Goal: Transaction & Acquisition: Purchase product/service

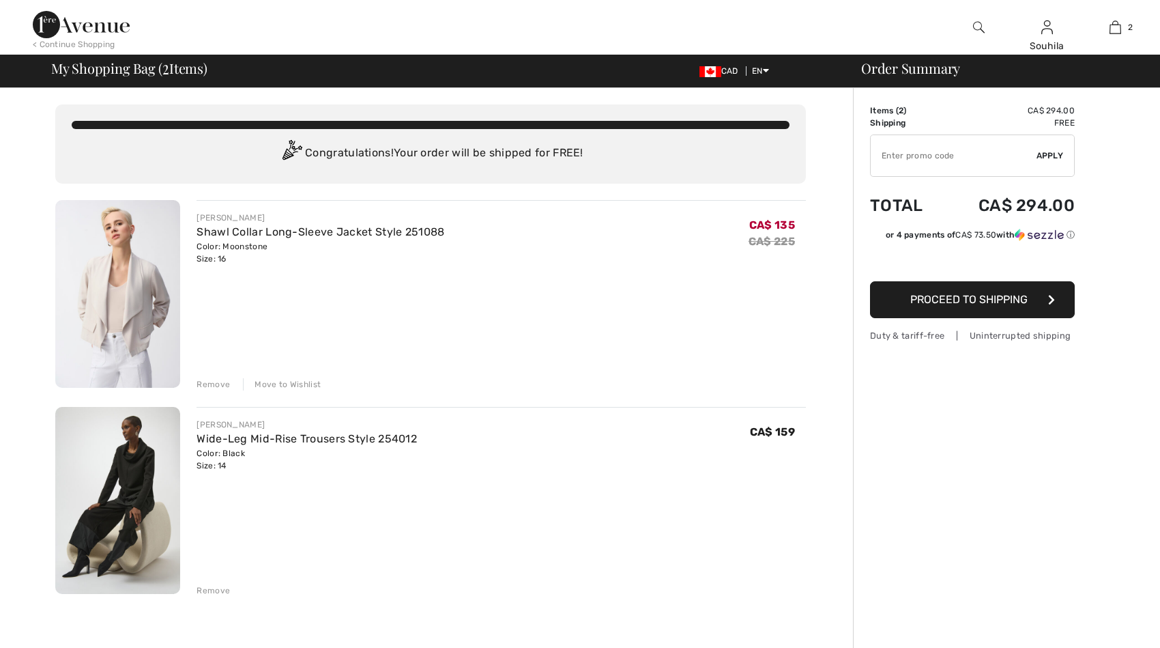
click at [139, 474] on img at bounding box center [117, 501] width 125 height 188
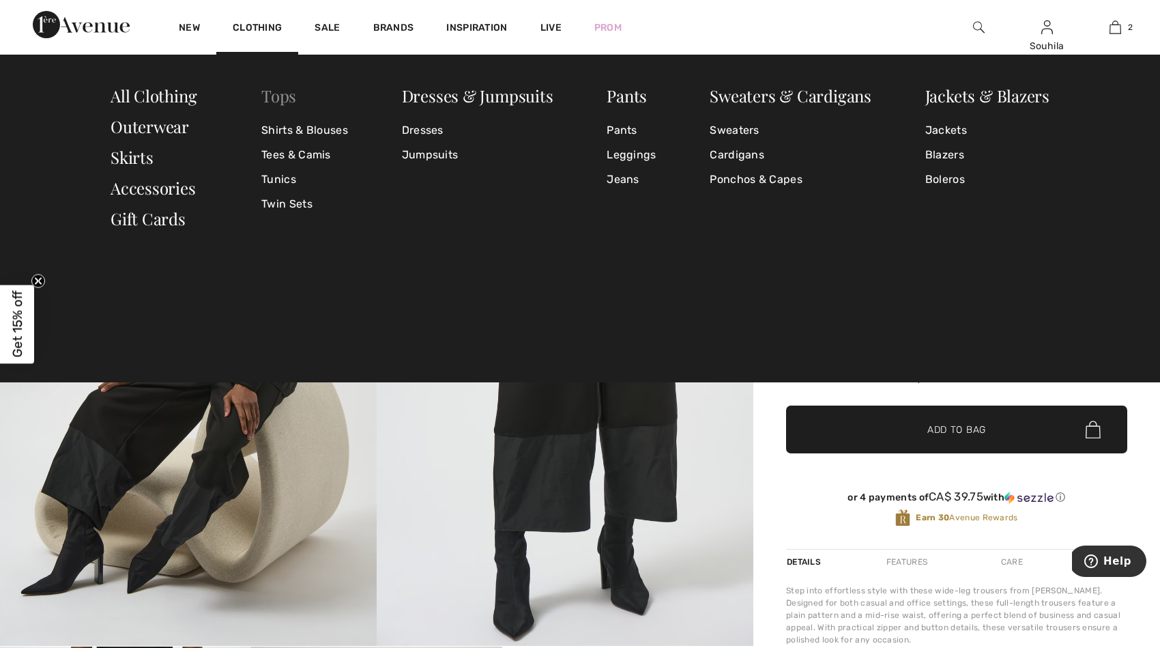
click at [279, 93] on link "Tops" at bounding box center [278, 96] width 35 height 22
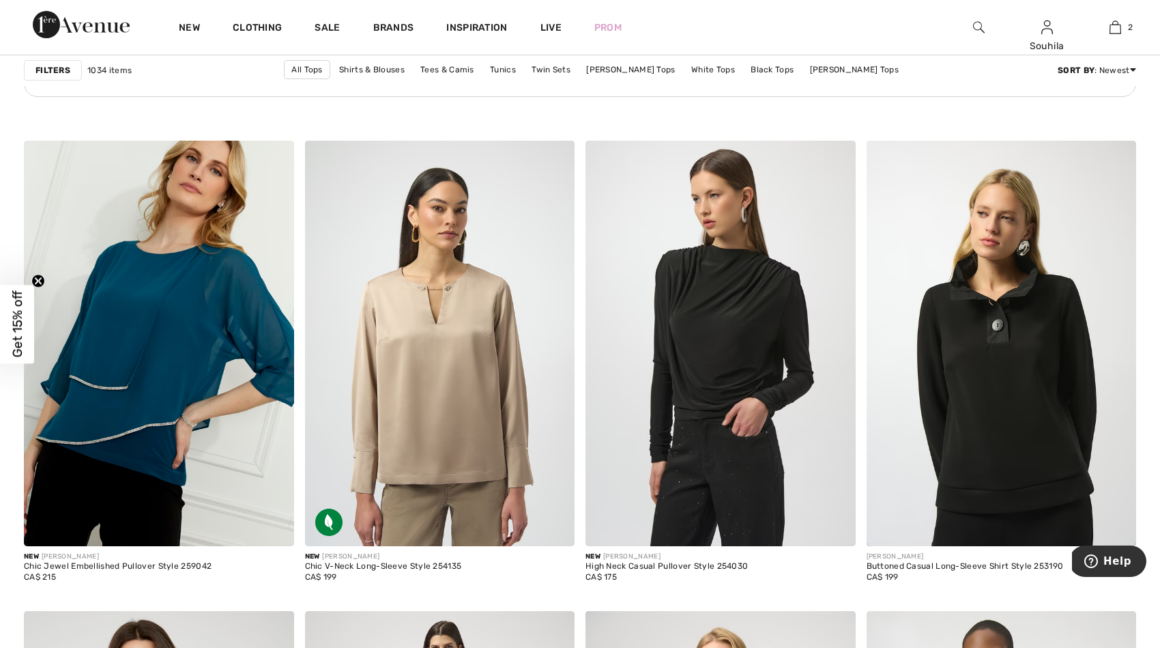
scroll to position [5887, 0]
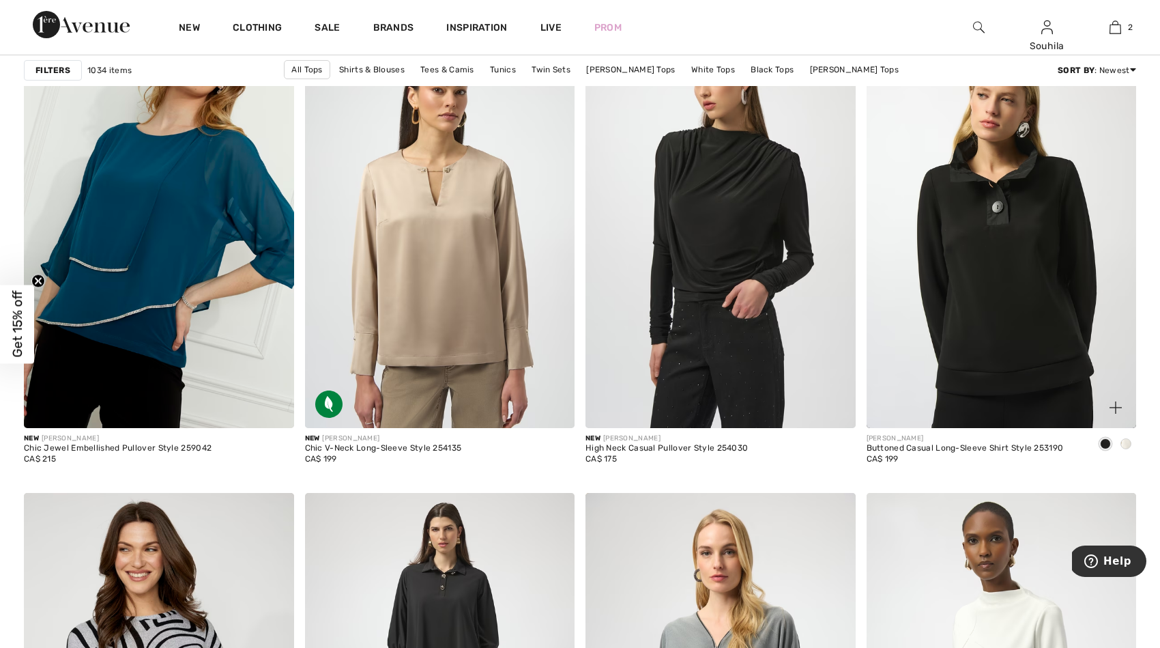
click at [1129, 449] on div at bounding box center [1126, 444] width 20 height 23
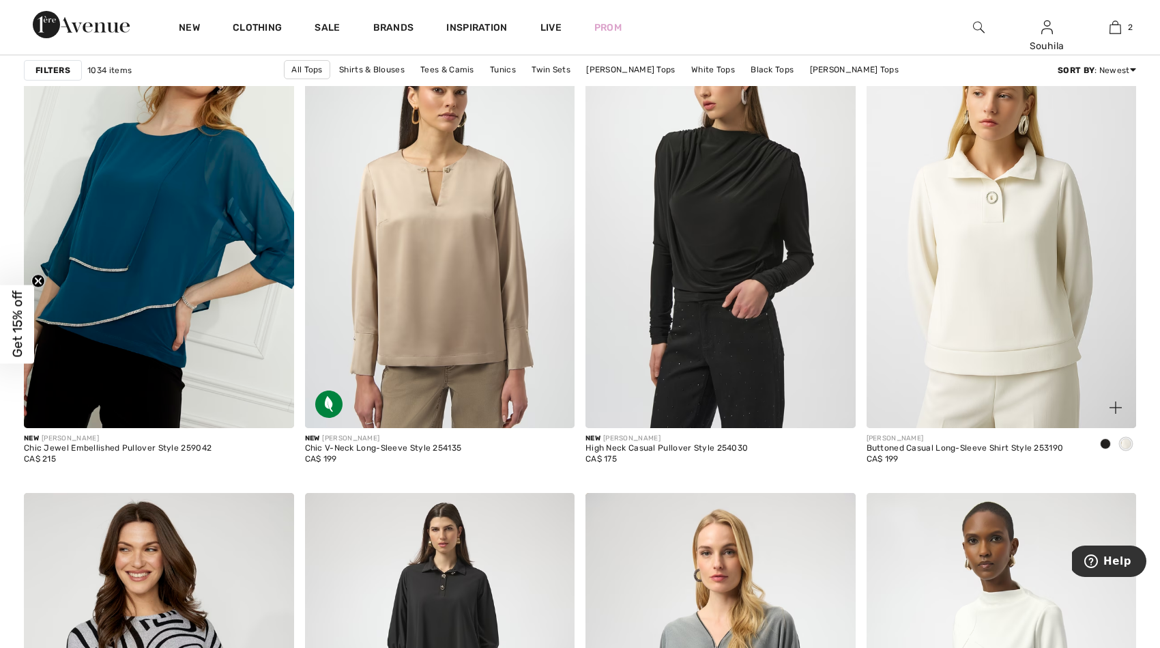
click at [1101, 440] on span at bounding box center [1105, 443] width 11 height 11
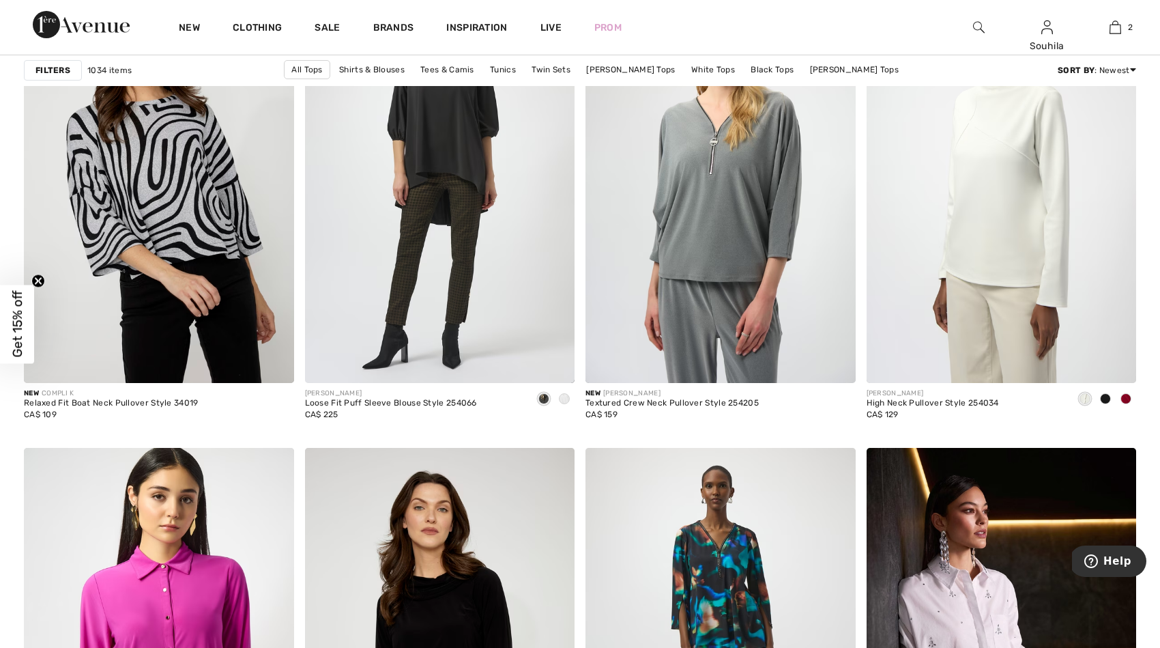
scroll to position [6276, 0]
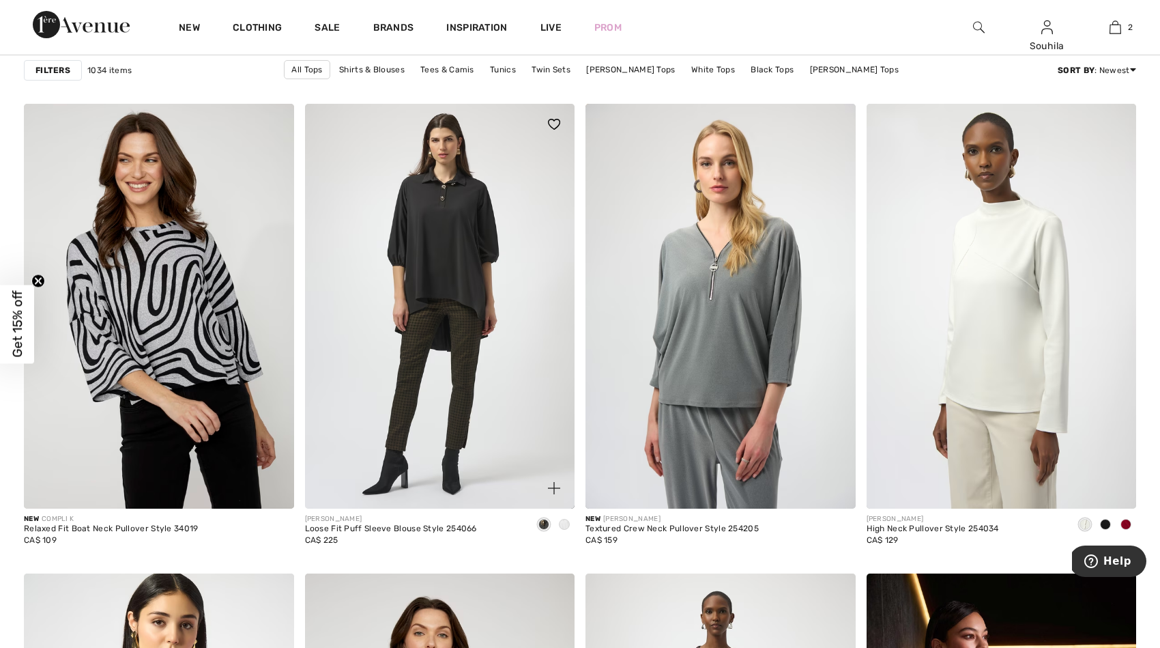
click at [566, 519] on span at bounding box center [564, 524] width 11 height 11
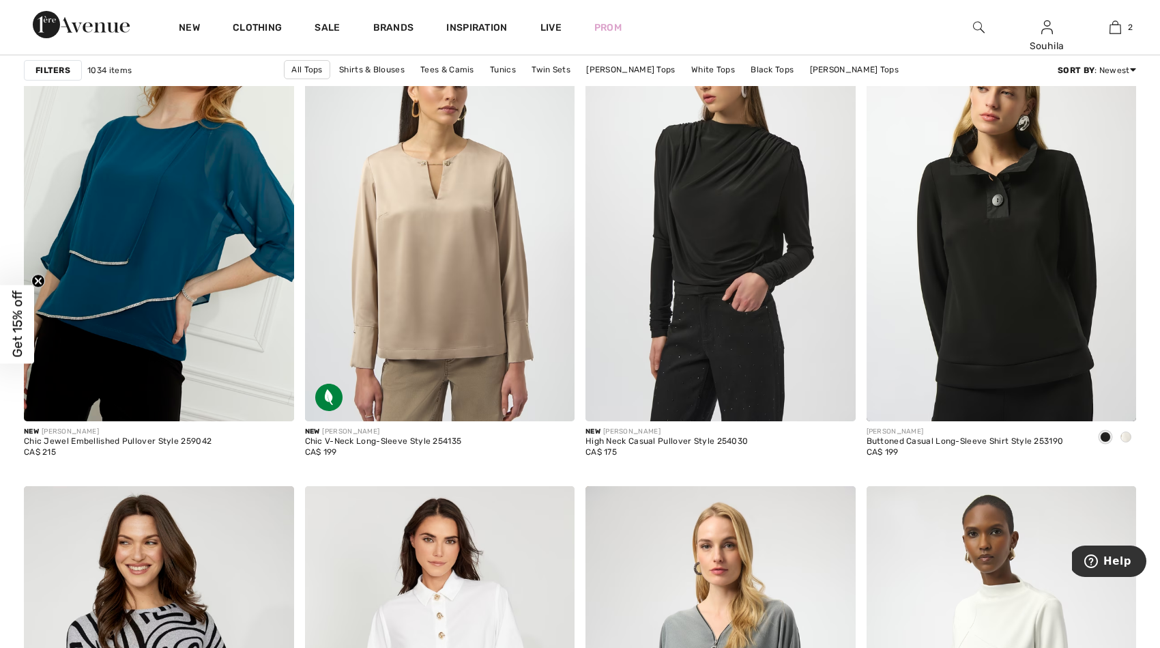
scroll to position [5902, 0]
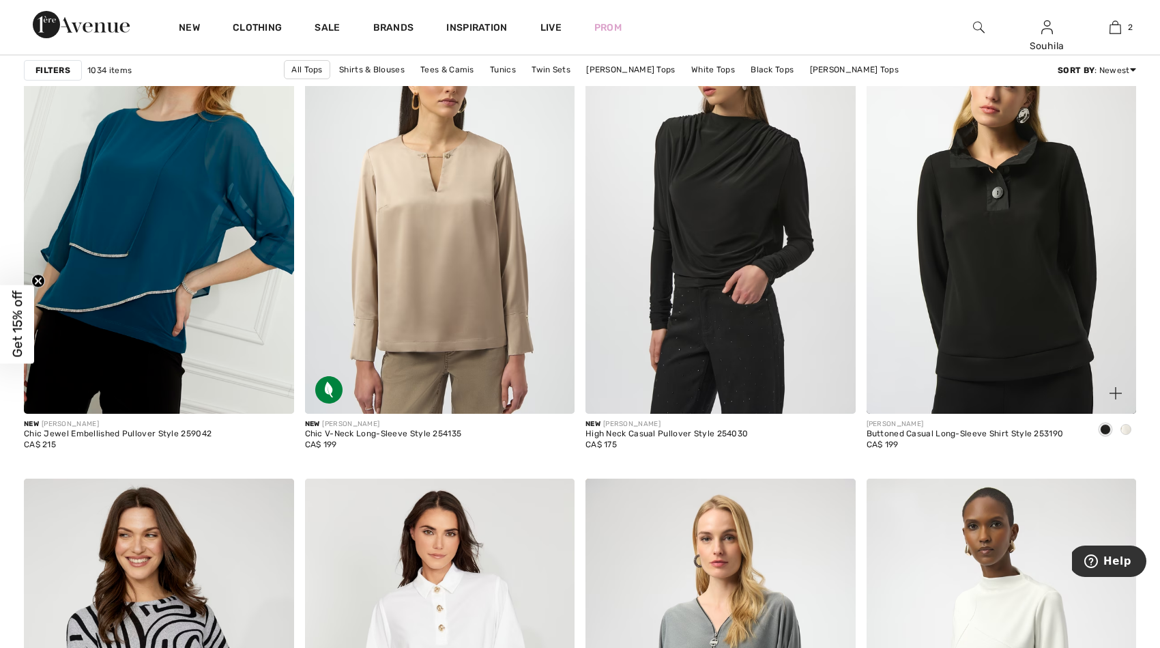
click at [1124, 429] on span at bounding box center [1125, 429] width 11 height 11
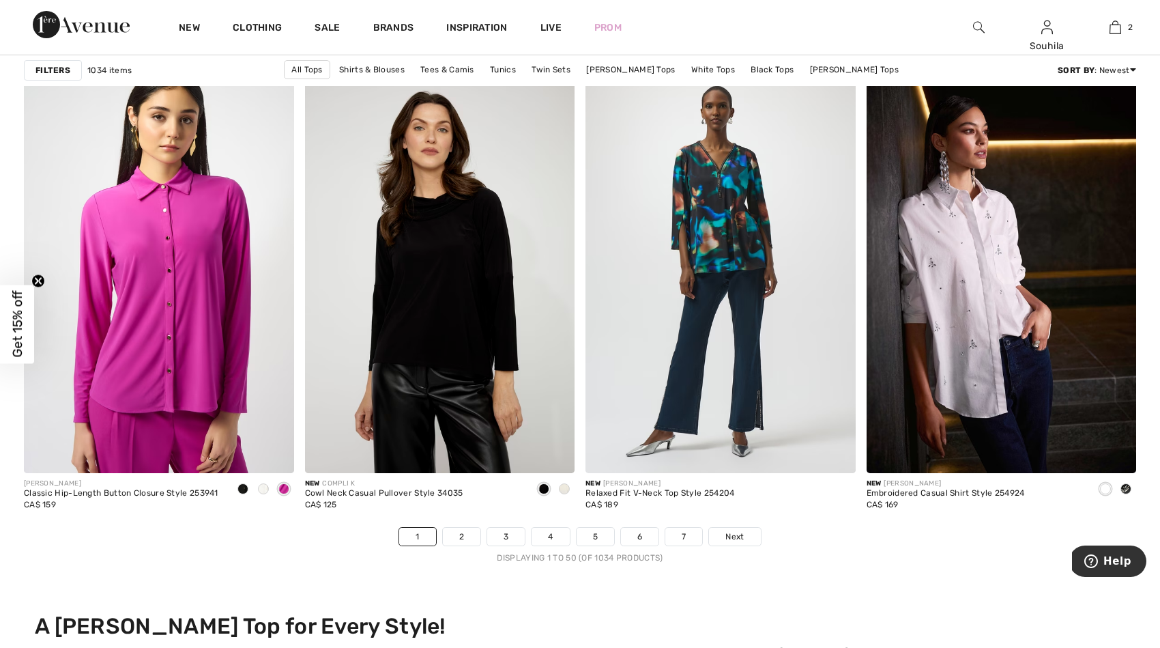
scroll to position [6790, 0]
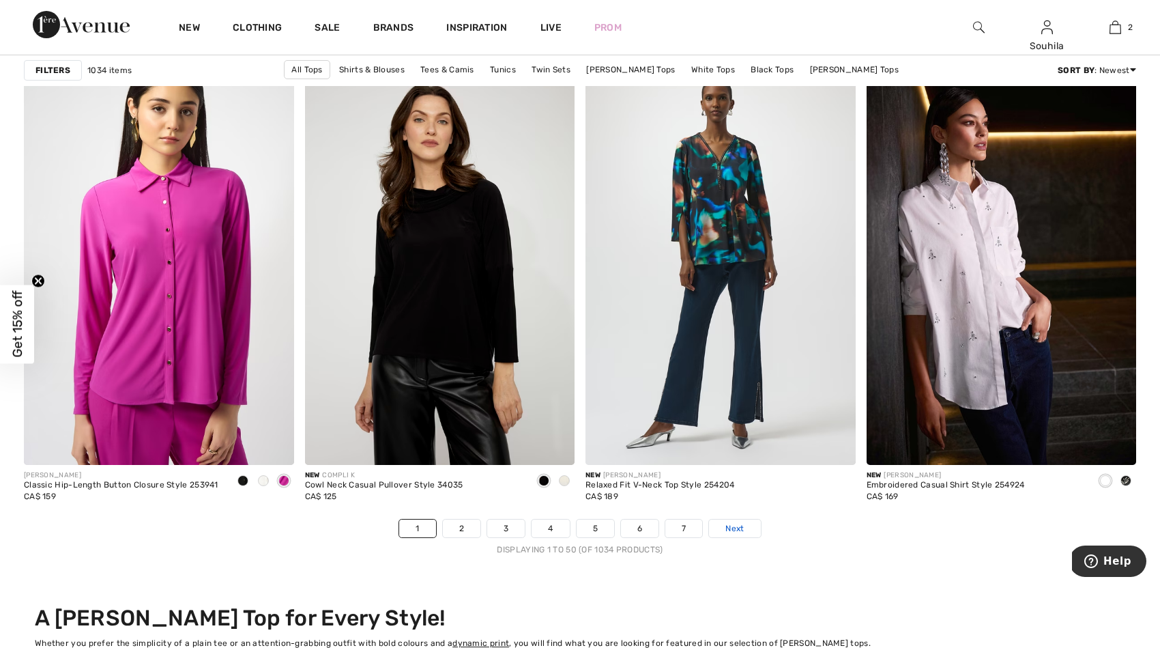
click at [735, 530] on span "Next" at bounding box center [734, 528] width 18 height 12
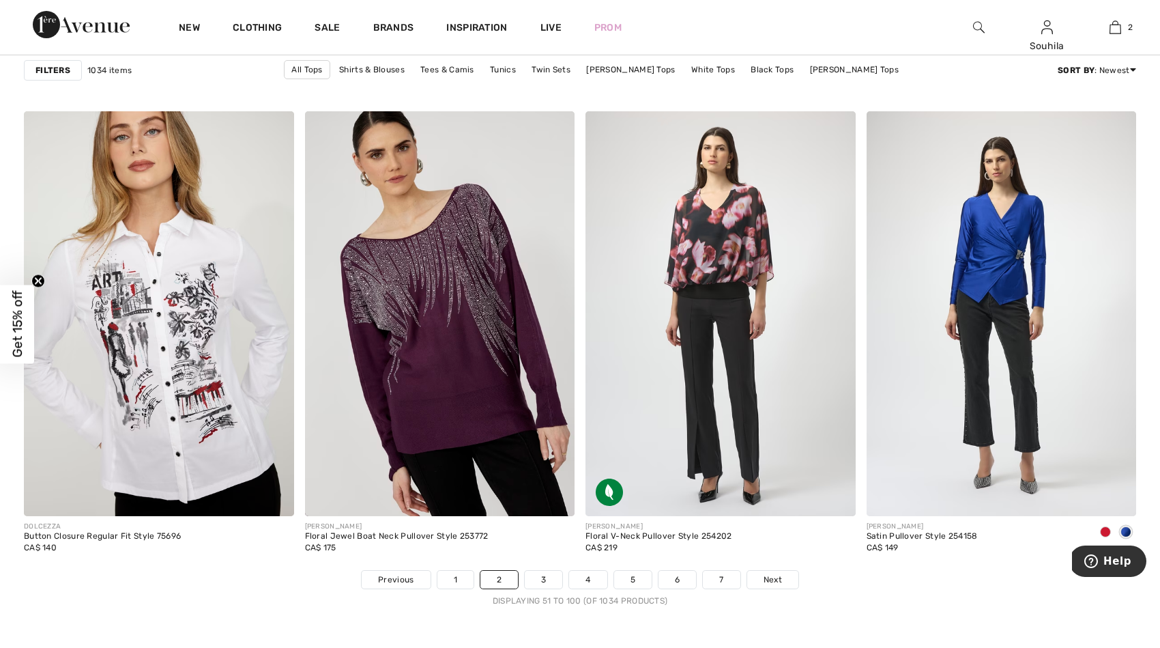
scroll to position [6801, 0]
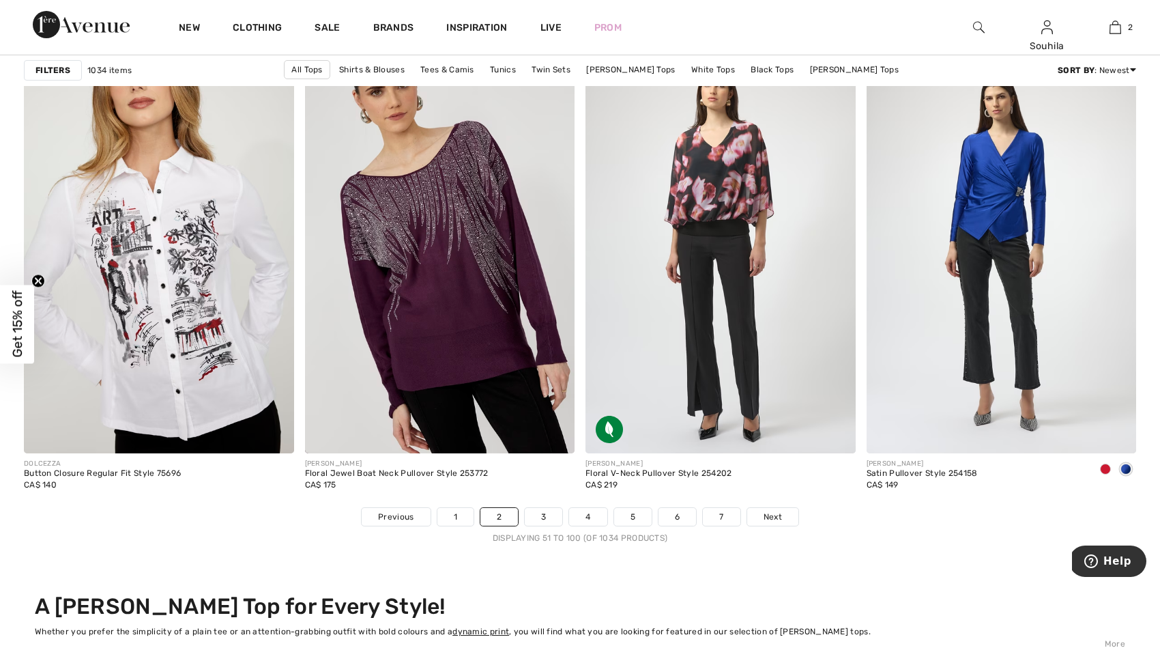
drag, startPoint x: 1166, startPoint y: 40, endPoint x: 10, endPoint y: 21, distance: 1156.1
click at [768, 519] on span "Next" at bounding box center [773, 516] width 18 height 12
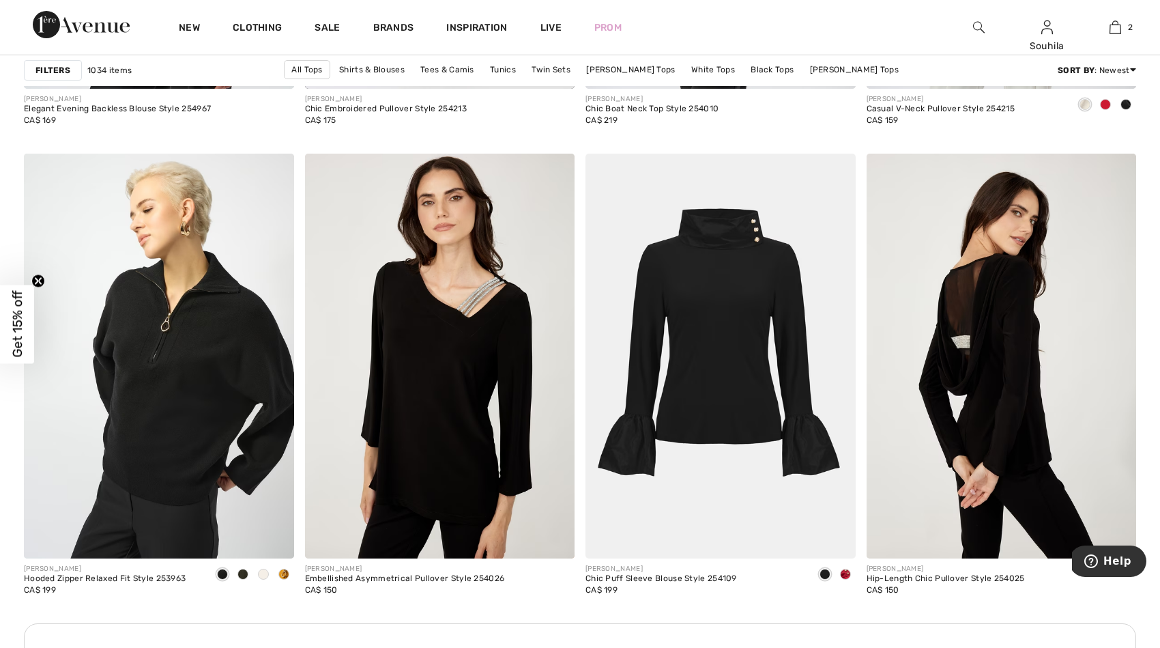
scroll to position [1503, 0]
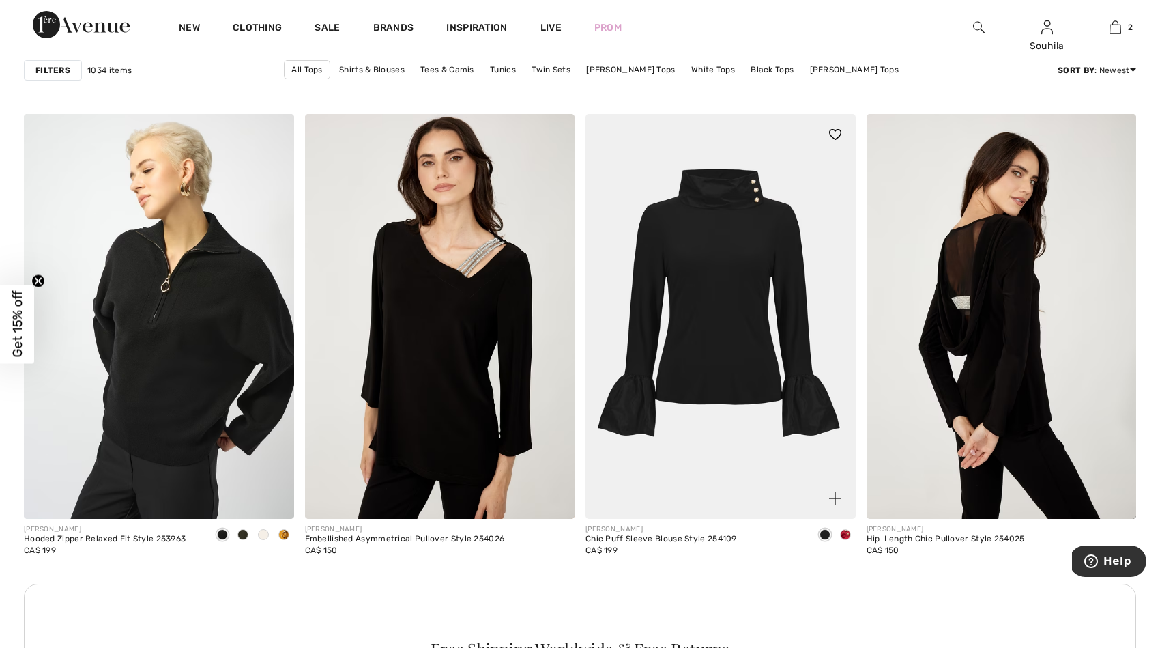
click at [847, 530] on div at bounding box center [845, 535] width 20 height 23
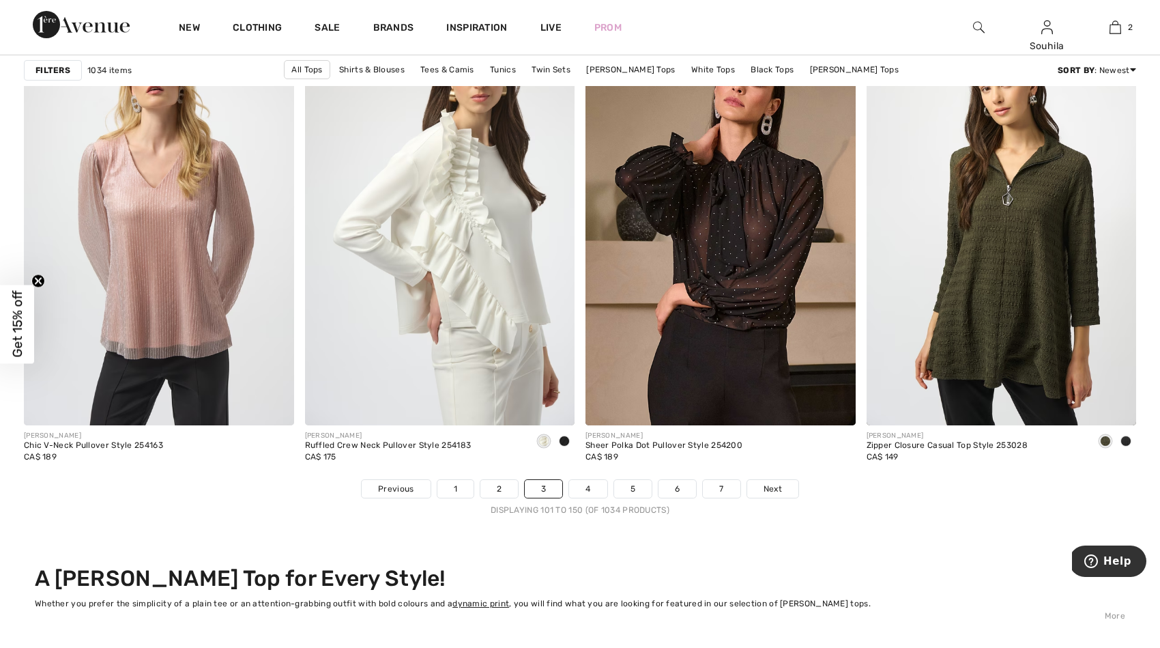
scroll to position [6876, 0]
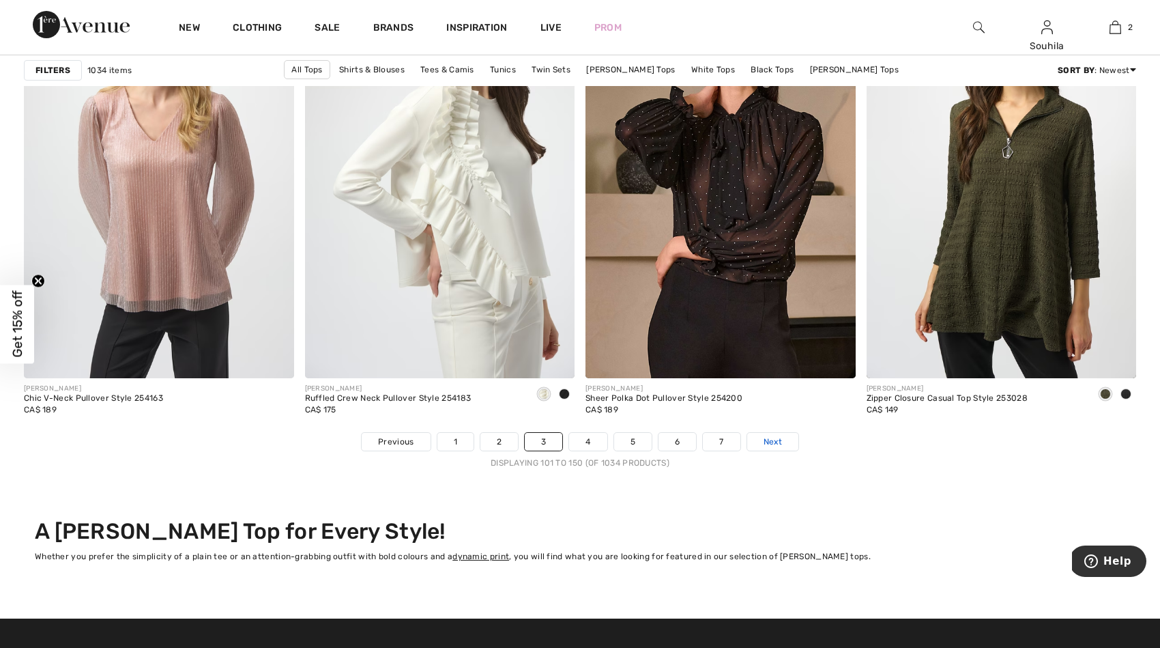
click at [776, 438] on span "Next" at bounding box center [773, 441] width 18 height 12
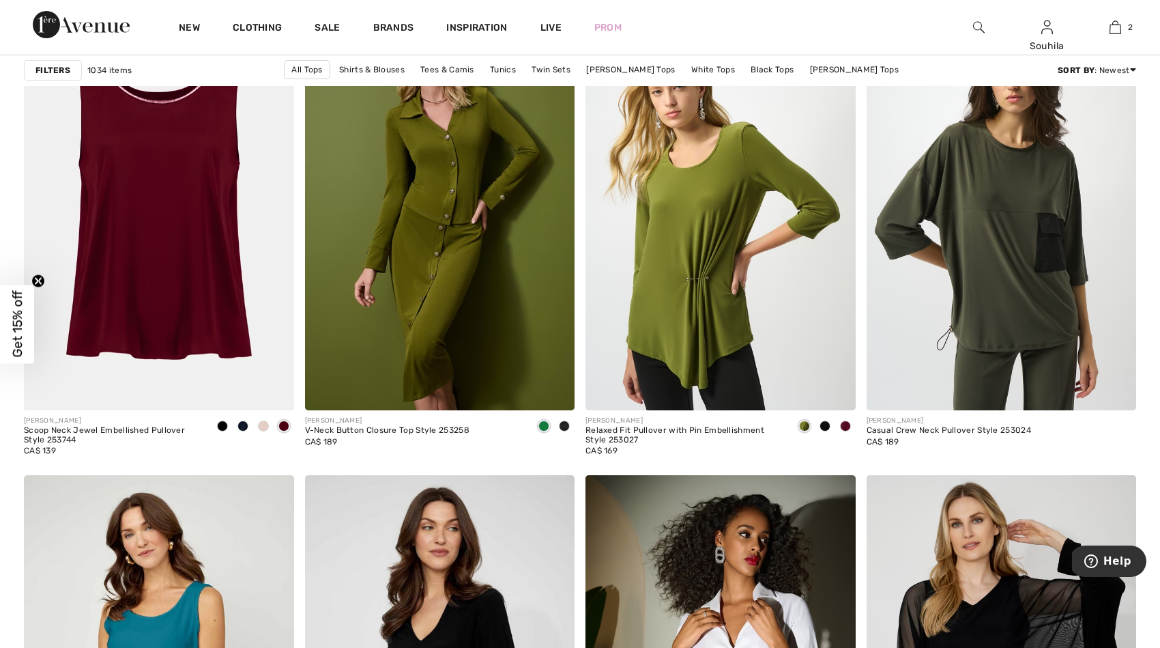
scroll to position [1197, 0]
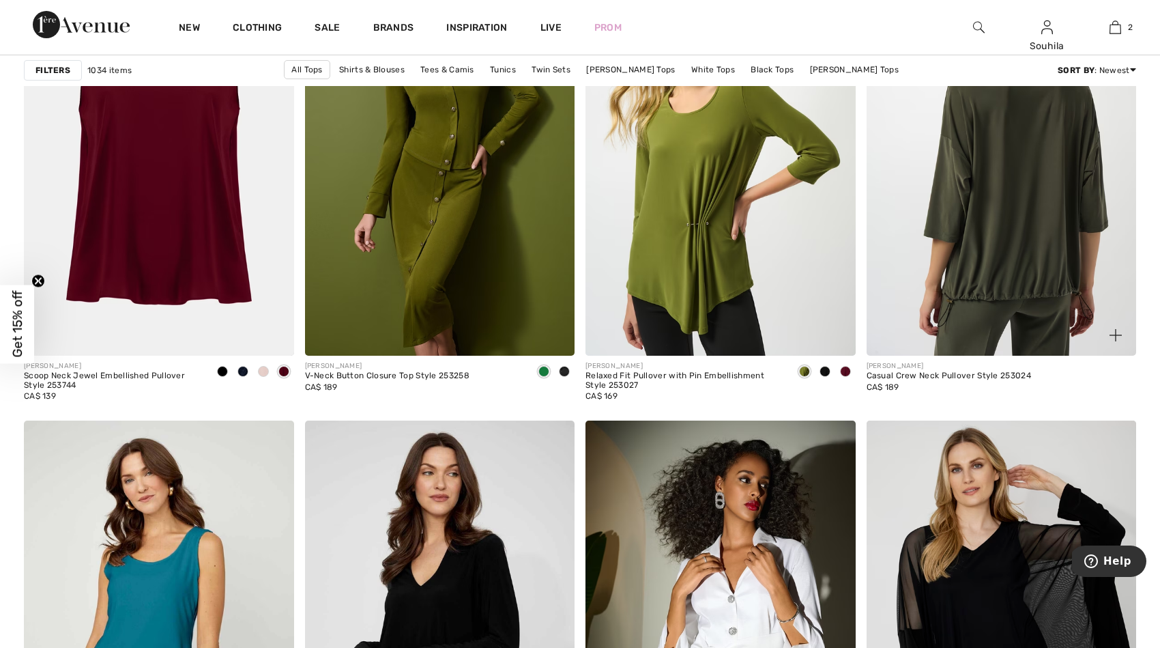
click at [1043, 208] on img at bounding box center [1002, 153] width 270 height 405
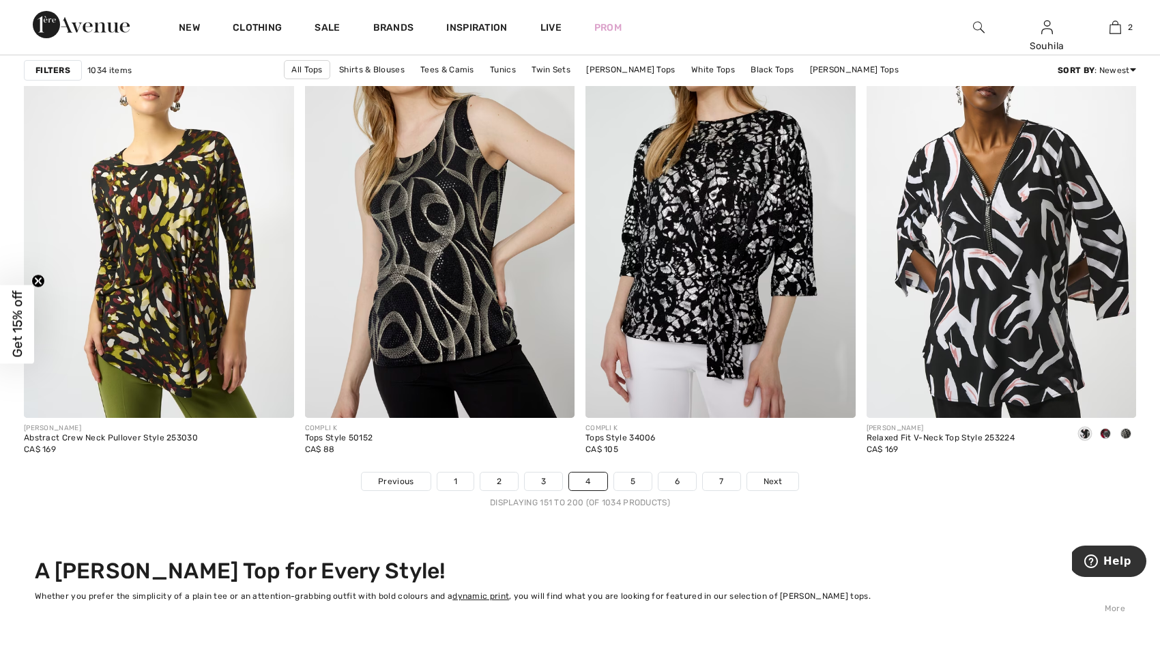
scroll to position [6876, 0]
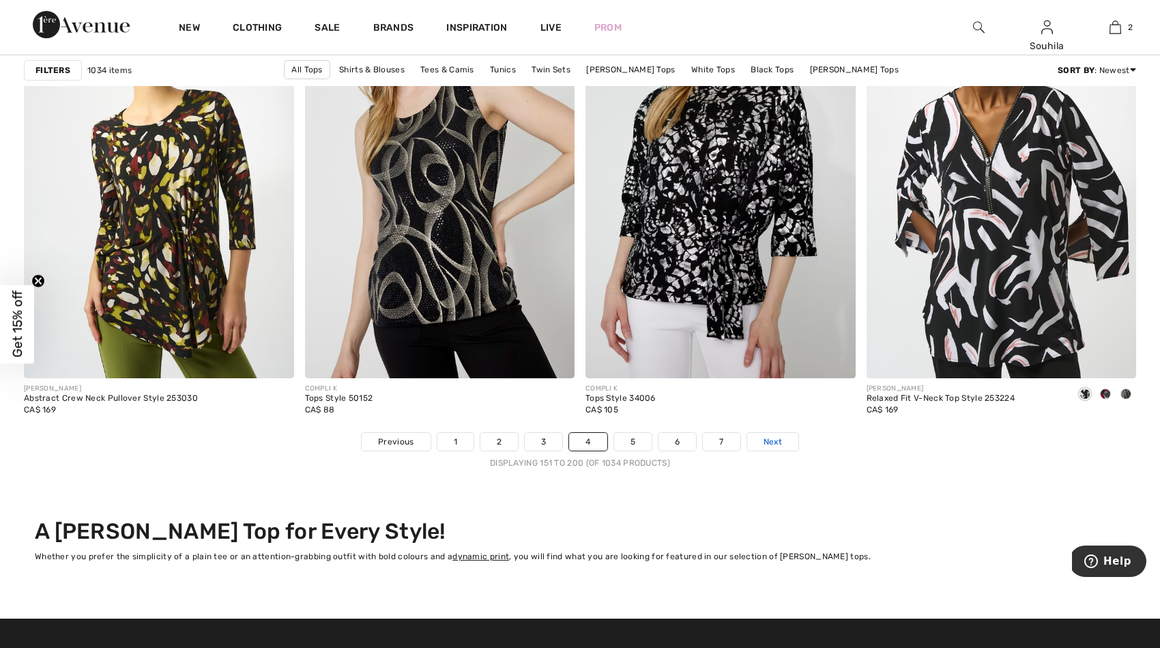
click at [768, 439] on span "Next" at bounding box center [773, 441] width 18 height 12
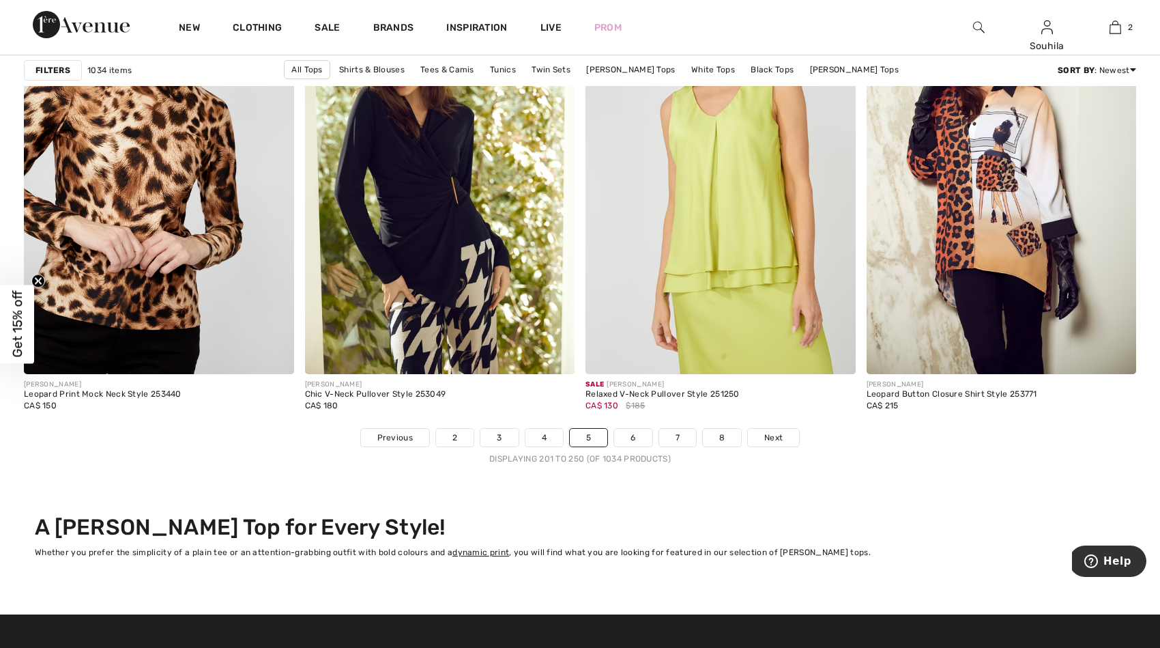
scroll to position [6927, 0]
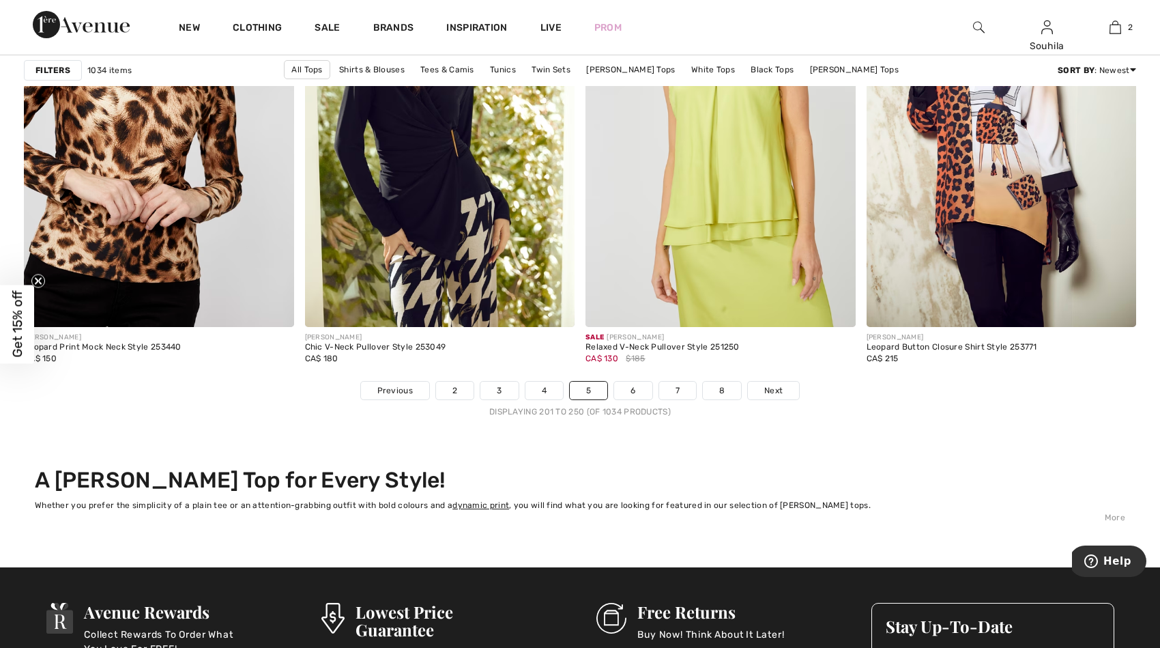
drag, startPoint x: 1166, startPoint y: 441, endPoint x: 61, endPoint y: 5, distance: 1188.1
click at [772, 392] on span "Next" at bounding box center [773, 390] width 18 height 12
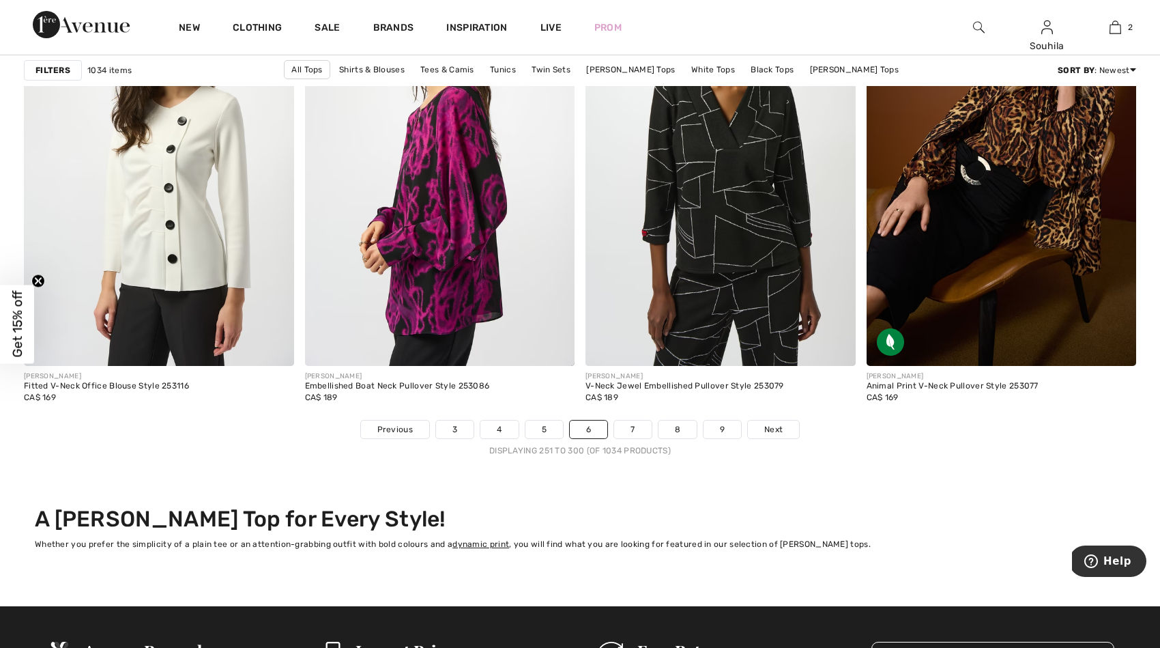
scroll to position [6912, 0]
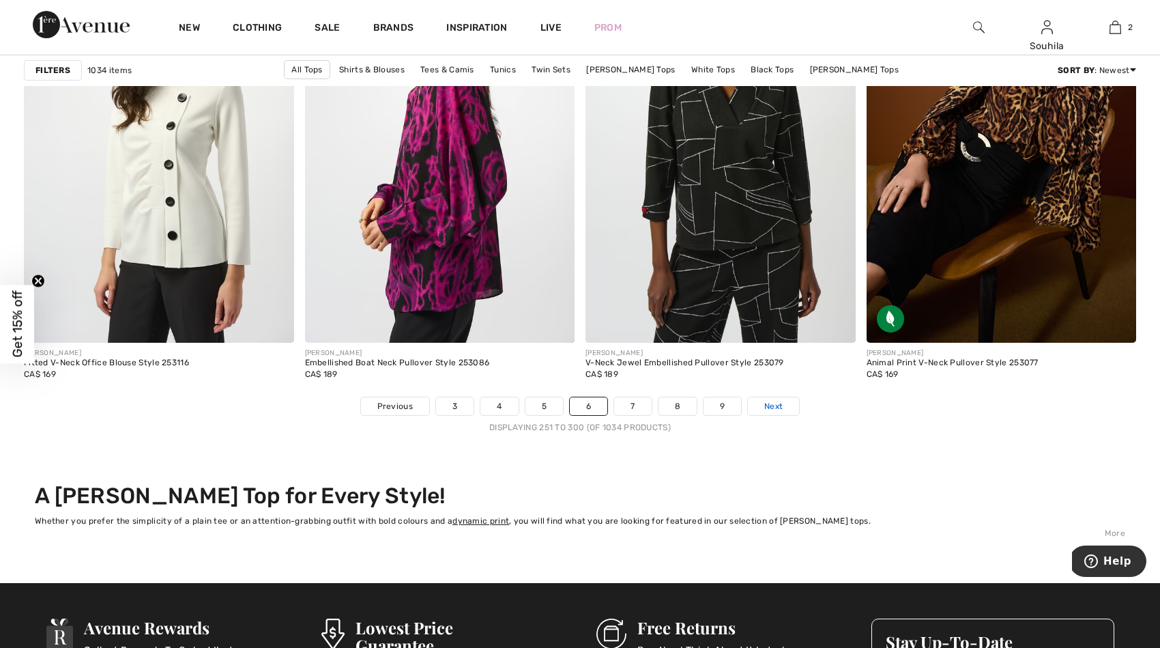
click at [775, 401] on span "Next" at bounding box center [773, 406] width 18 height 12
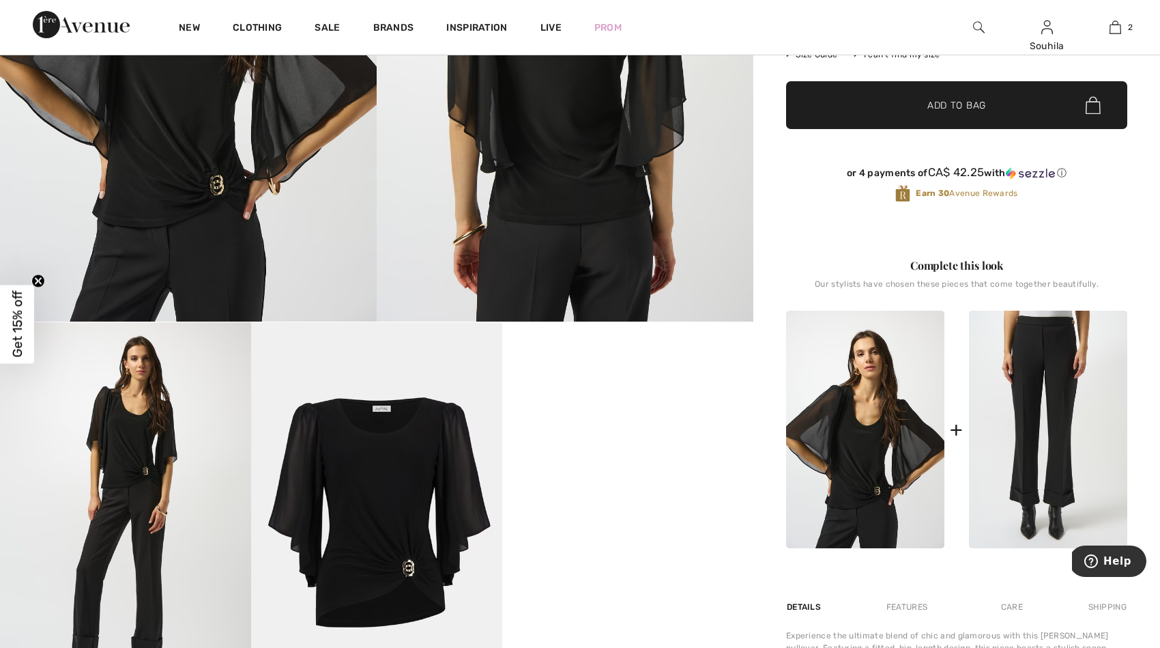
scroll to position [327, 0]
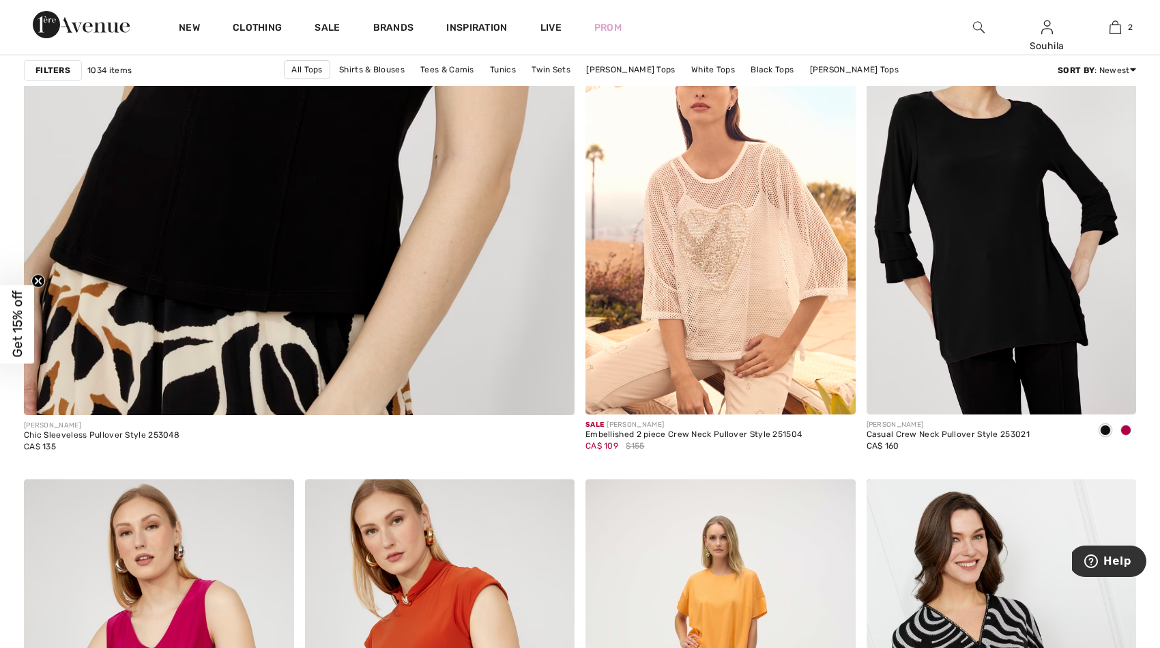
scroll to position [4352, 0]
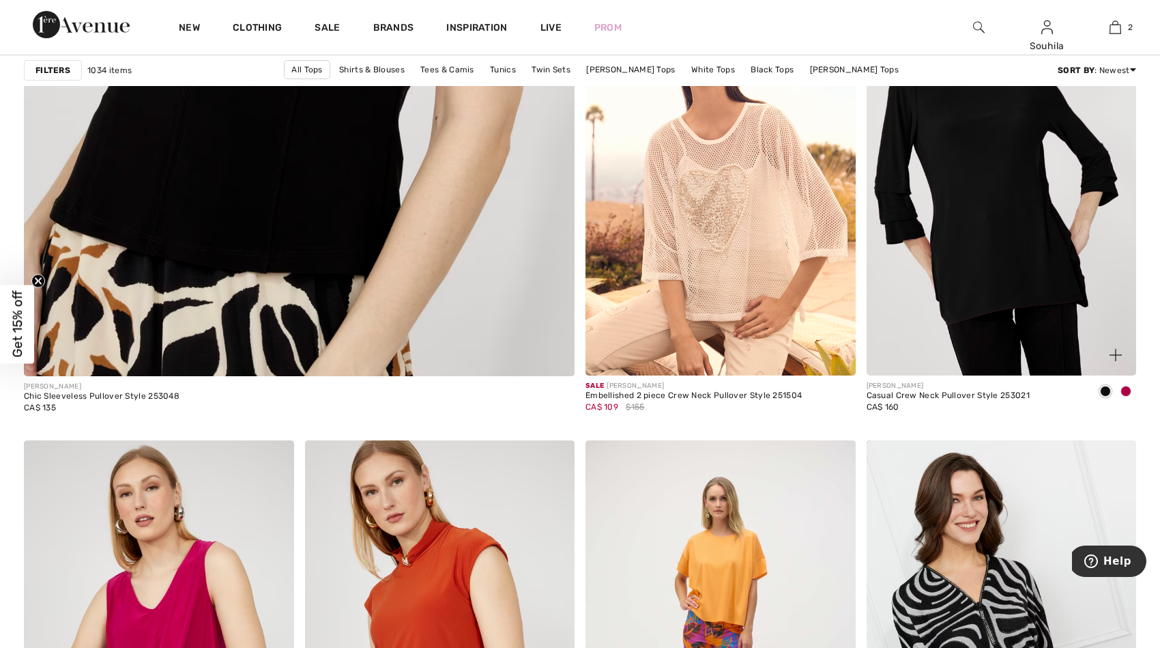
click at [1125, 387] on span at bounding box center [1125, 391] width 11 height 11
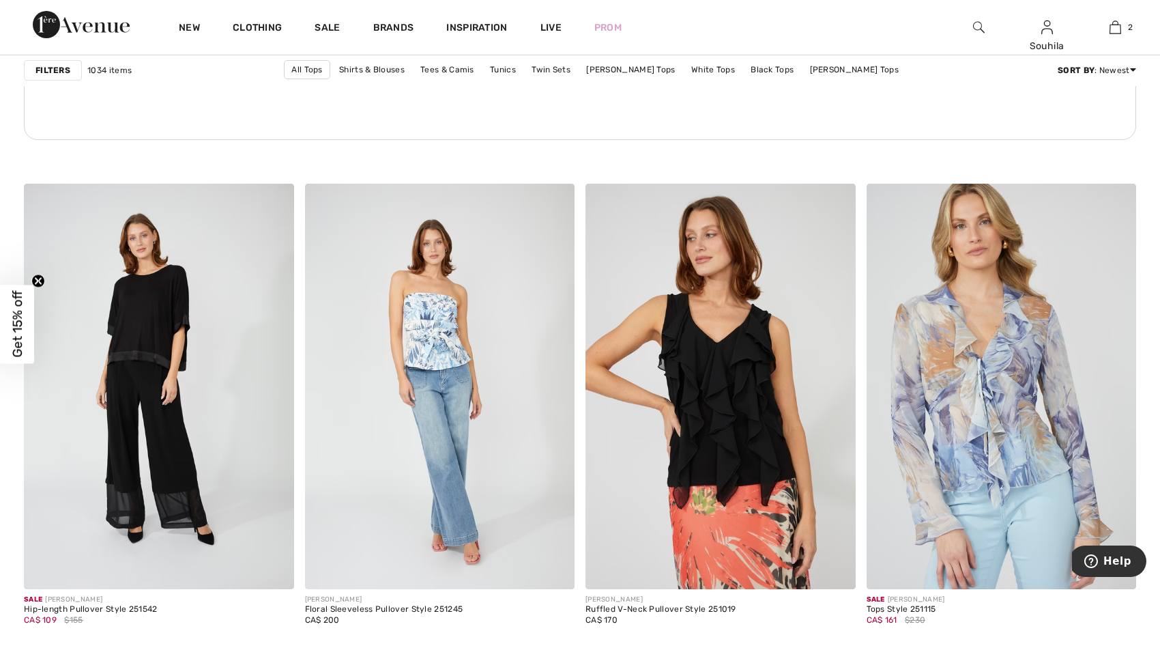
scroll to position [5875, 0]
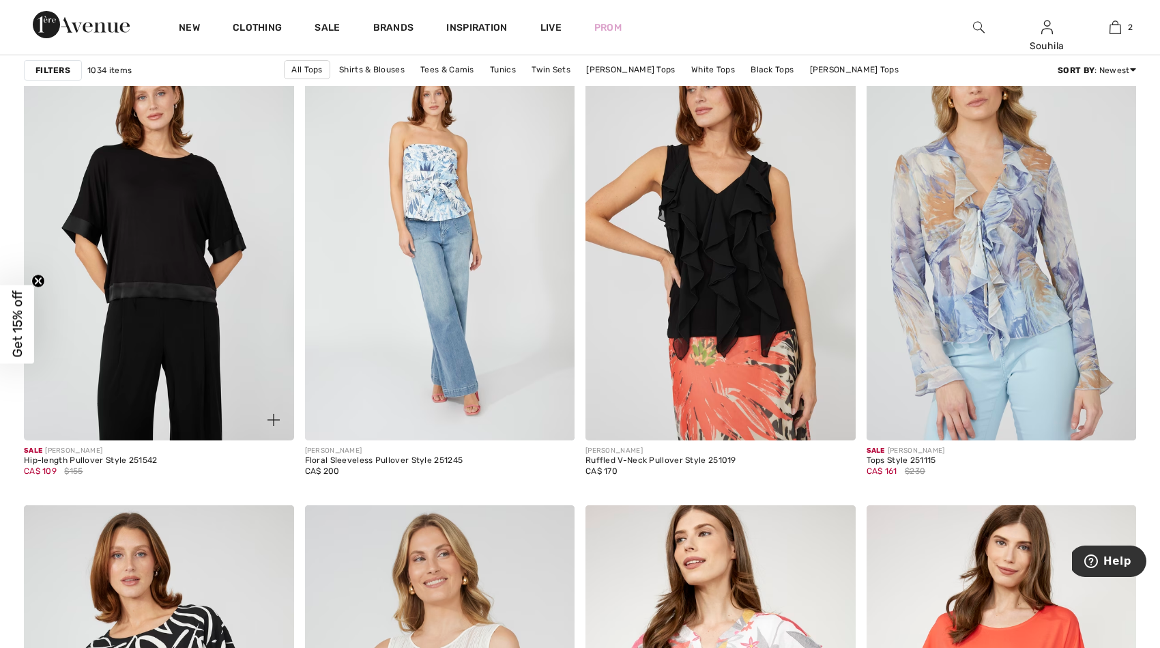
click at [147, 242] on img at bounding box center [159, 237] width 270 height 405
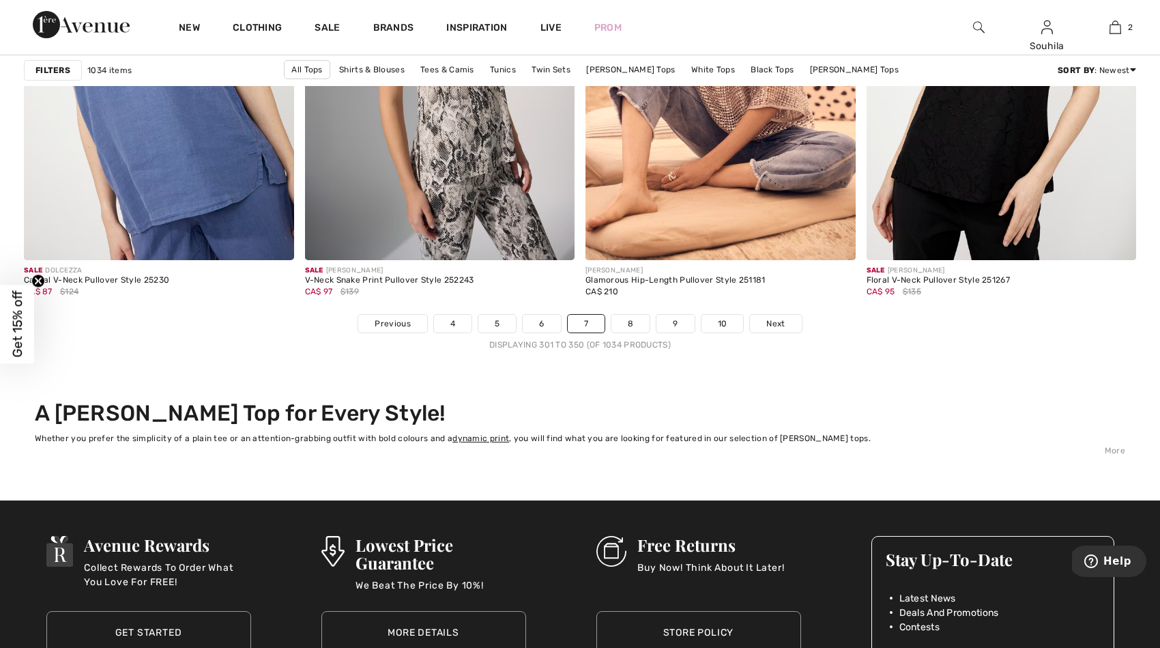
scroll to position [7049, 0]
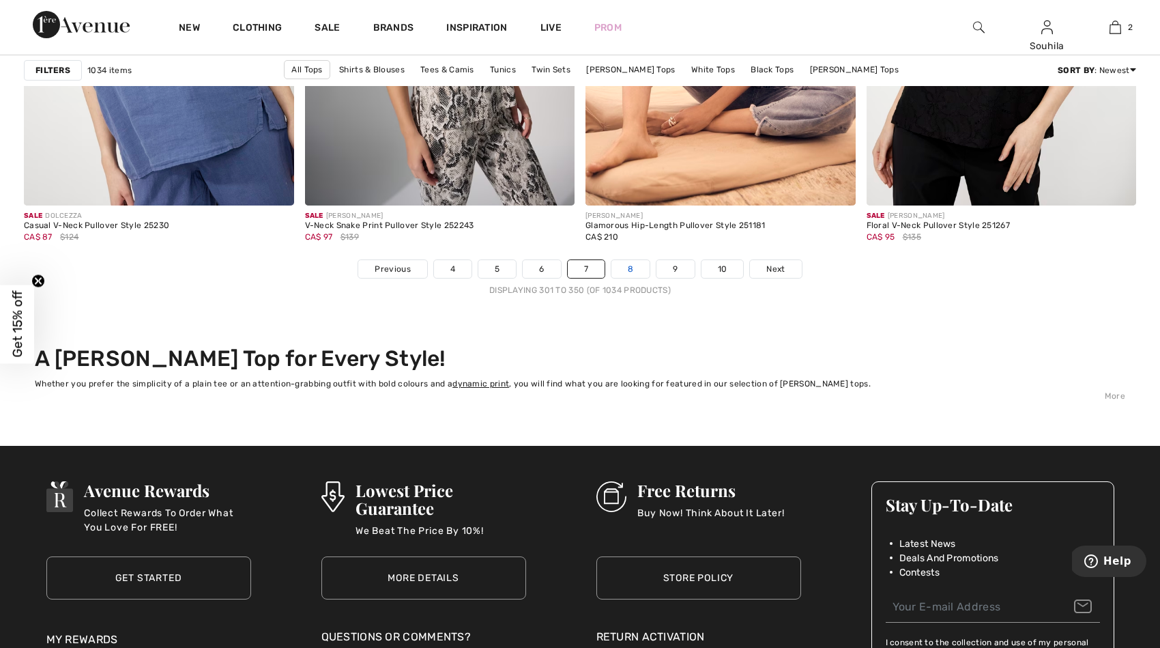
click at [626, 268] on link "8" at bounding box center [630, 269] width 38 height 18
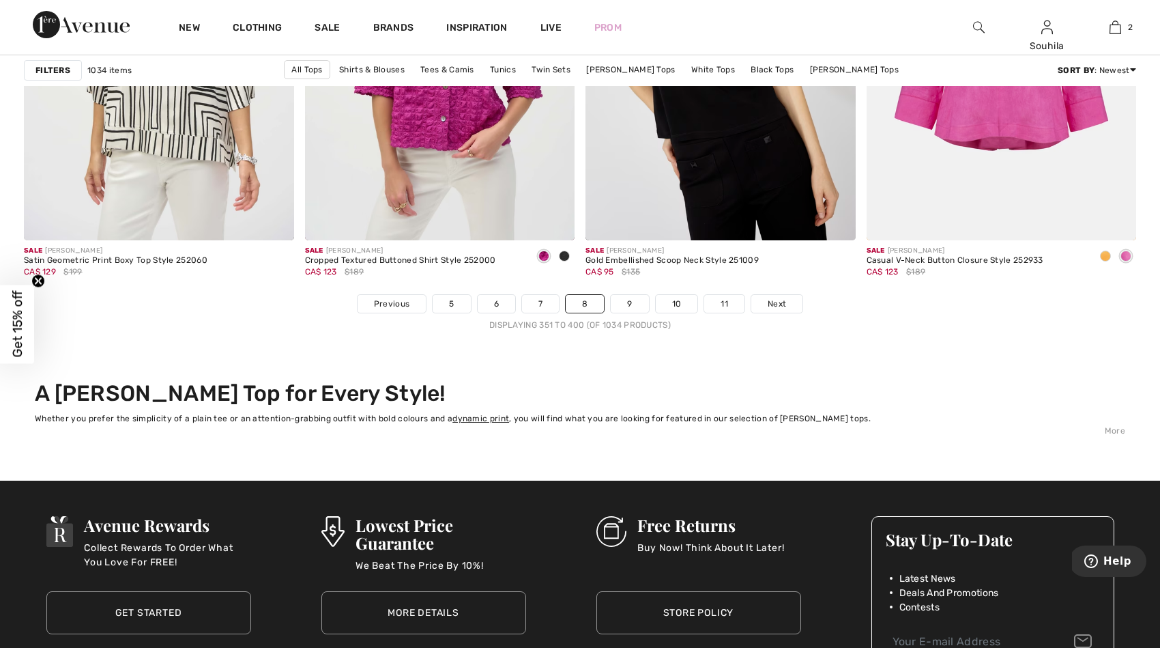
scroll to position [7029, 0]
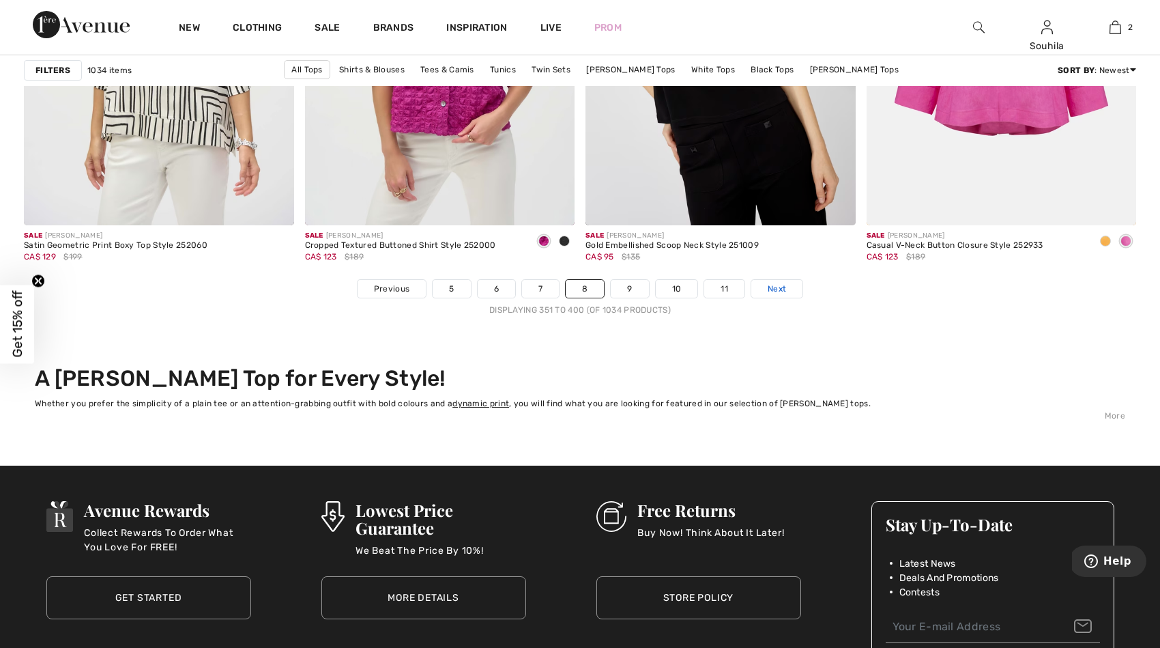
click at [774, 285] on span "Next" at bounding box center [777, 288] width 18 height 12
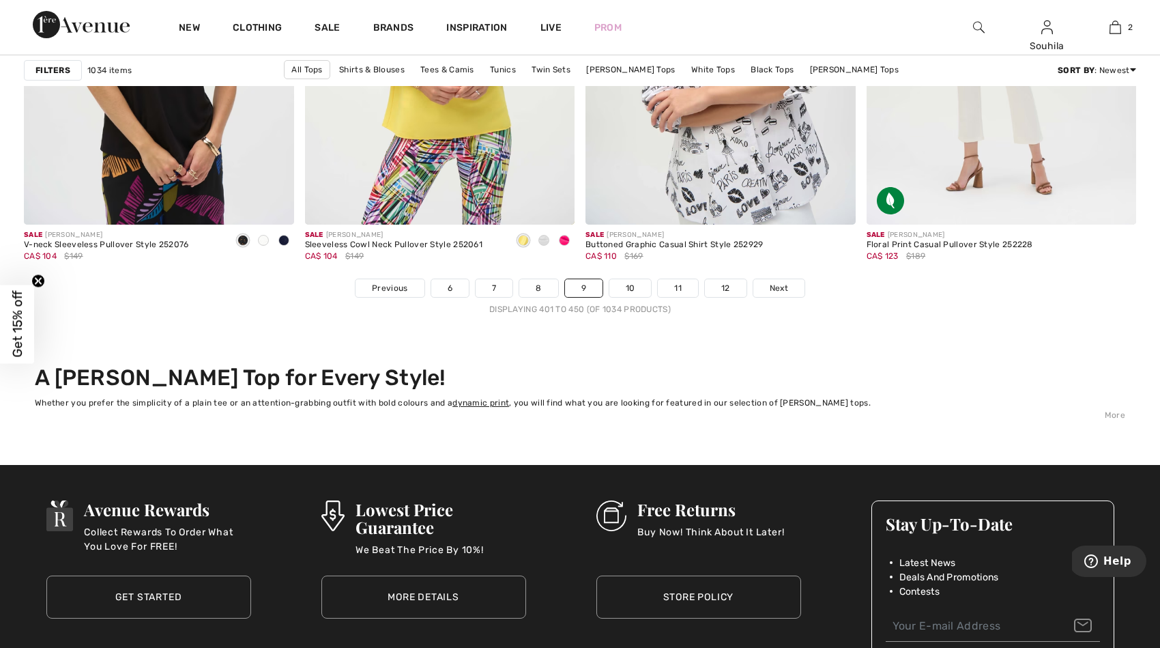
scroll to position [6991, 0]
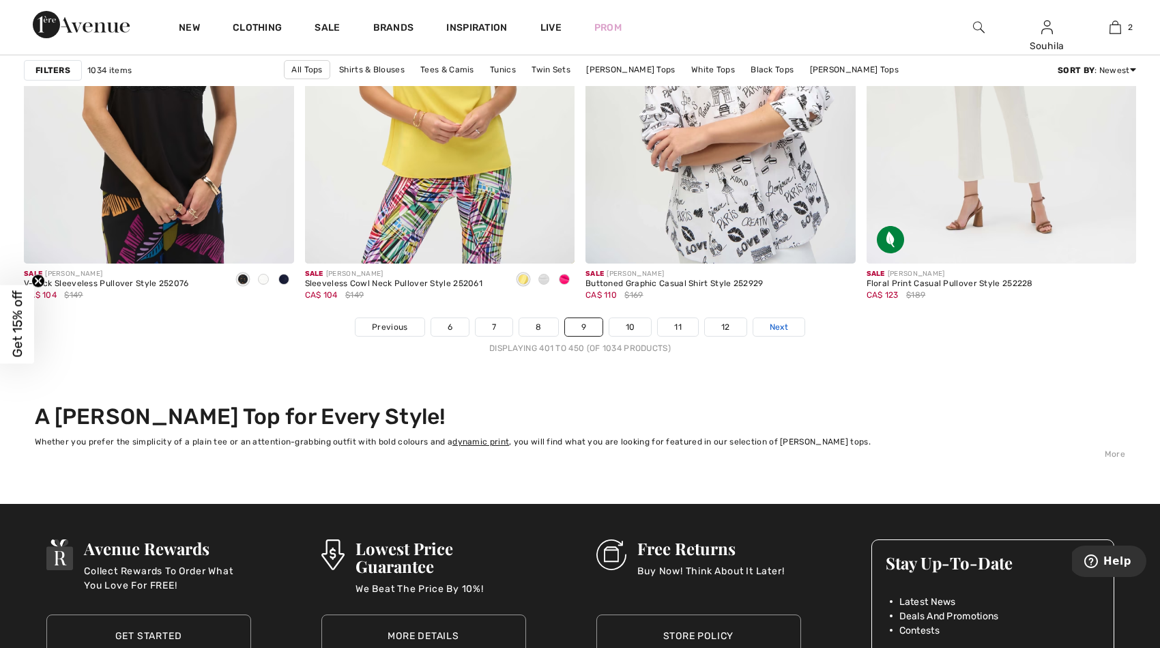
click at [777, 330] on span "Next" at bounding box center [779, 327] width 18 height 12
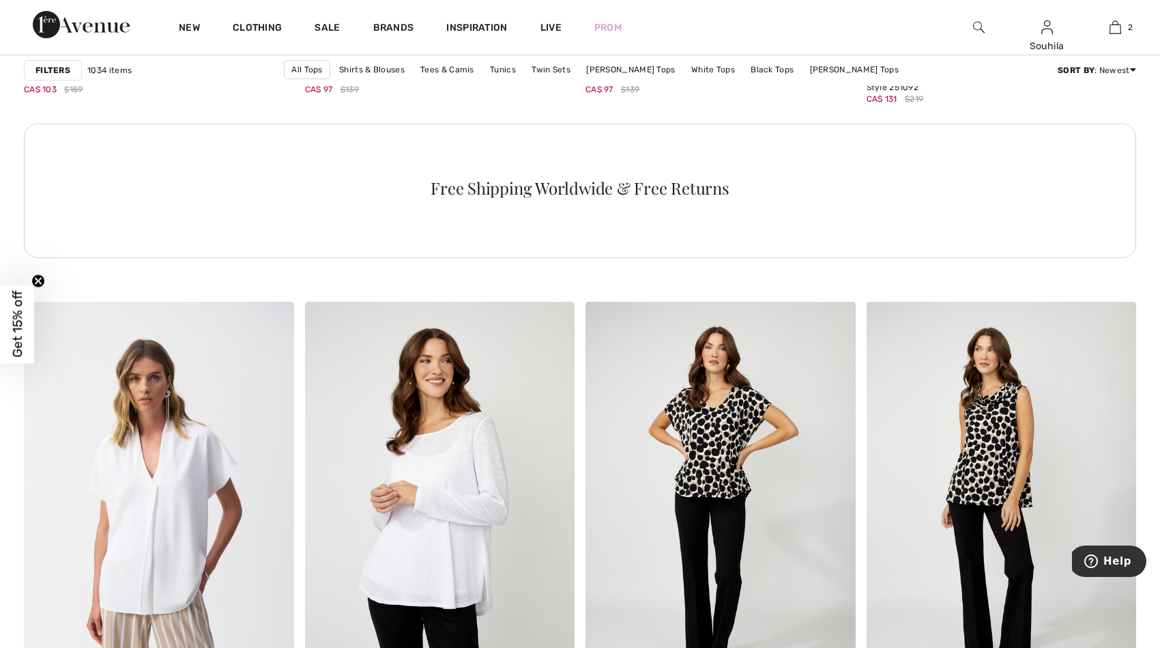
scroll to position [5601, 0]
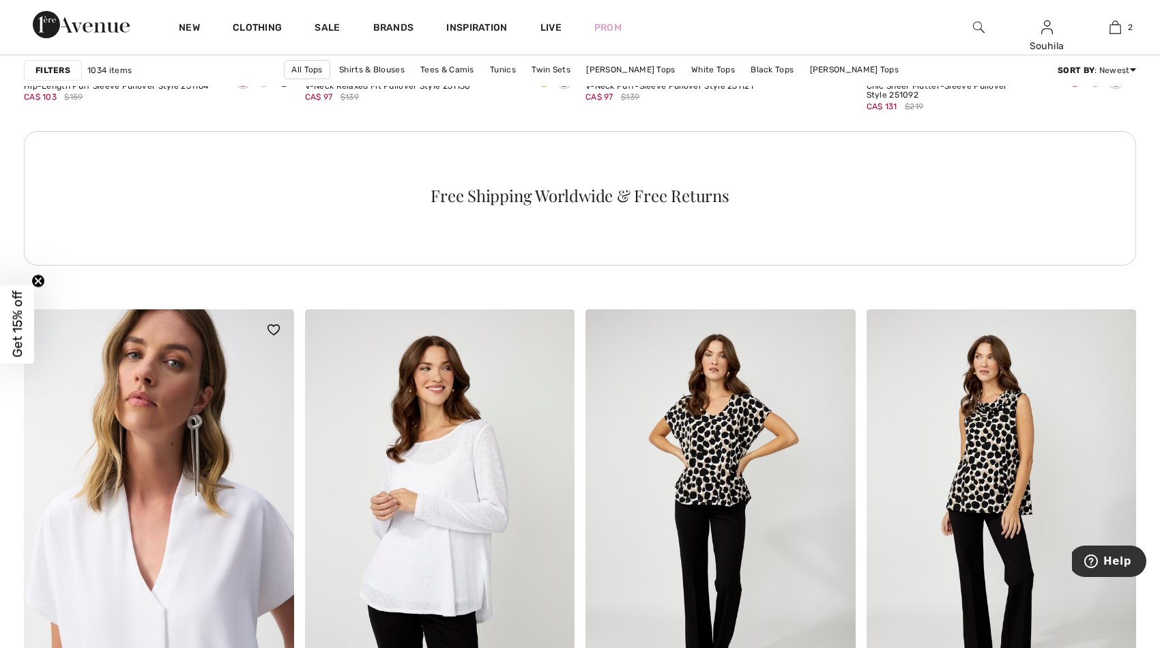
click at [207, 530] on img at bounding box center [159, 511] width 270 height 405
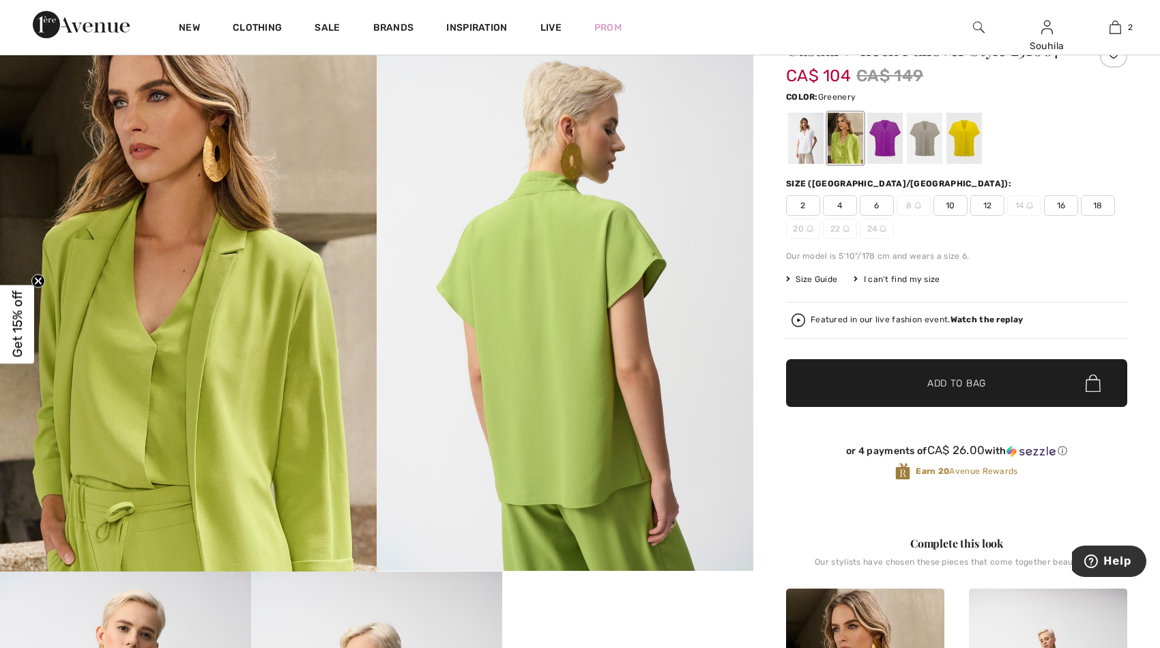
scroll to position [83, 0]
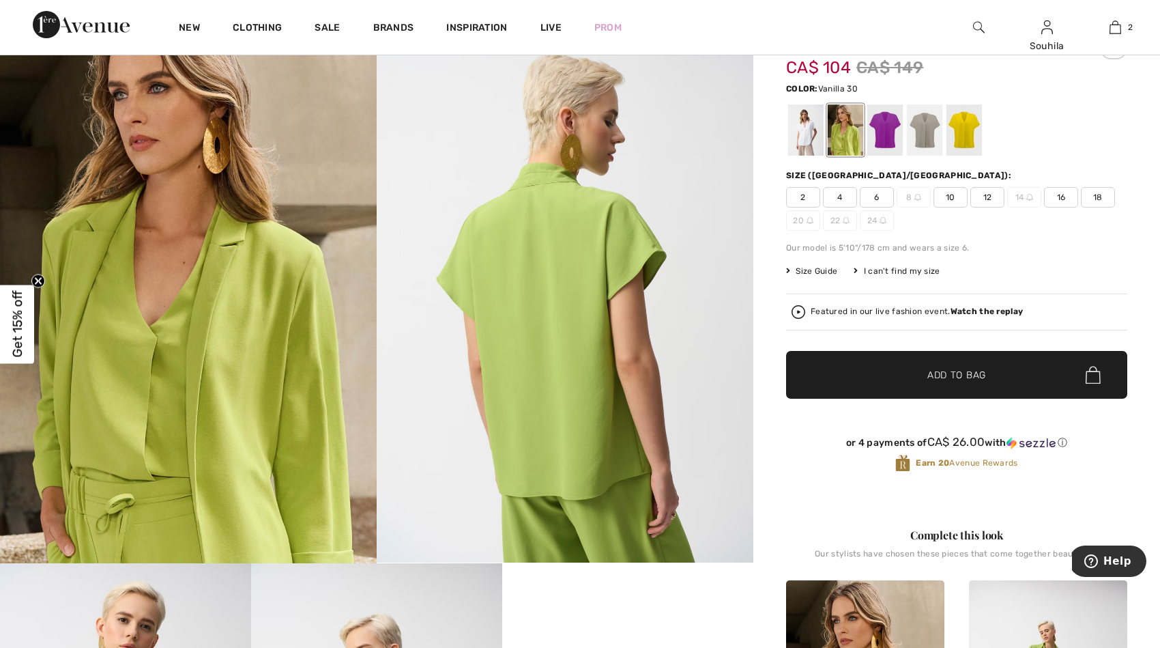
click at [804, 133] on div at bounding box center [805, 129] width 35 height 51
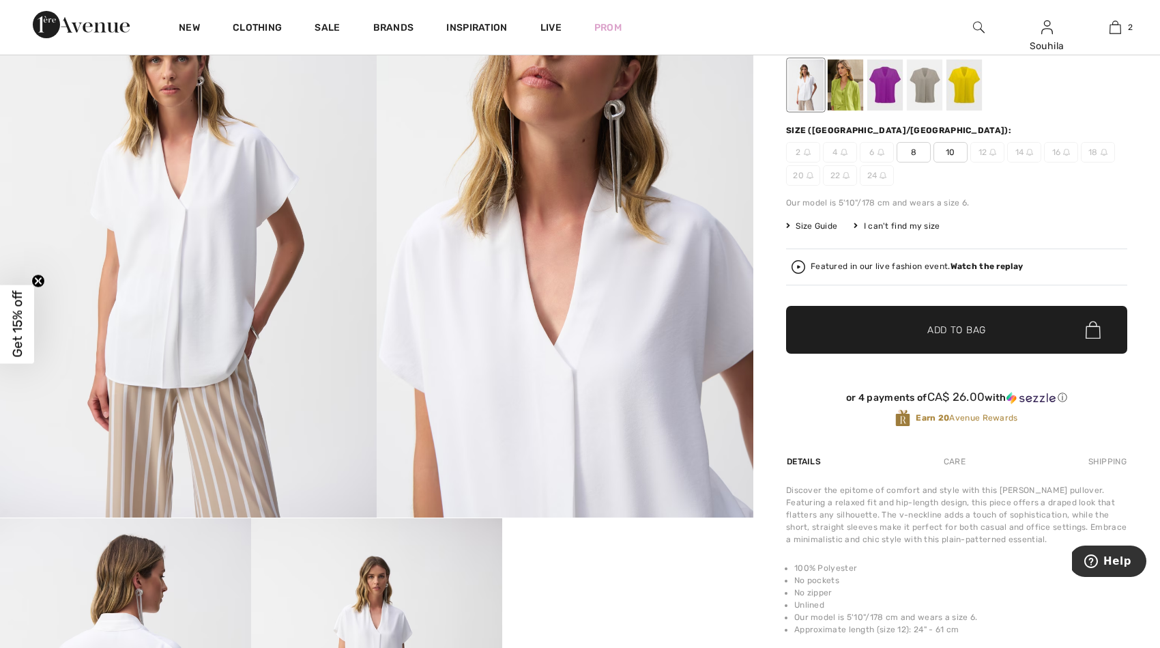
scroll to position [124, 0]
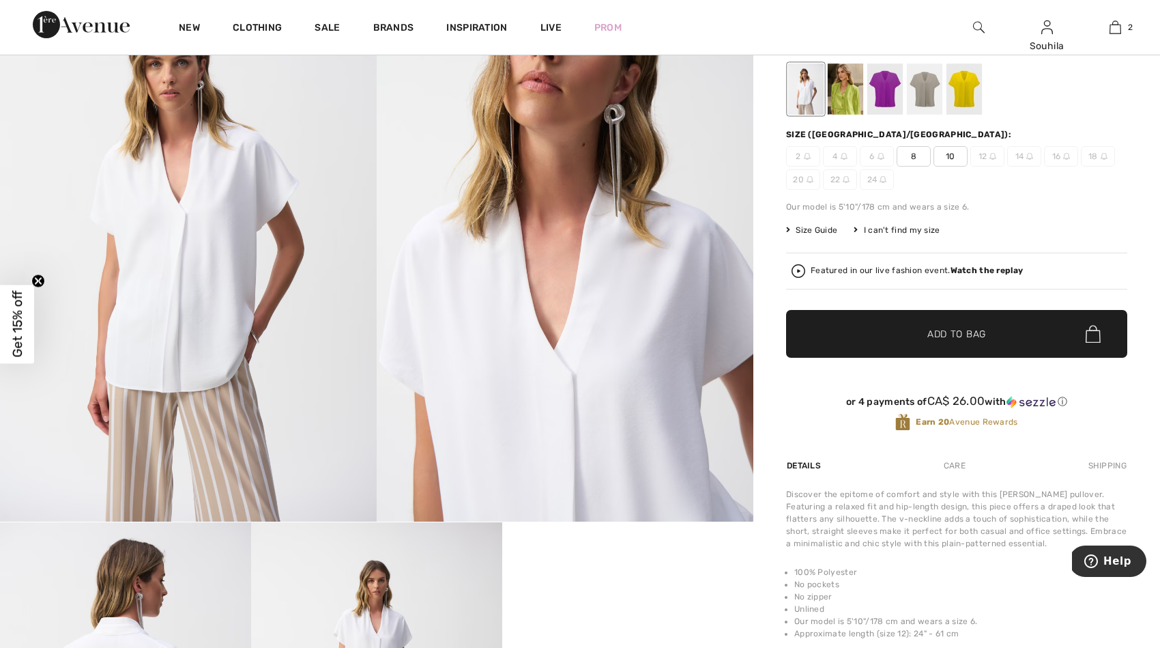
click at [848, 91] on div at bounding box center [845, 88] width 35 height 51
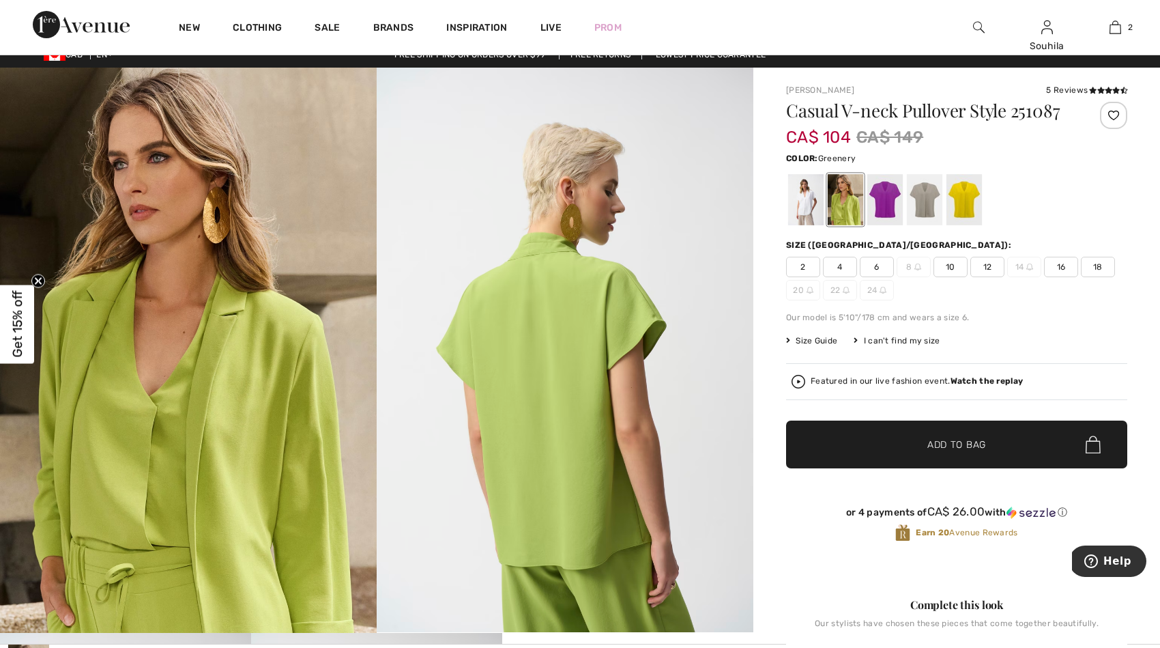
scroll to position [0, 0]
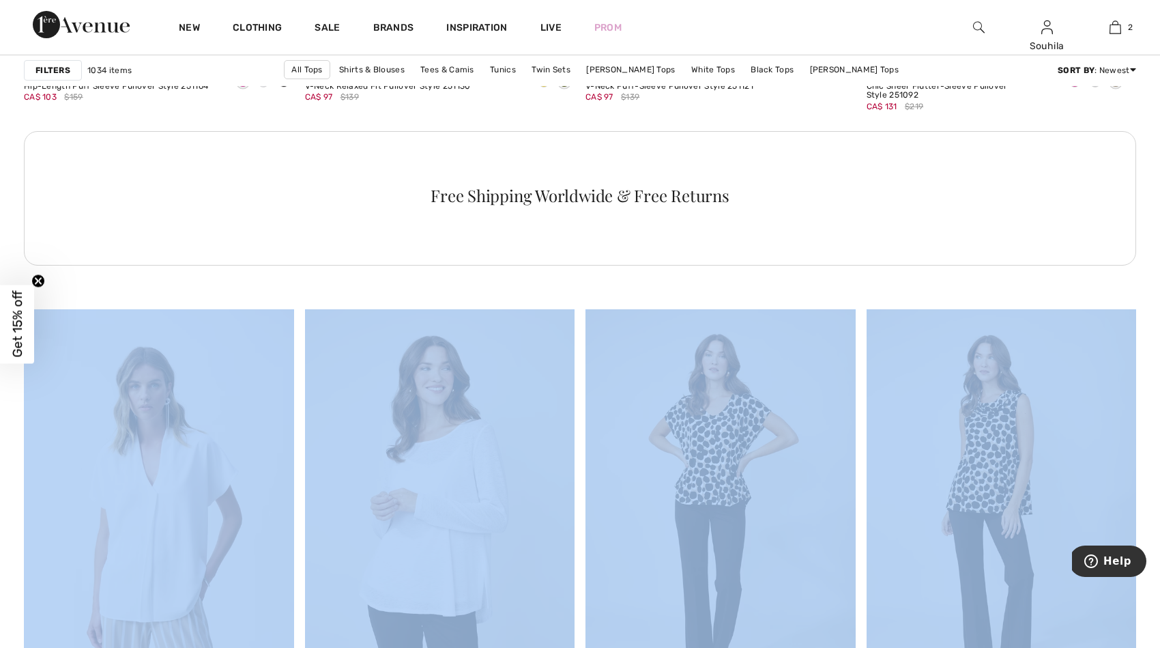
drag, startPoint x: 1160, startPoint y: 228, endPoint x: 1159, endPoint y: 420, distance: 192.4
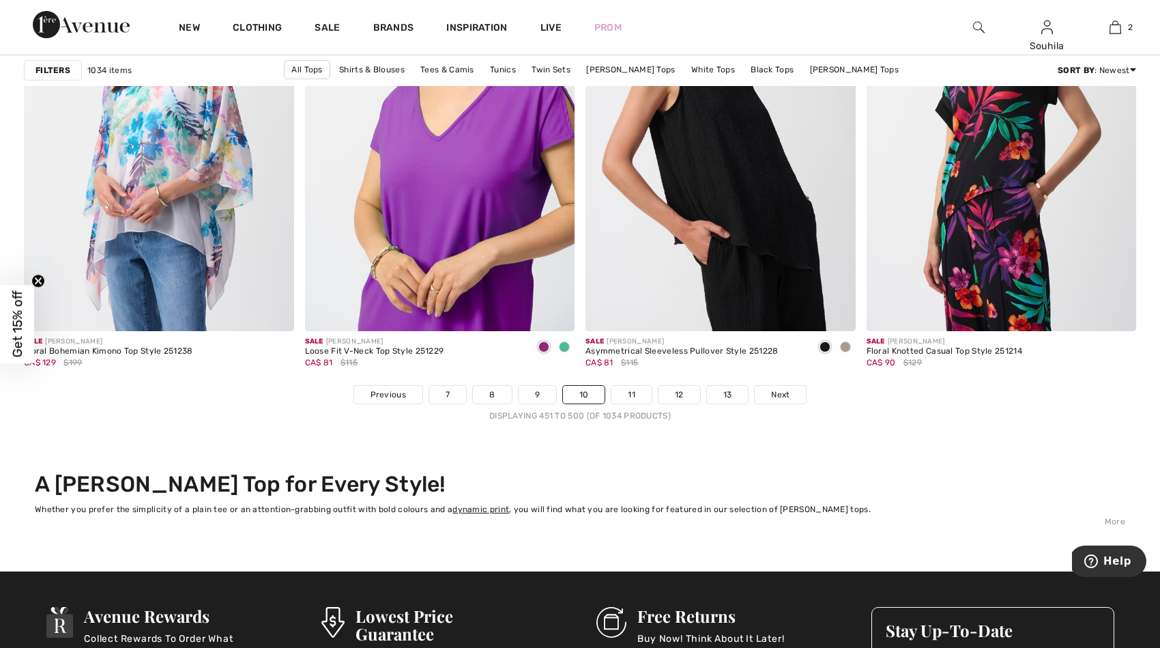
scroll to position [6986, 0]
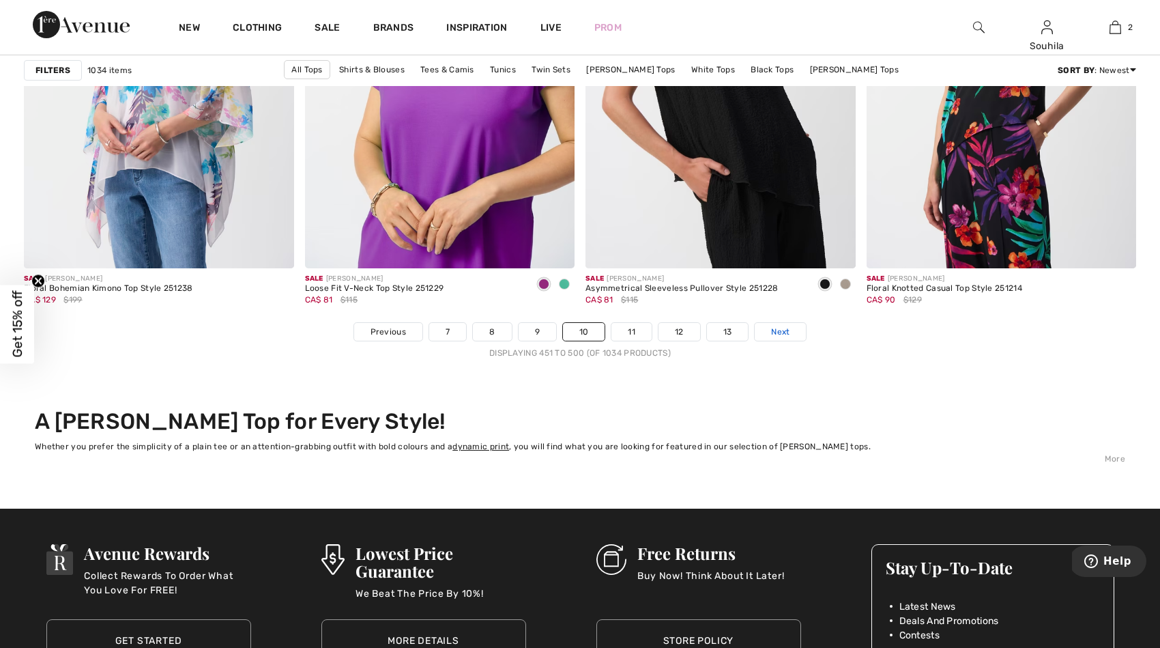
click at [773, 330] on span "Next" at bounding box center [780, 331] width 18 height 12
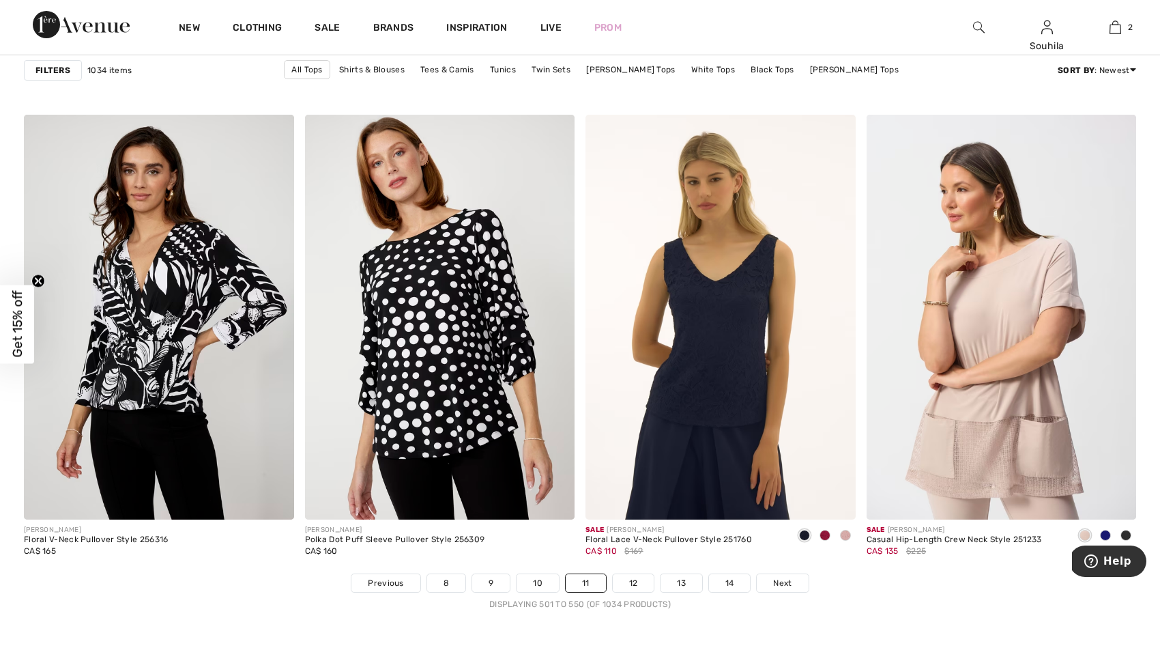
scroll to position [6743, 0]
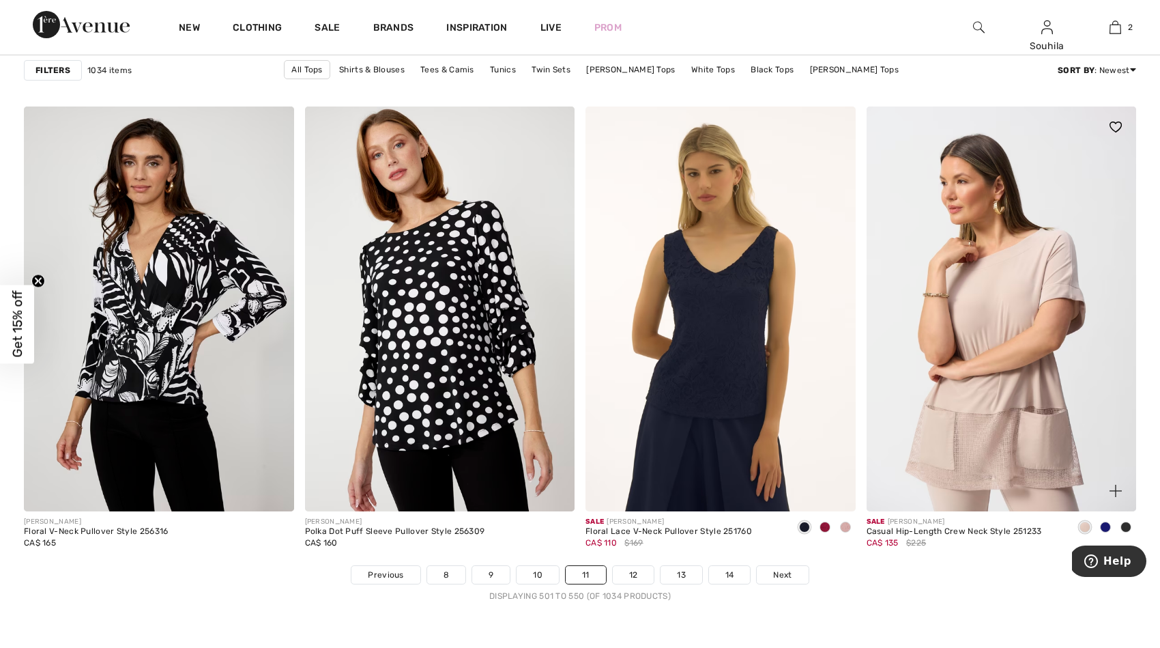
click at [1124, 529] on span at bounding box center [1125, 526] width 11 height 11
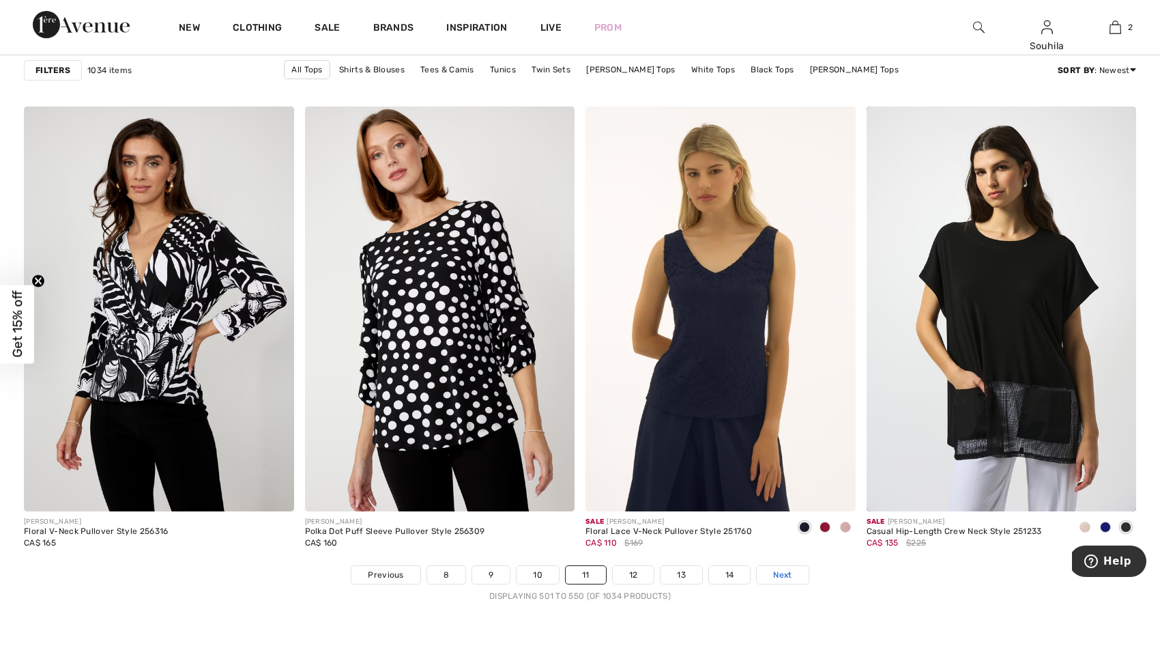
click at [781, 577] on span "Next" at bounding box center [782, 574] width 18 height 12
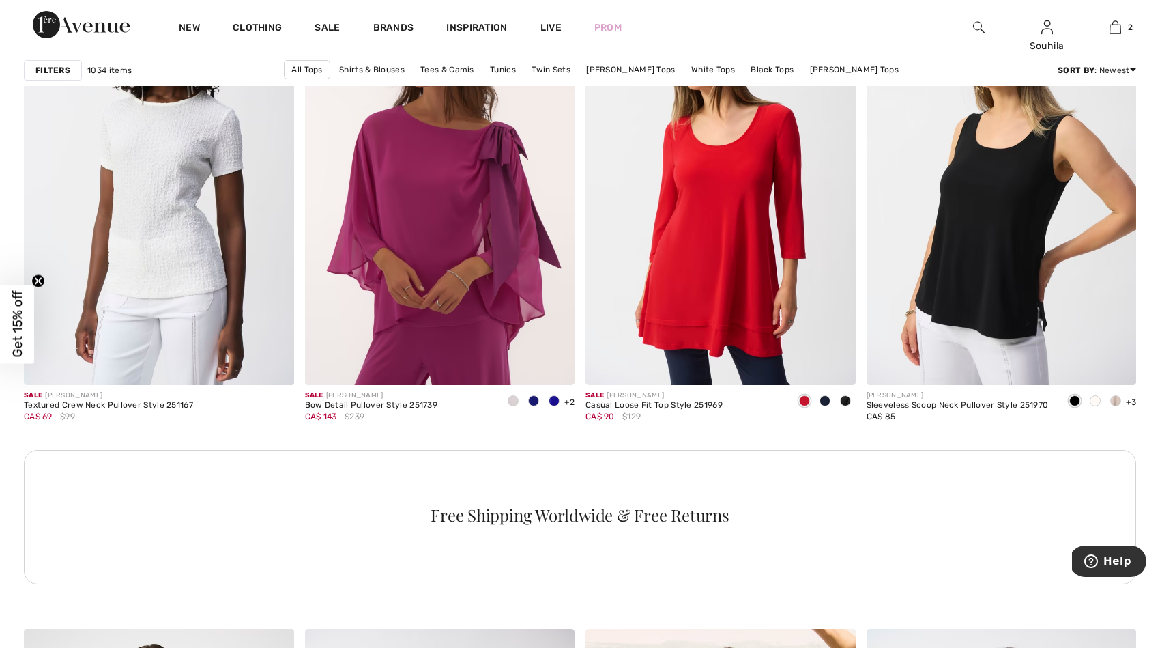
scroll to position [1644, 0]
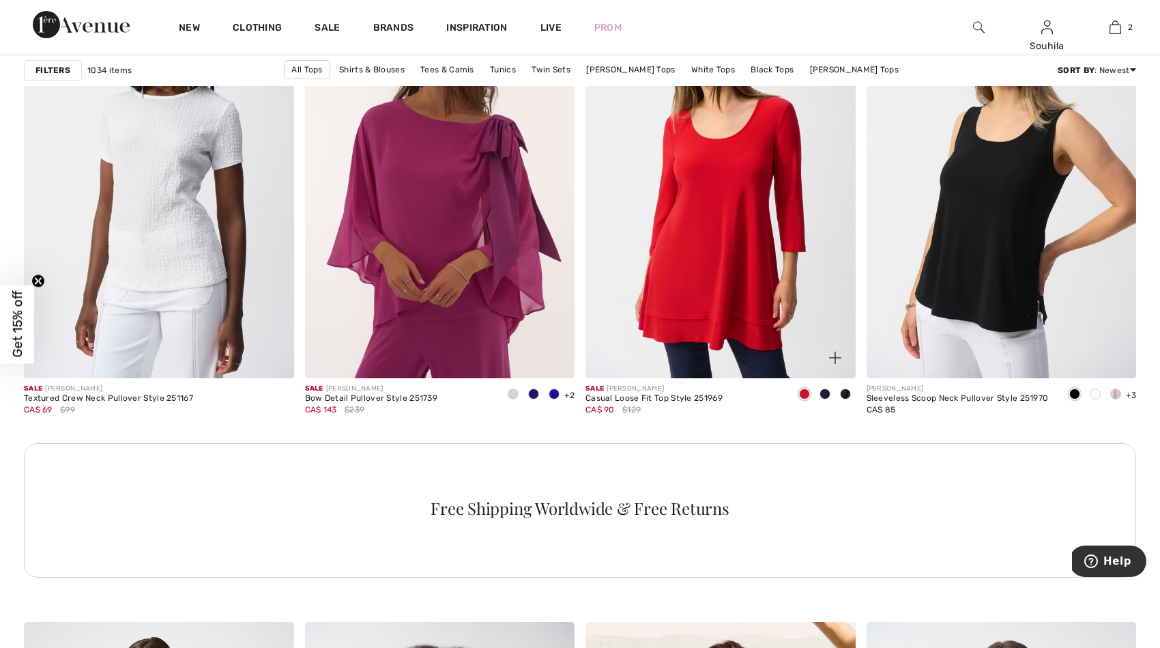
click at [824, 392] on span at bounding box center [825, 393] width 11 height 11
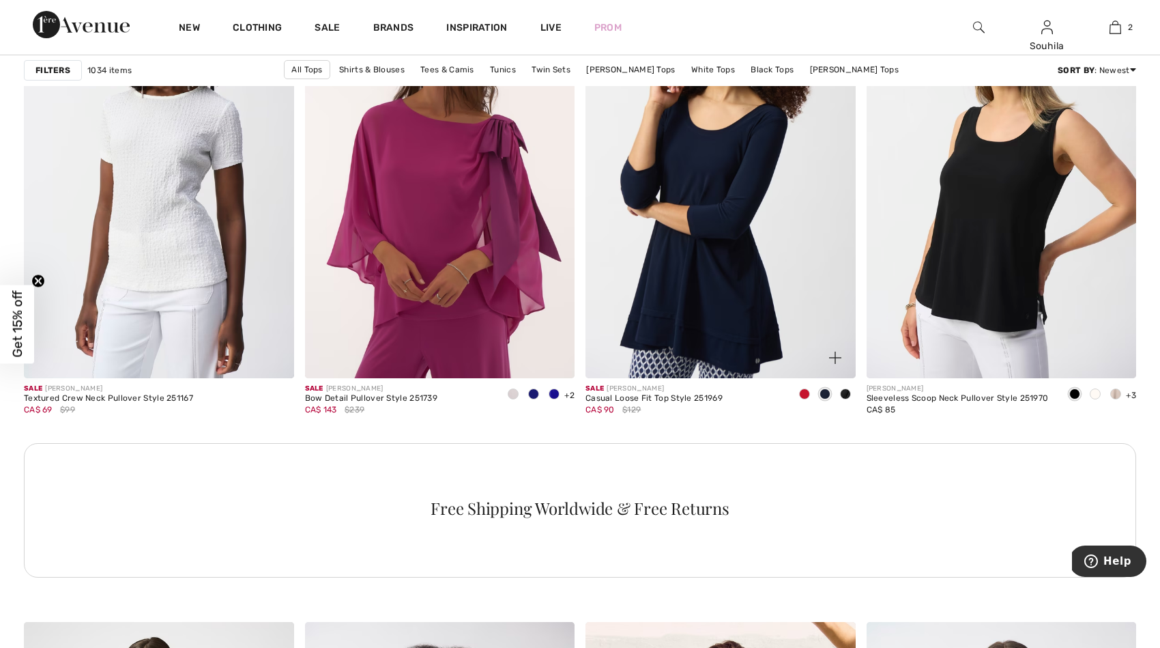
click at [846, 395] on span at bounding box center [845, 393] width 11 height 11
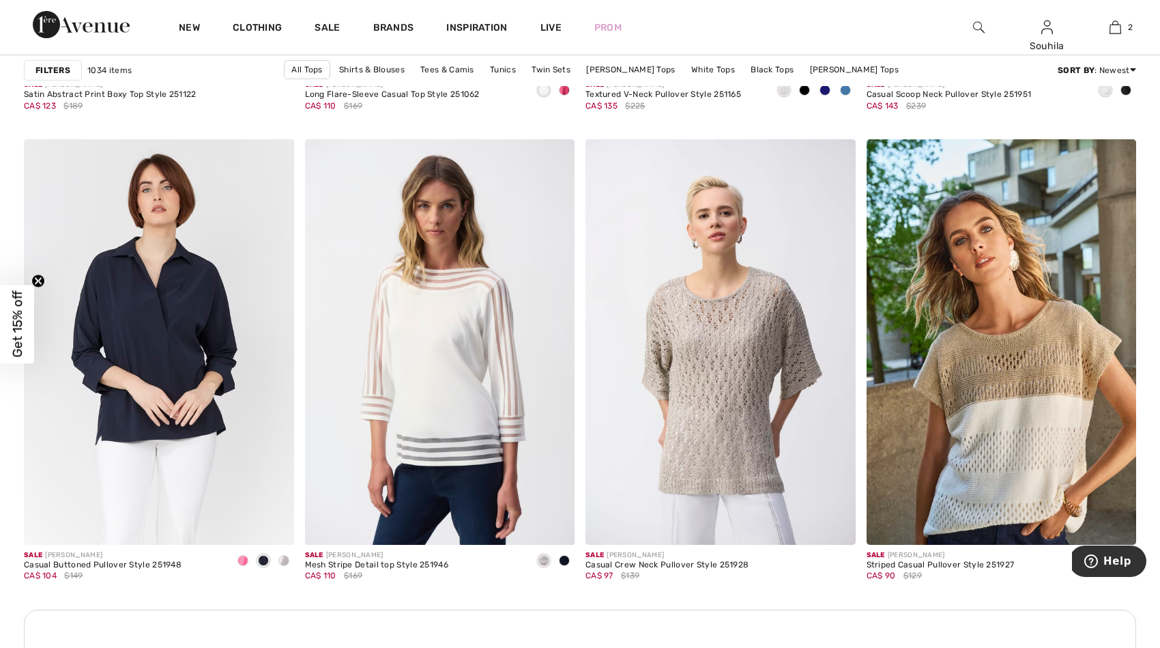
scroll to position [3073, 0]
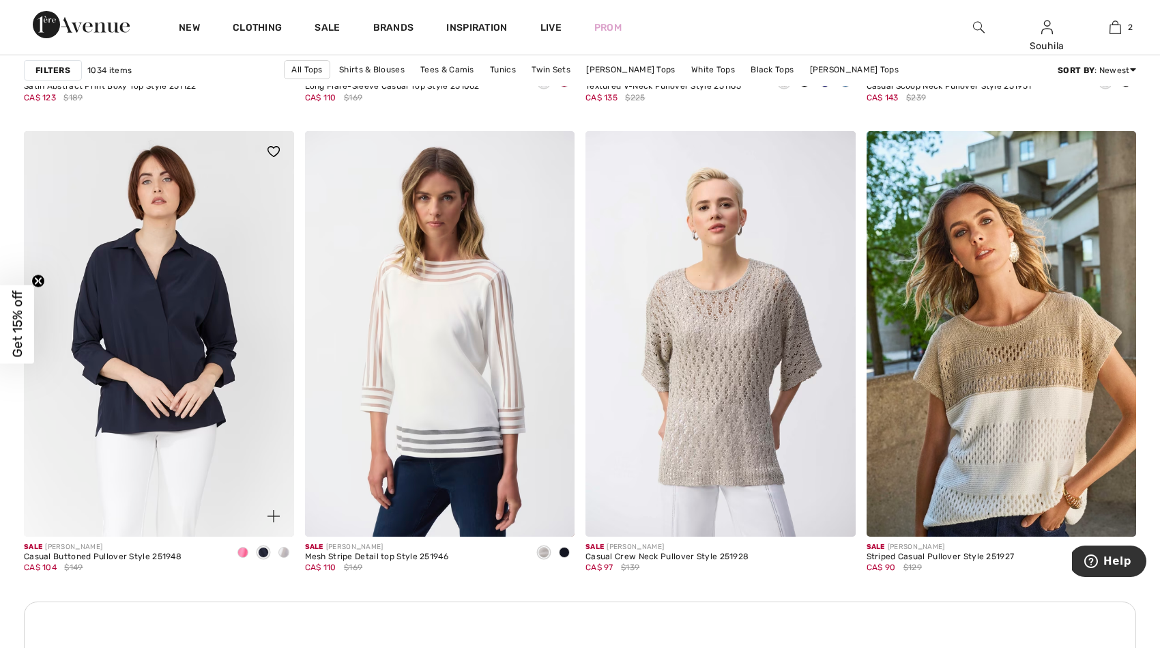
click at [245, 551] on span at bounding box center [242, 552] width 11 height 11
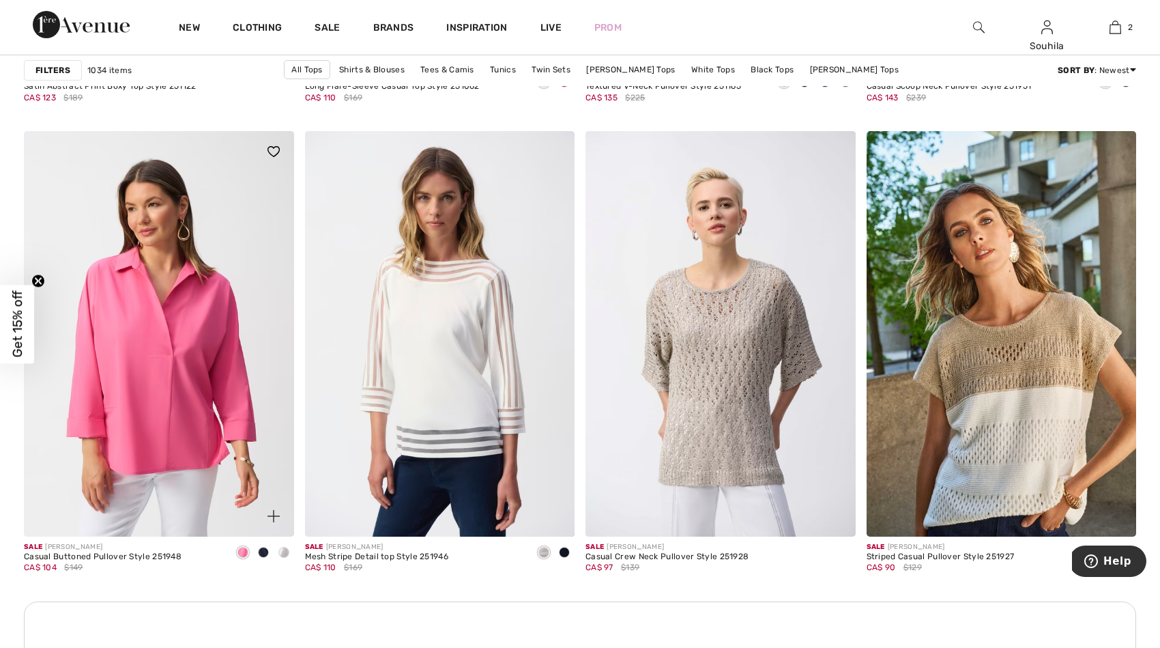
click at [261, 550] on span at bounding box center [263, 552] width 11 height 11
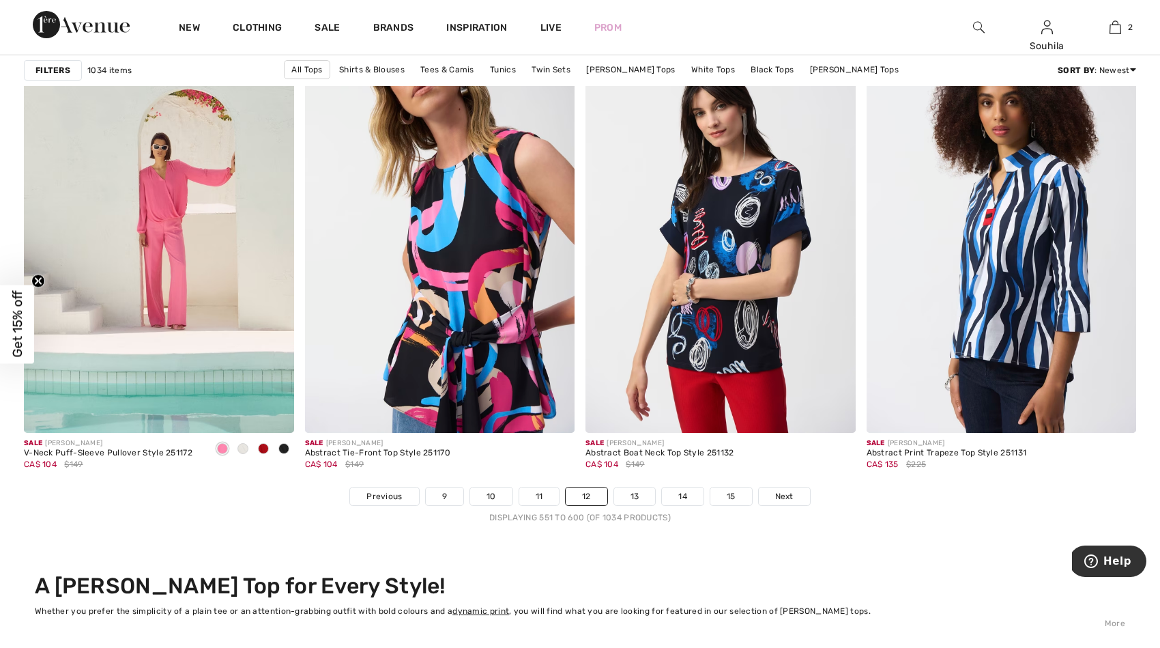
scroll to position [6892, 0]
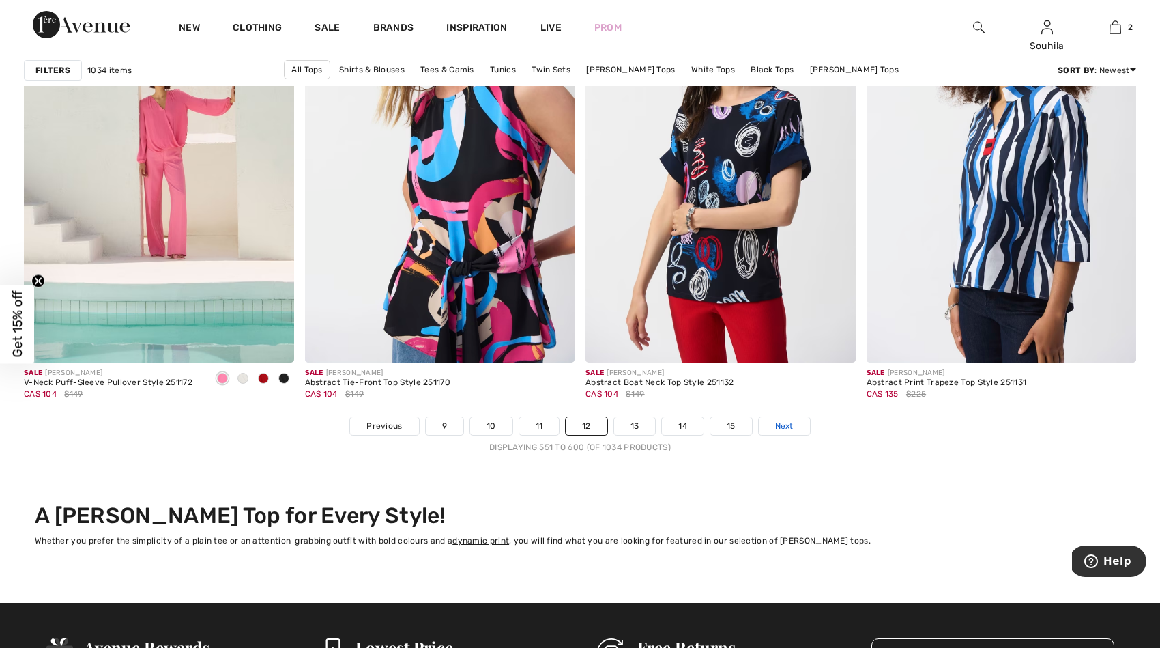
click at [783, 424] on span "Next" at bounding box center [784, 426] width 18 height 12
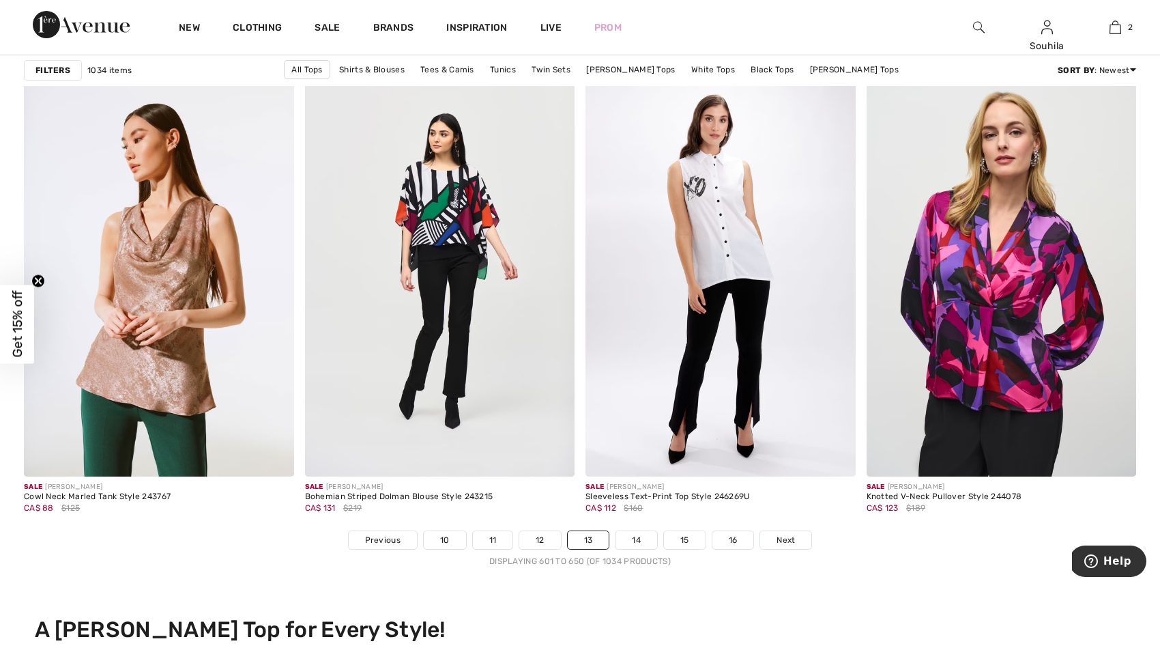
scroll to position [6786, 0]
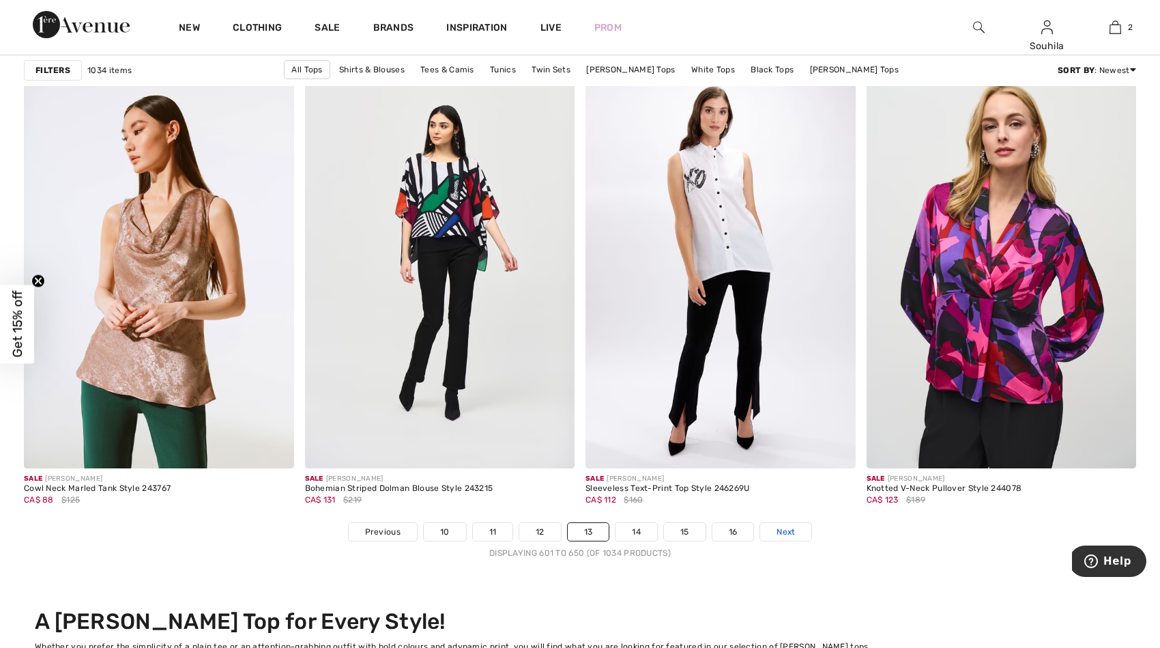
click at [790, 532] on span "Next" at bounding box center [786, 531] width 18 height 12
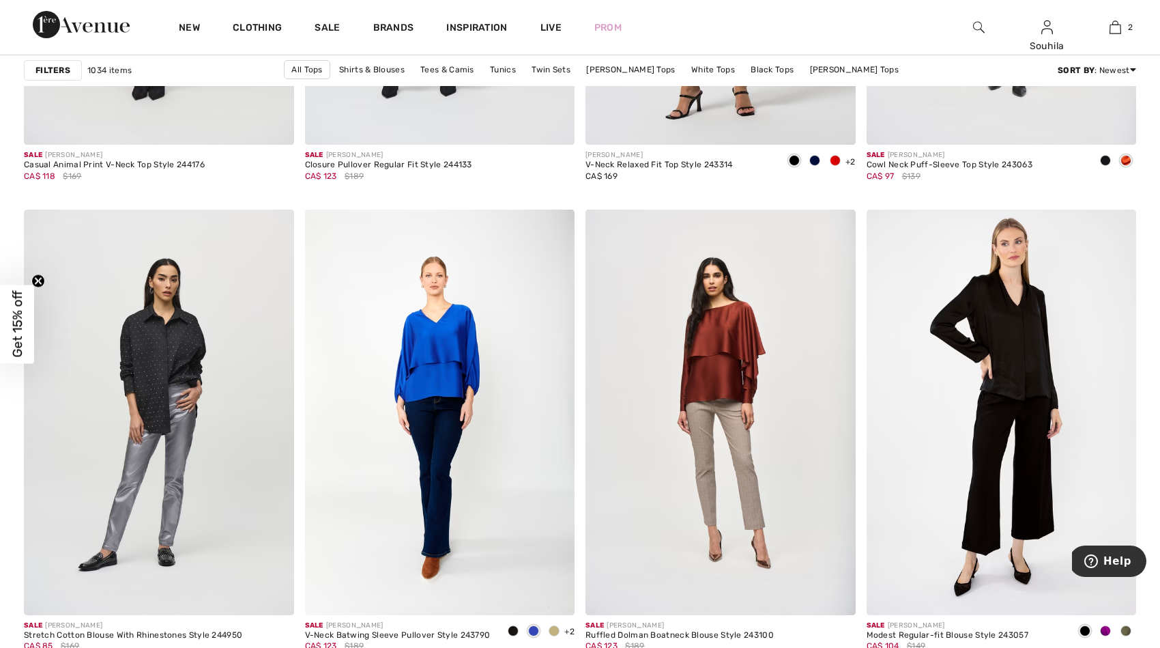
scroll to position [3034, 0]
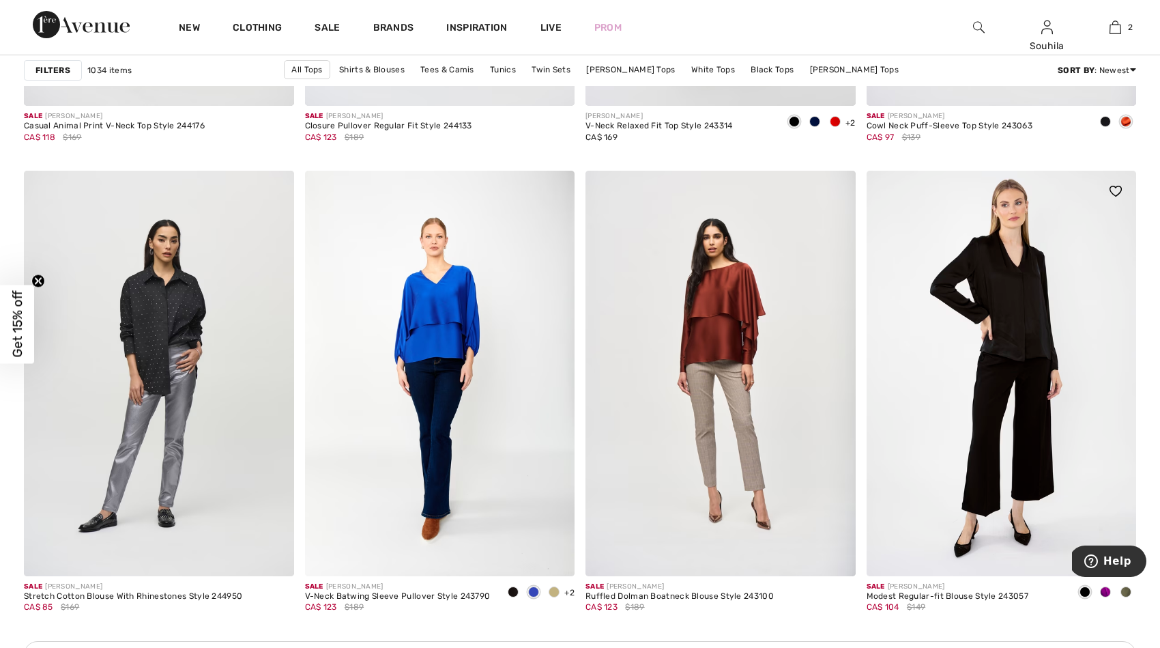
click at [1105, 591] on span at bounding box center [1105, 591] width 11 height 11
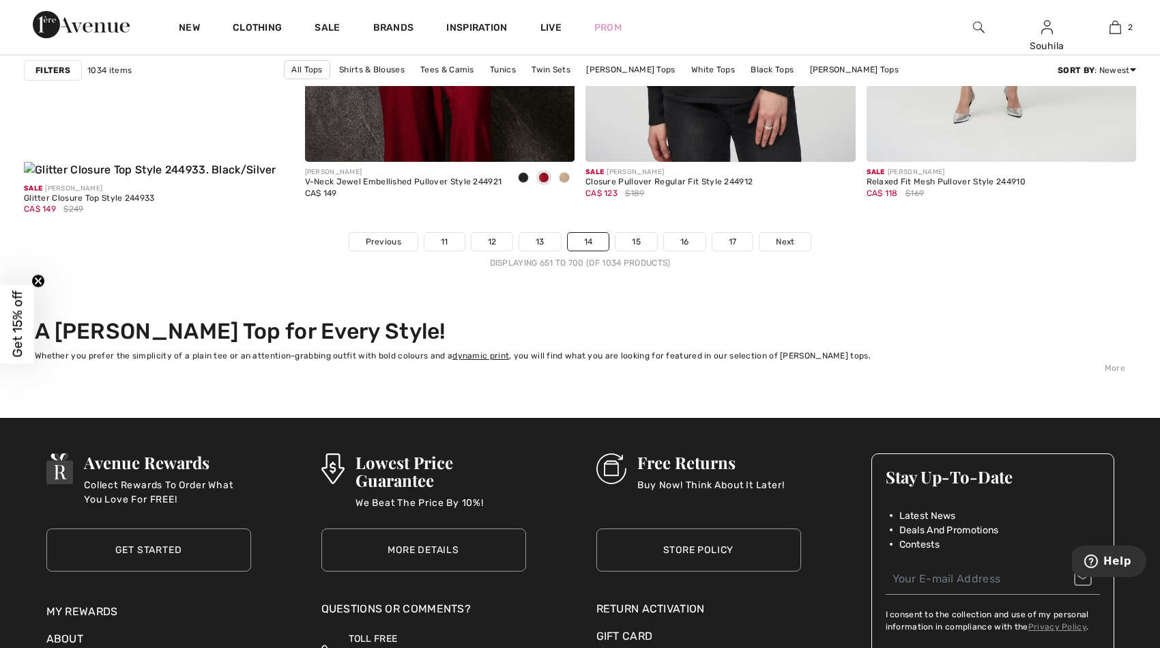
scroll to position [7187, 0]
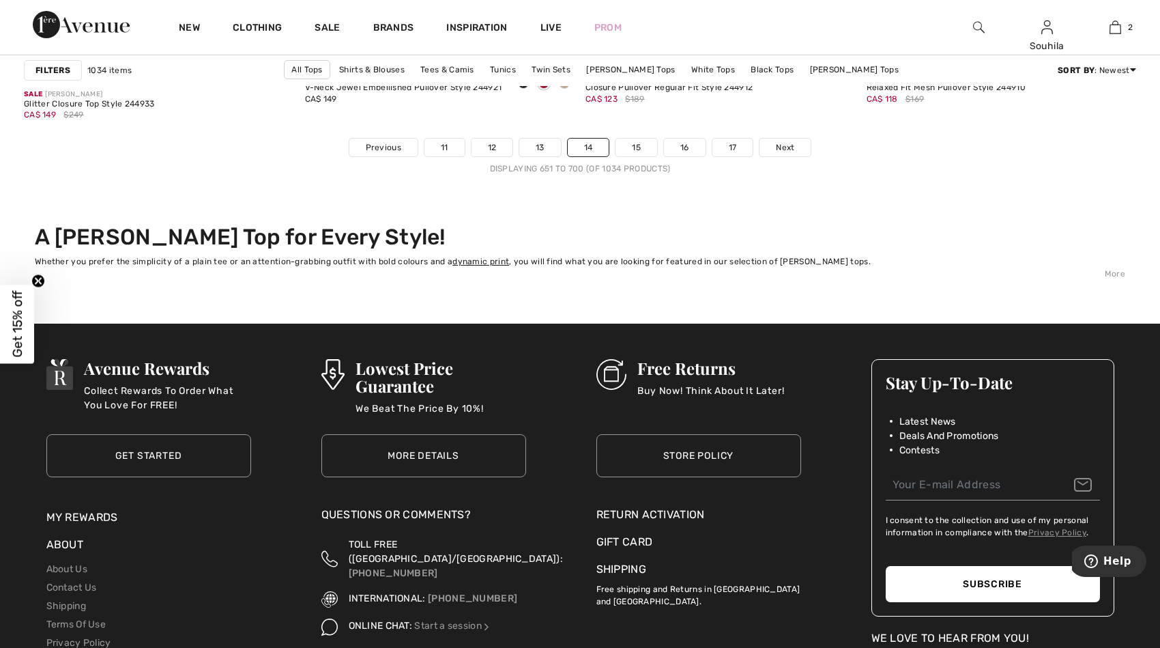
drag, startPoint x: 1161, startPoint y: 484, endPoint x: 70, endPoint y: 2, distance: 1193.0
click at [776, 141] on span "Next" at bounding box center [785, 147] width 18 height 12
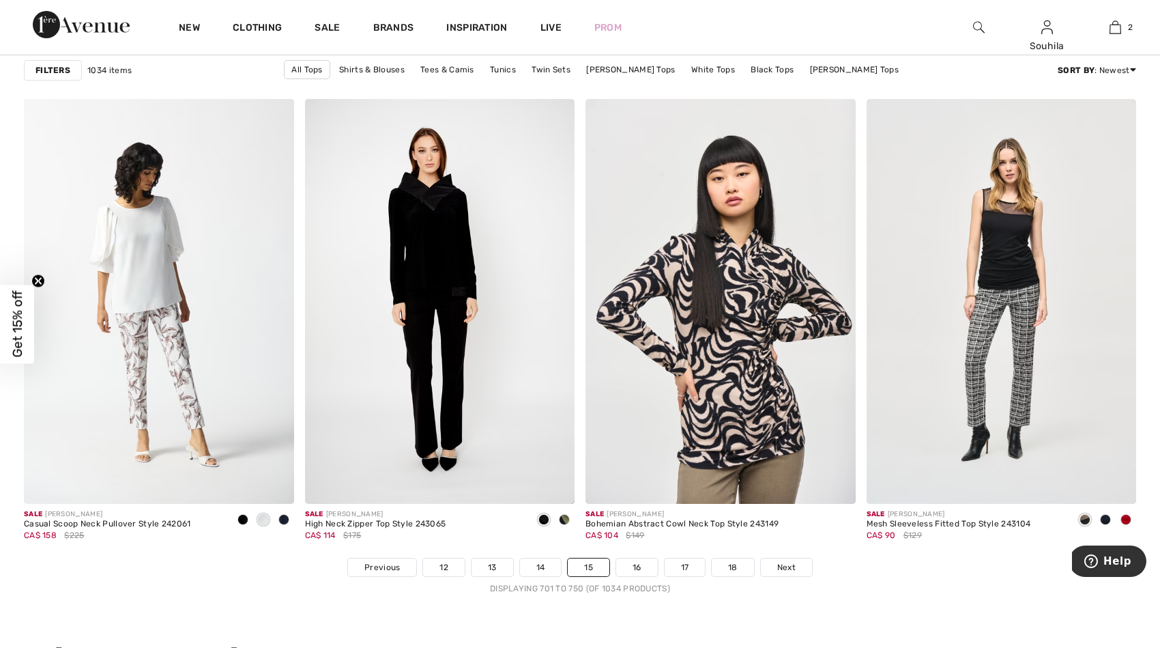
scroll to position [6837, 0]
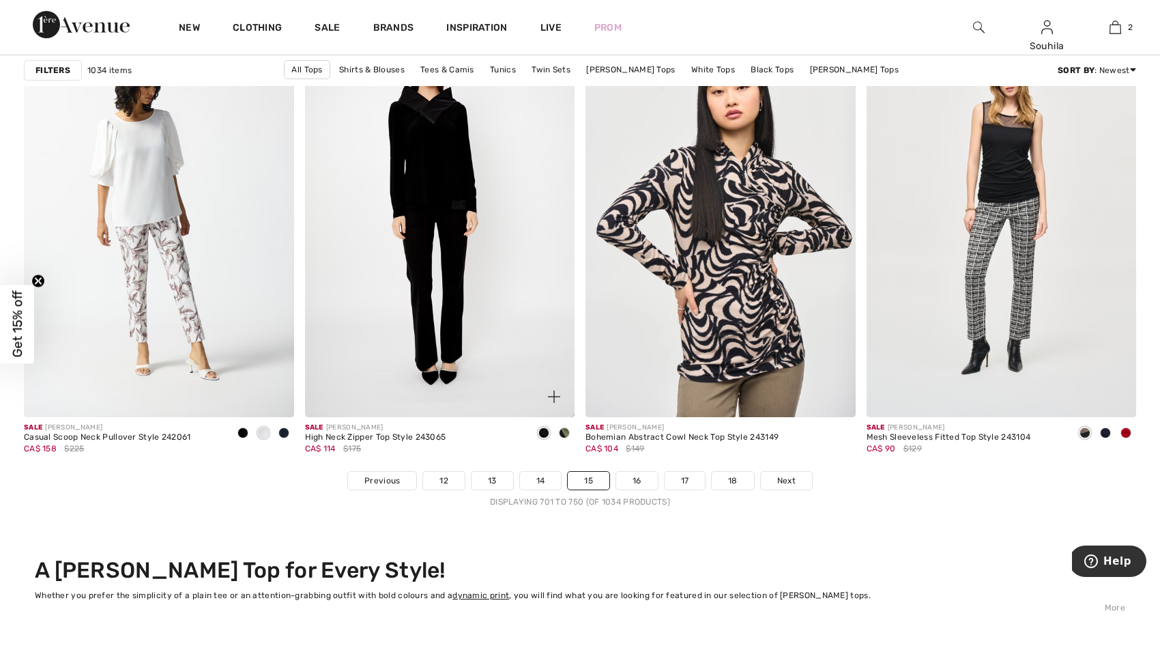
click at [557, 427] on div at bounding box center [564, 433] width 20 height 23
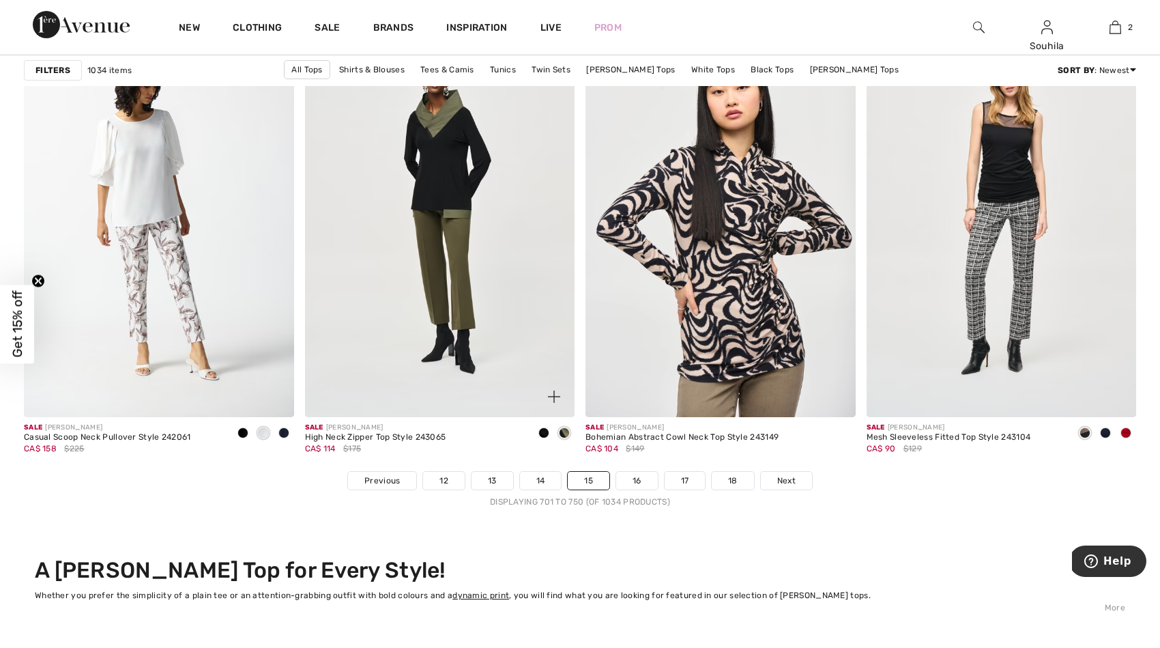
click at [546, 429] on span at bounding box center [543, 432] width 11 height 11
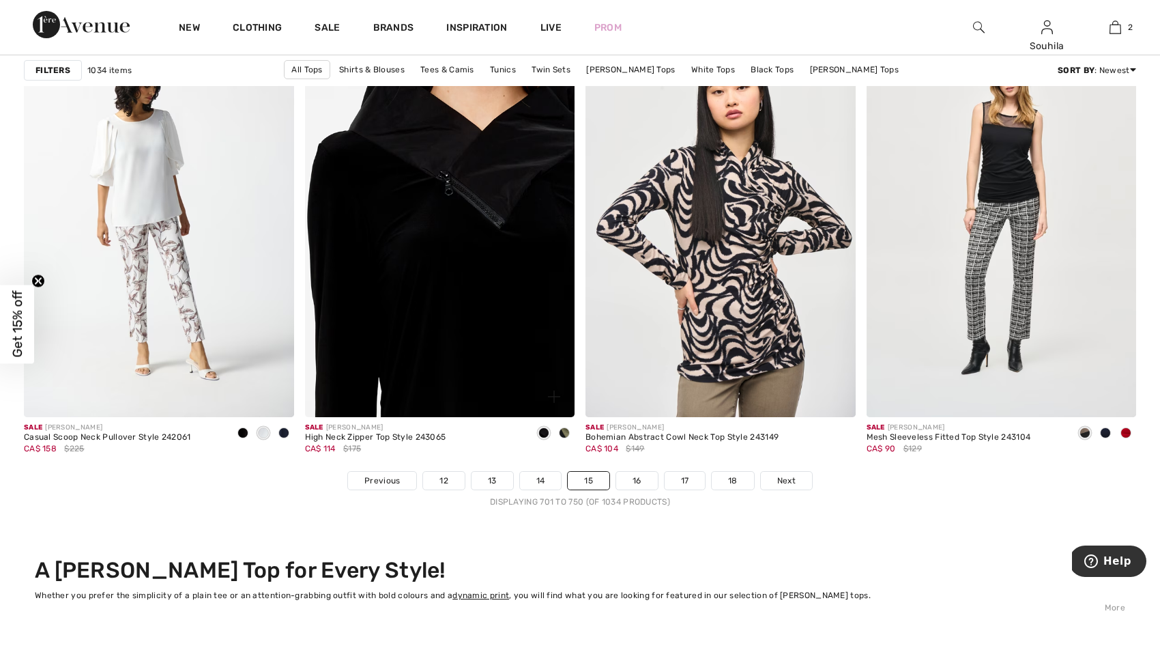
click at [438, 252] on img at bounding box center [440, 214] width 270 height 405
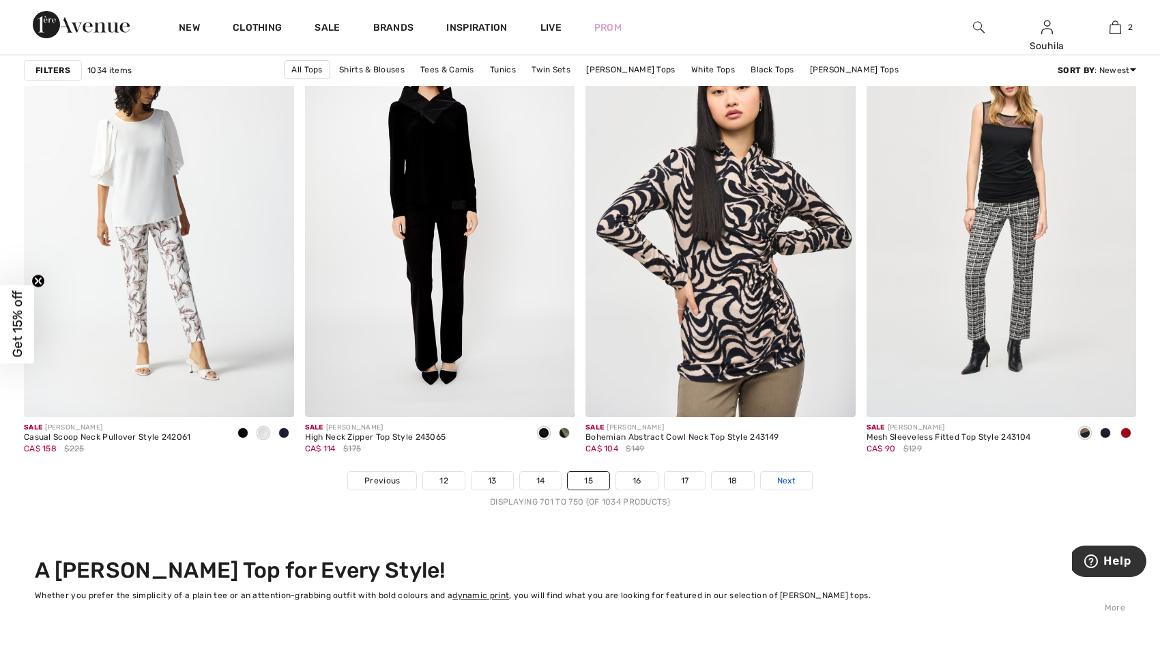
click at [783, 480] on span "Next" at bounding box center [786, 480] width 18 height 12
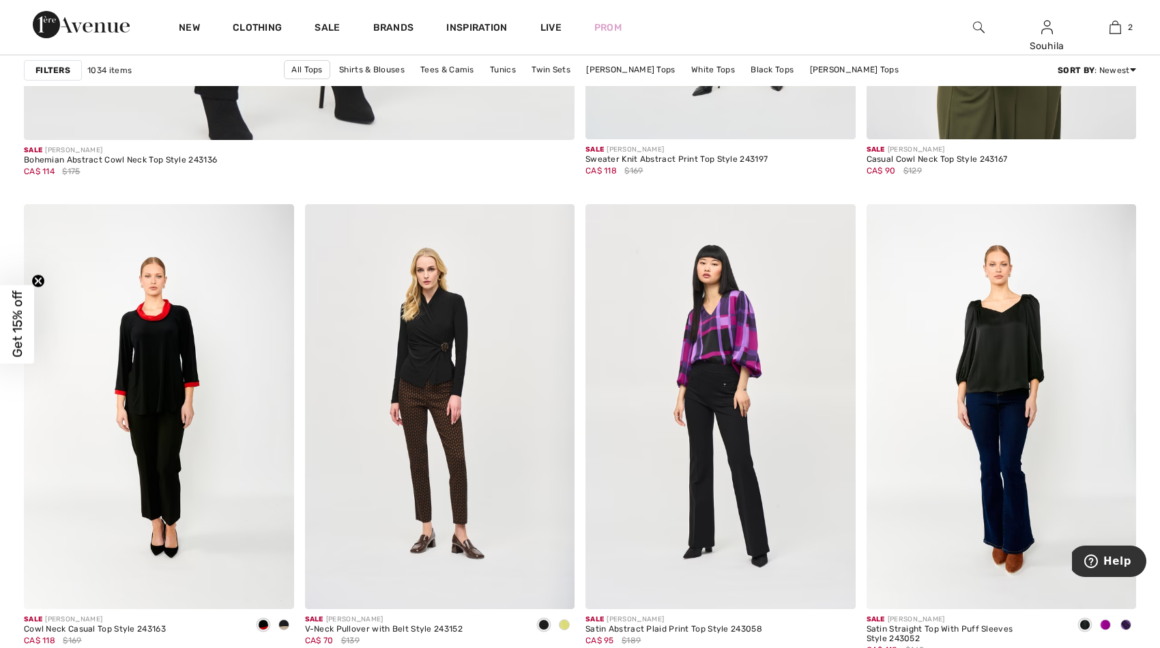
scroll to position [4691, 0]
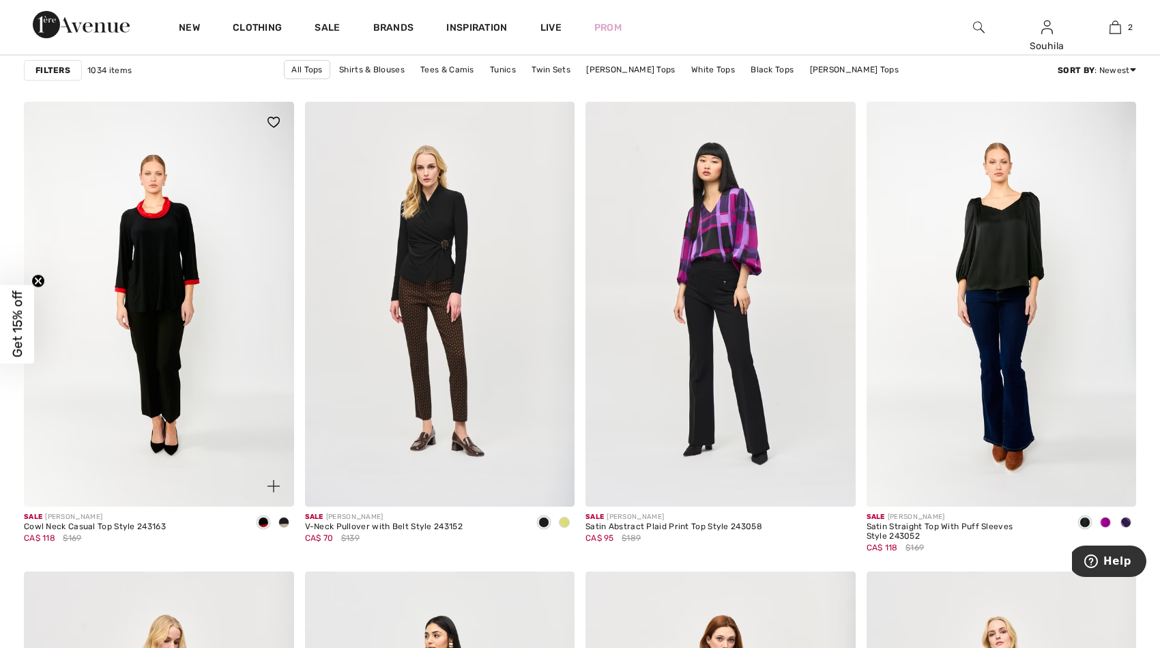
click at [282, 521] on span at bounding box center [283, 522] width 11 height 11
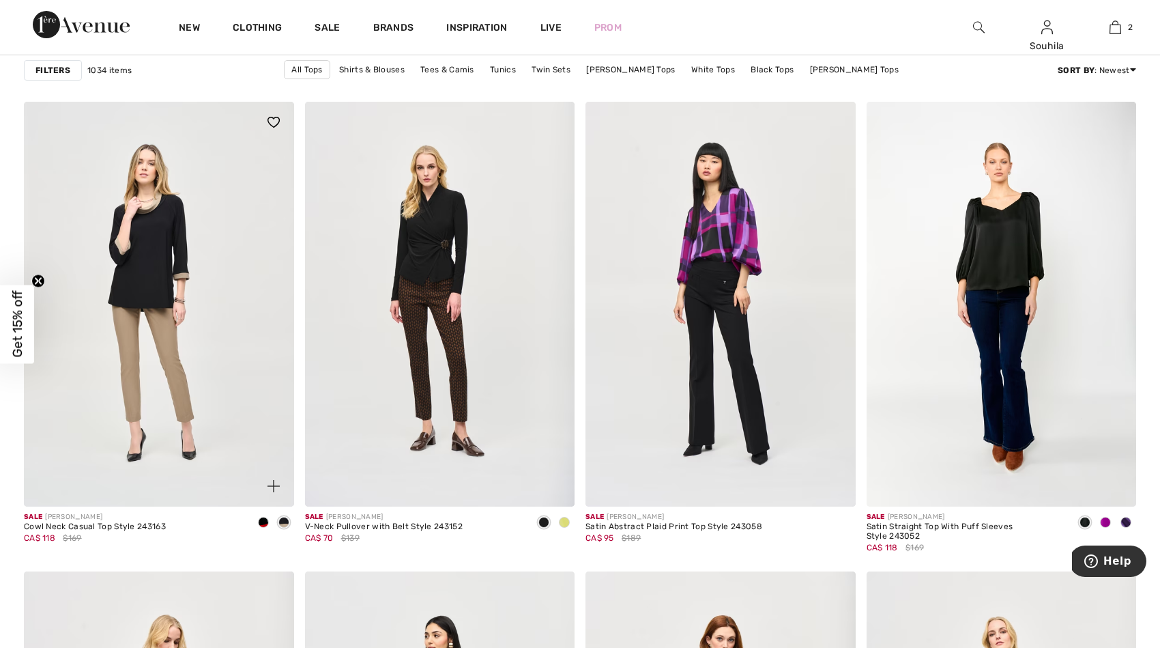
click at [263, 526] on span at bounding box center [263, 522] width 11 height 11
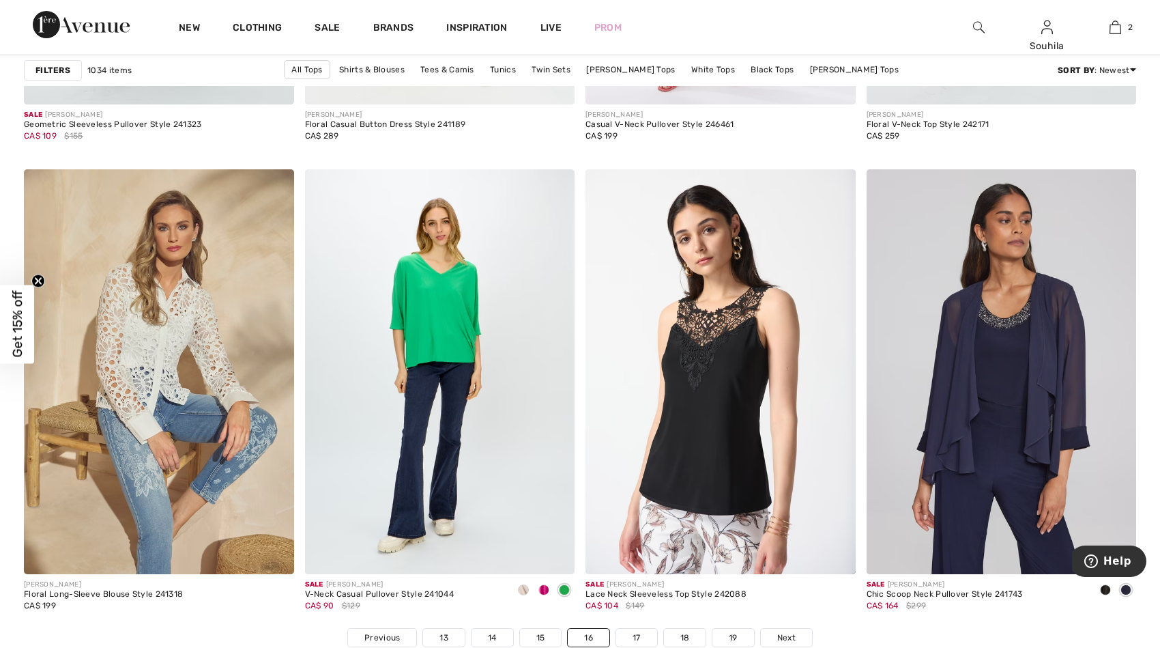
scroll to position [6798, 0]
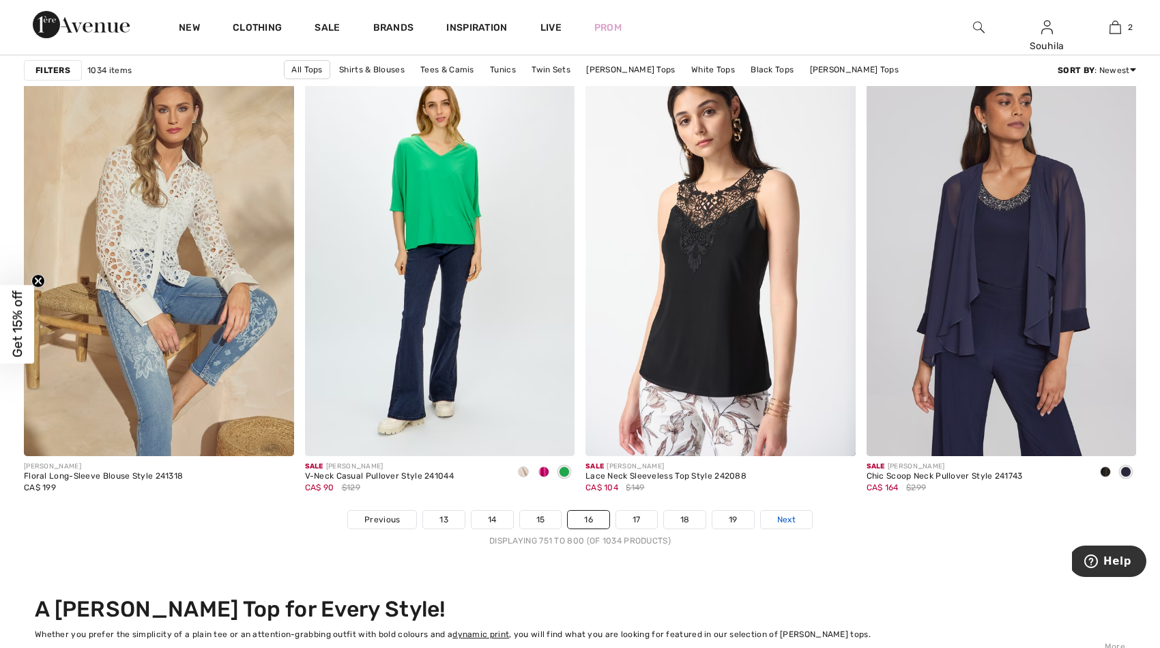
click at [785, 523] on span "Next" at bounding box center [786, 519] width 18 height 12
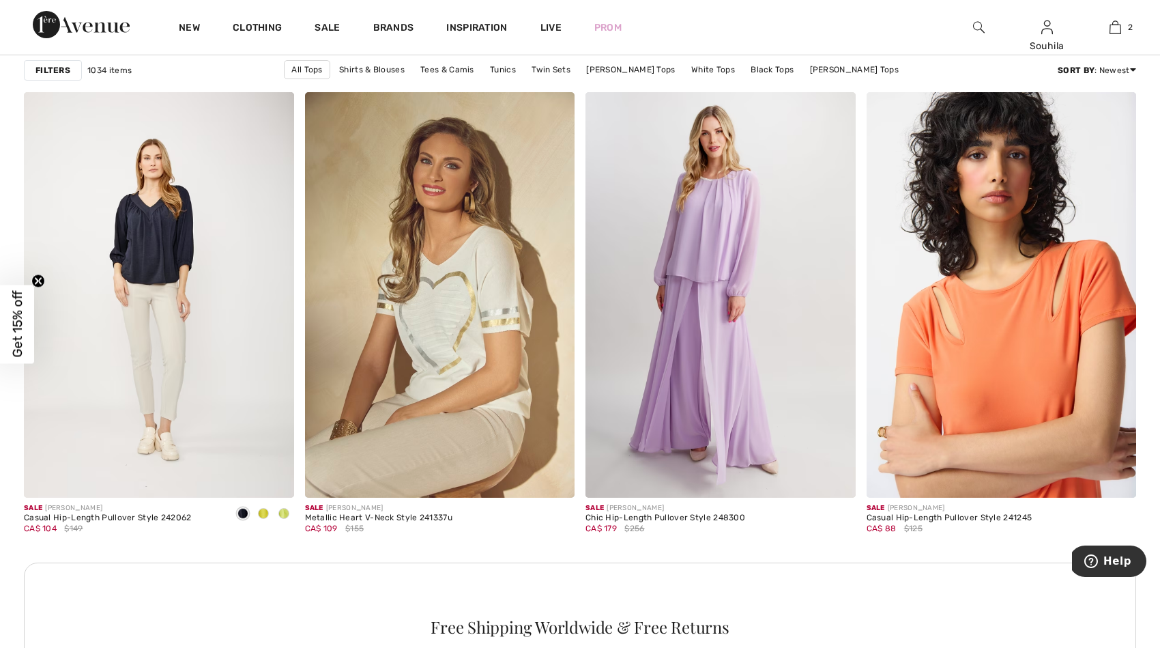
scroll to position [3128, 0]
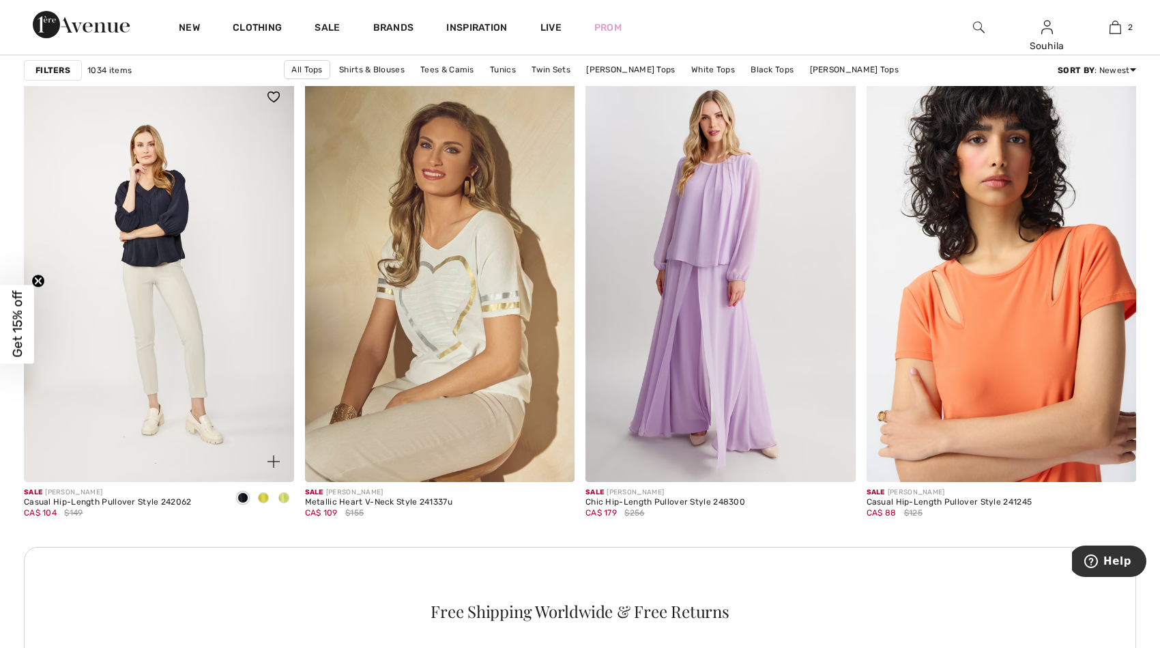
click at [154, 291] on img at bounding box center [159, 278] width 270 height 405
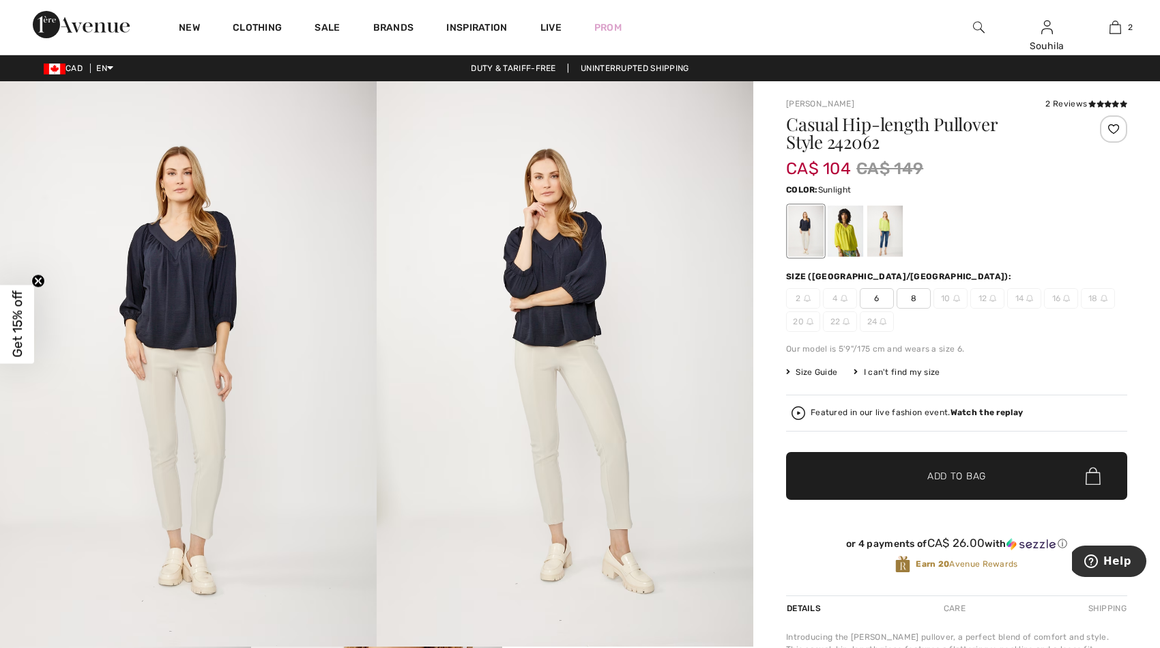
click at [847, 242] on div at bounding box center [845, 230] width 35 height 51
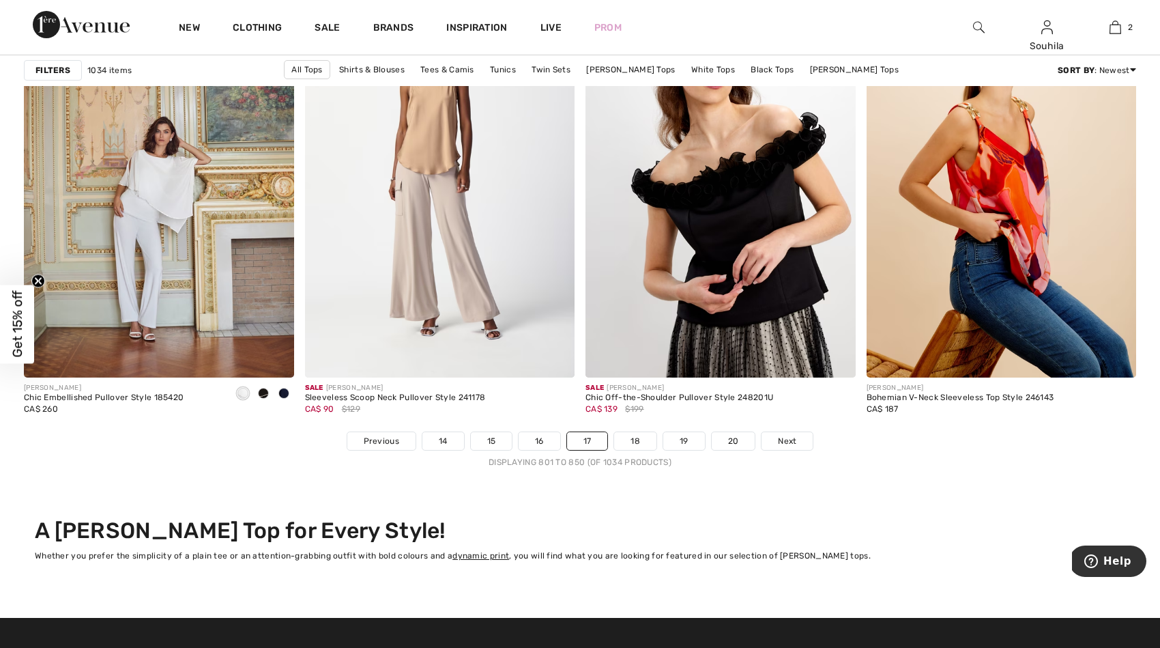
scroll to position [6901, 0]
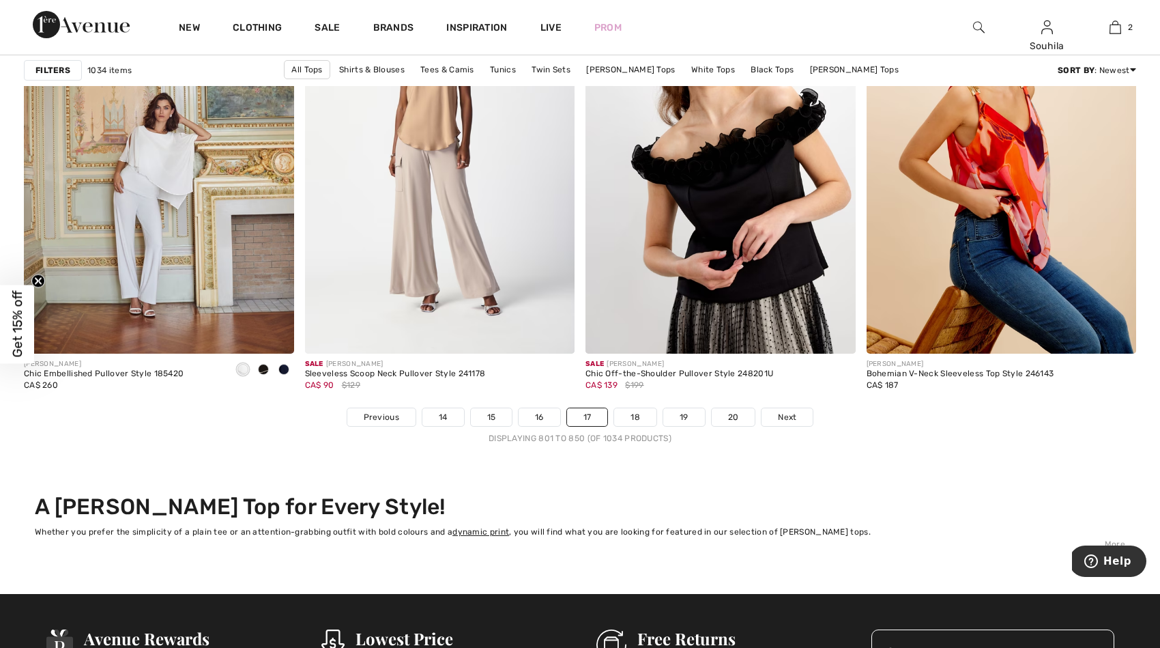
drag, startPoint x: 1166, startPoint y: 439, endPoint x: 51, endPoint y: 25, distance: 1189.4
click at [778, 415] on span "Next" at bounding box center [787, 417] width 18 height 12
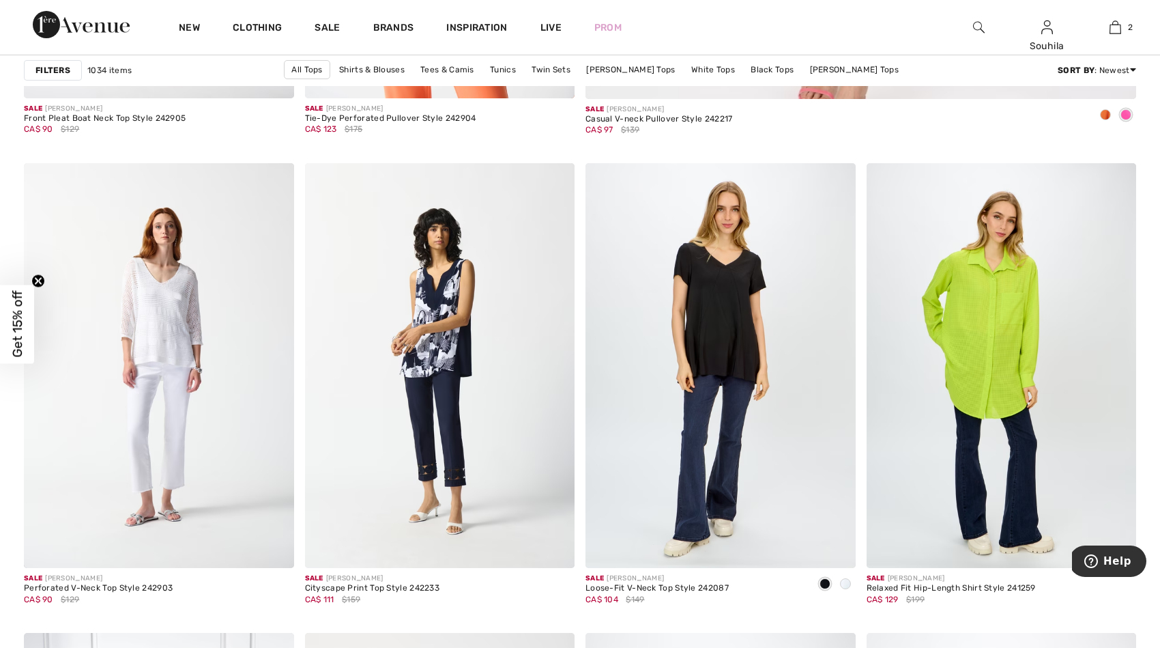
scroll to position [1047, 0]
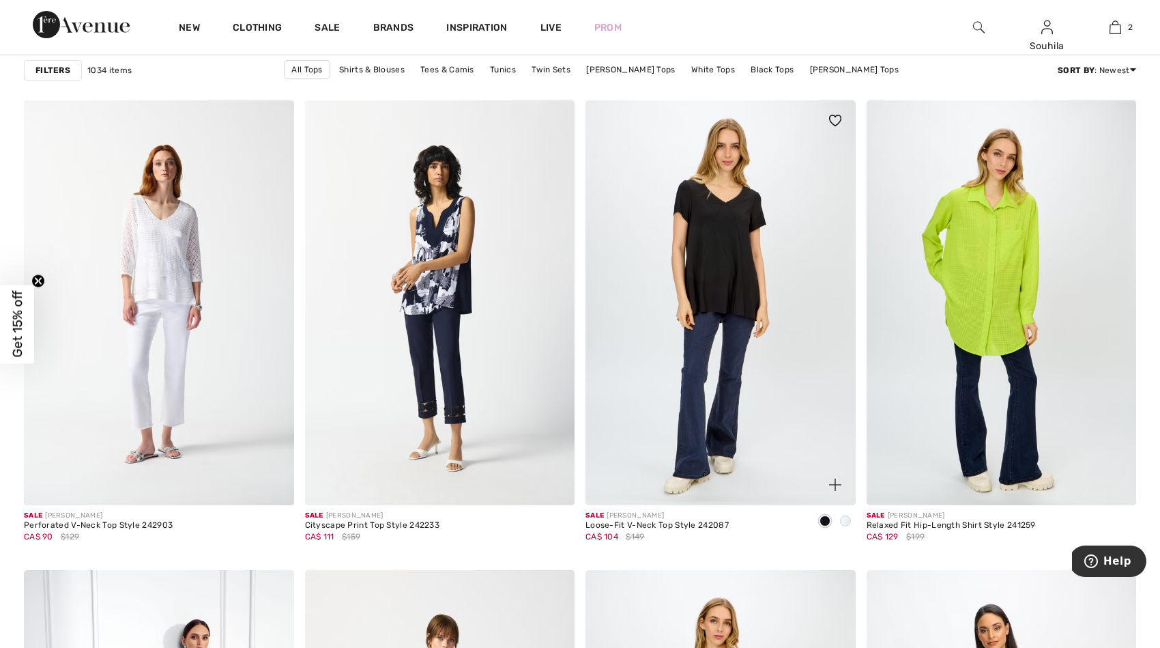
click at [845, 517] on span at bounding box center [845, 520] width 11 height 11
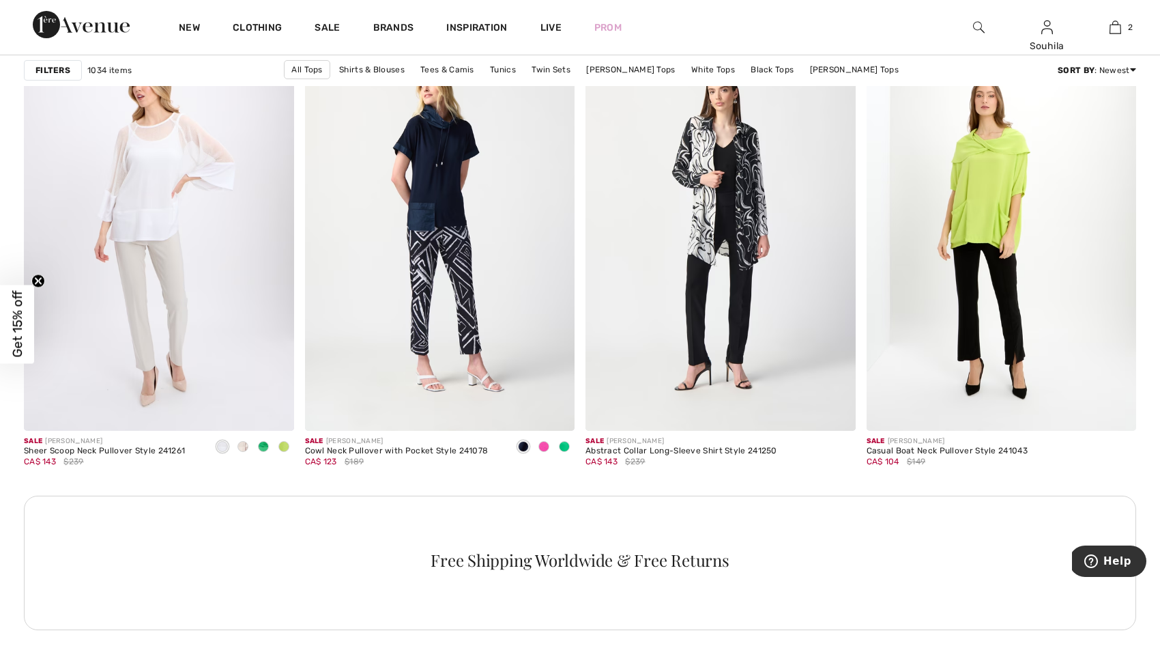
scroll to position [3196, 0]
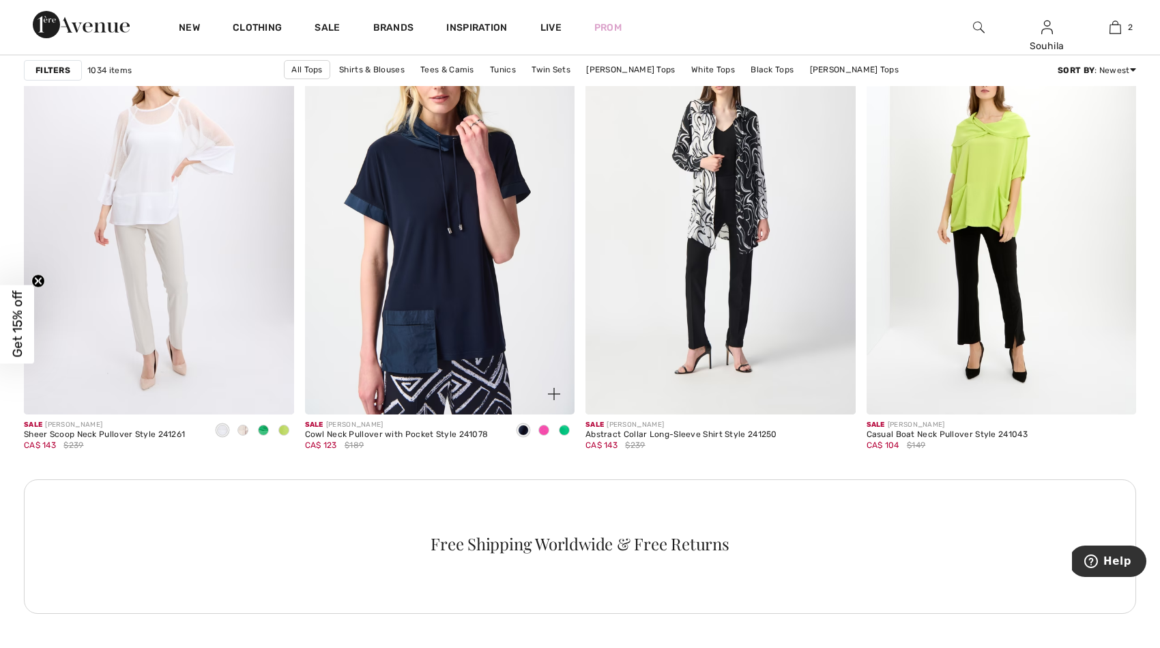
click at [437, 249] on img at bounding box center [440, 211] width 270 height 405
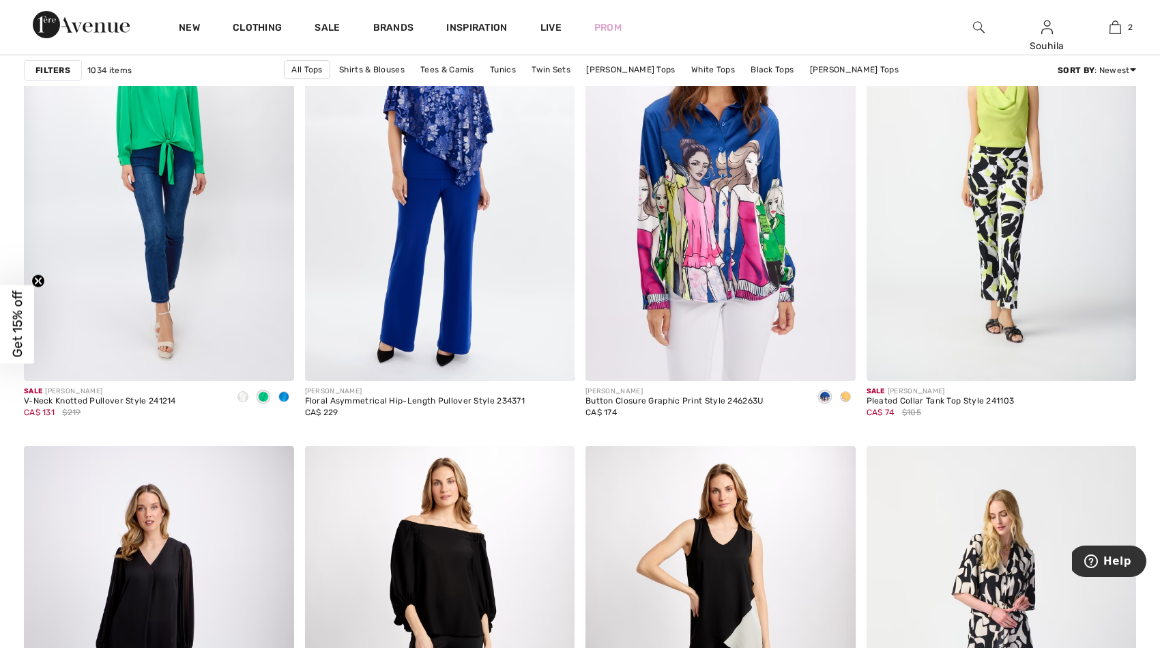
scroll to position [5138, 0]
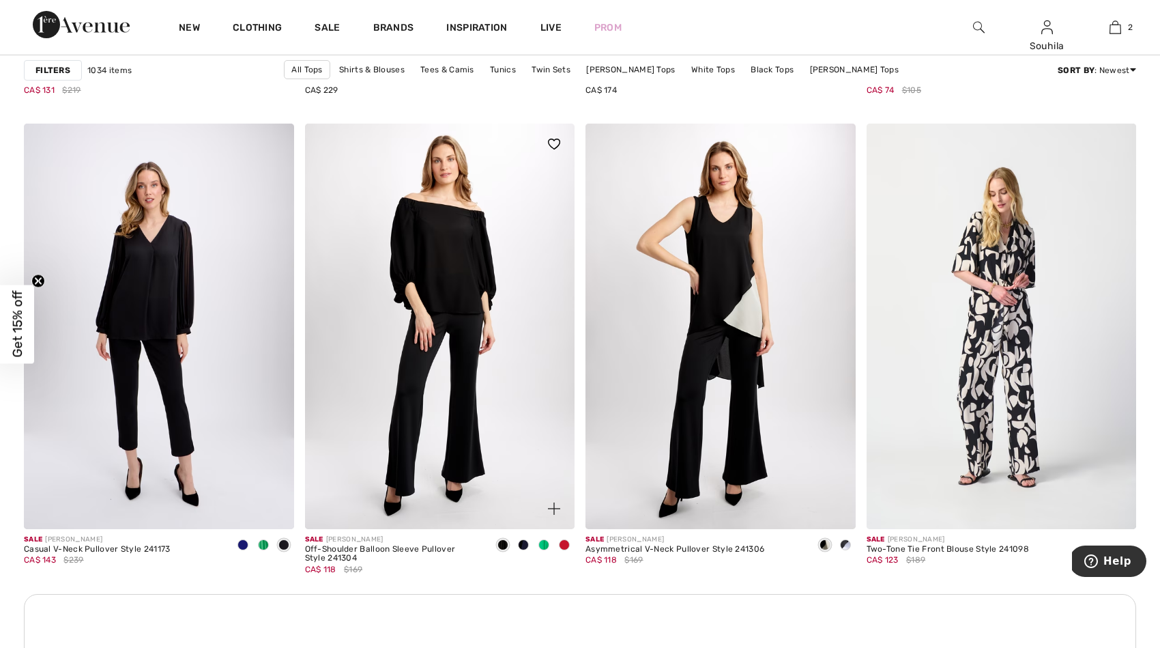
click at [551, 550] on div at bounding box center [544, 545] width 20 height 23
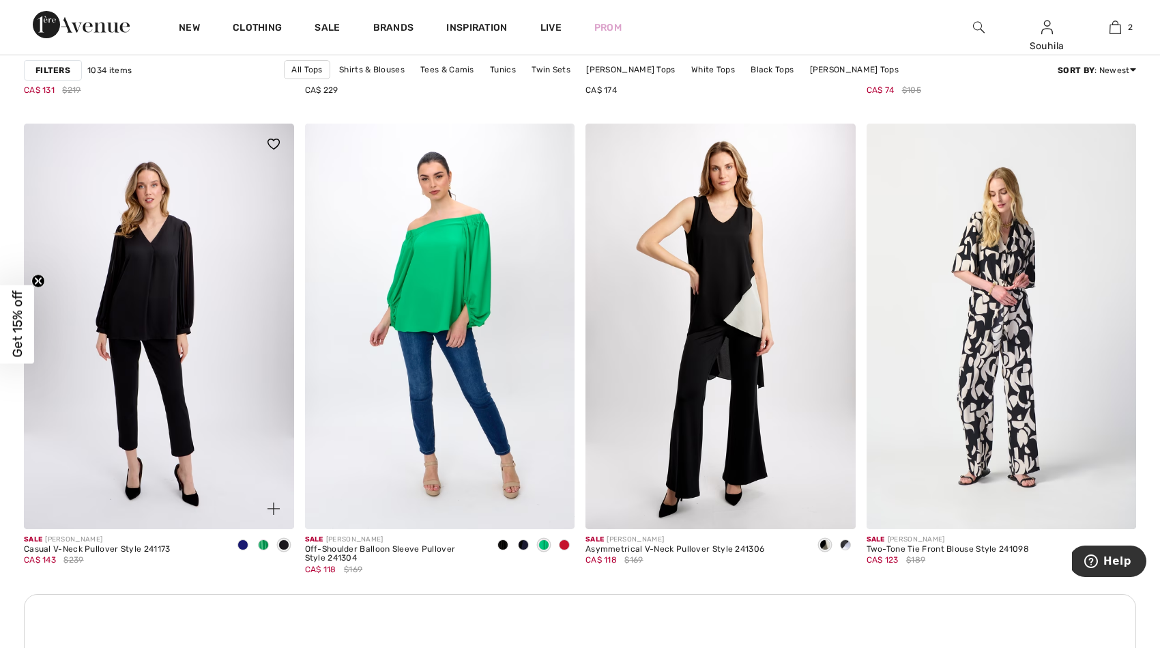
click at [266, 539] on span at bounding box center [263, 544] width 11 height 11
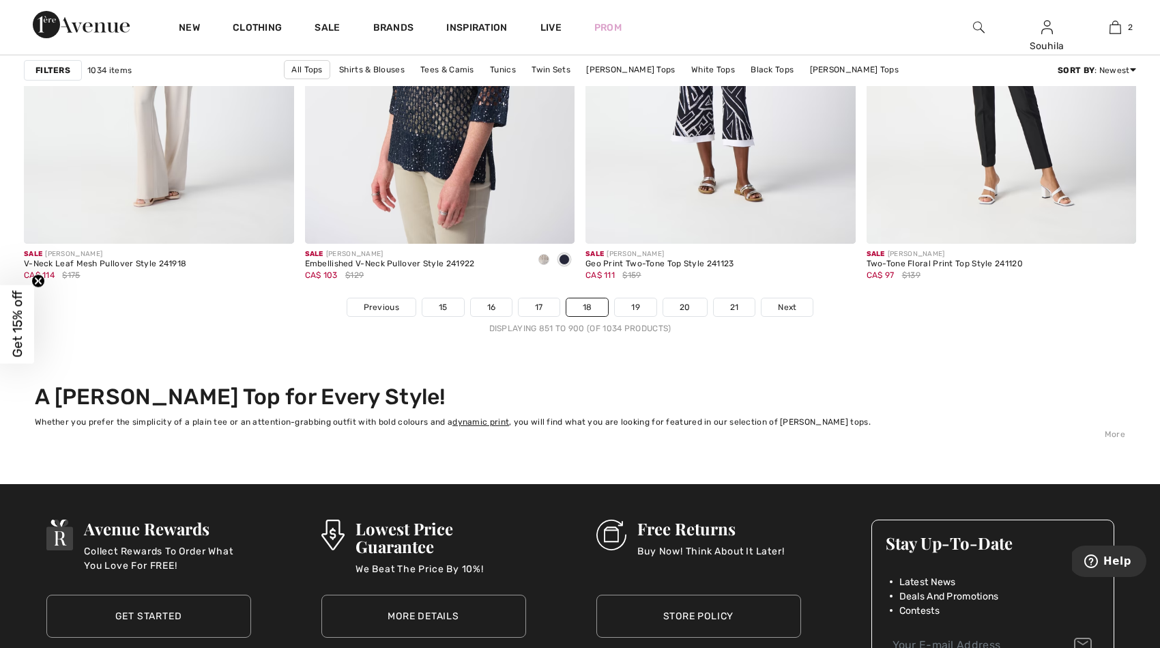
scroll to position [7097, 0]
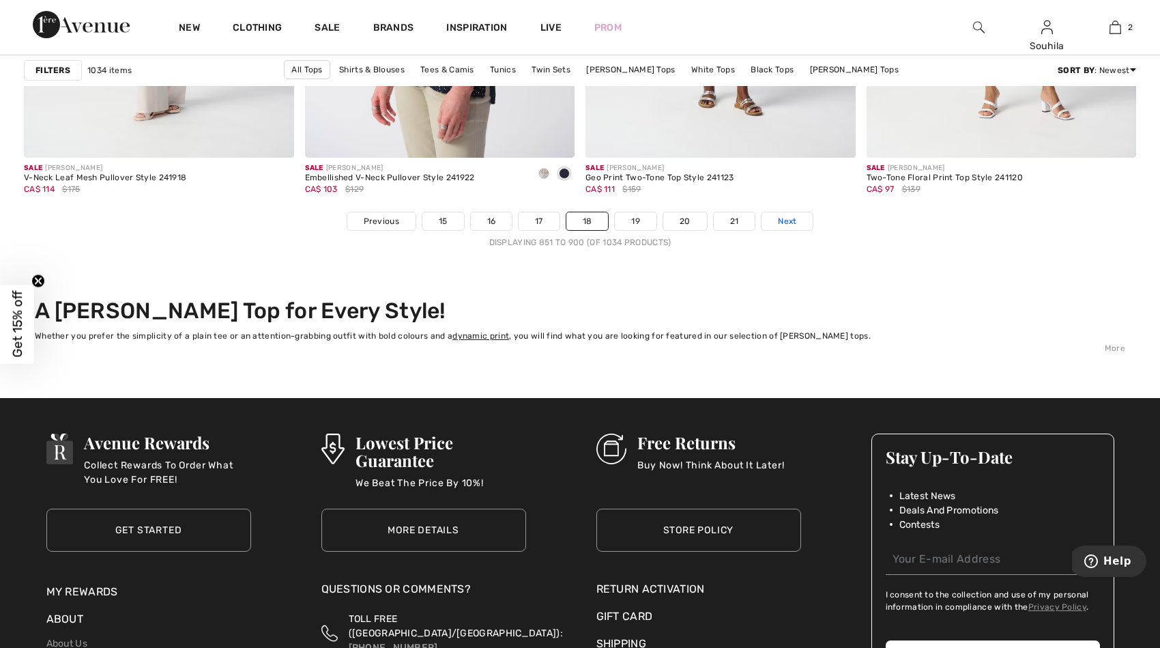
click at [783, 218] on span "Next" at bounding box center [787, 221] width 18 height 12
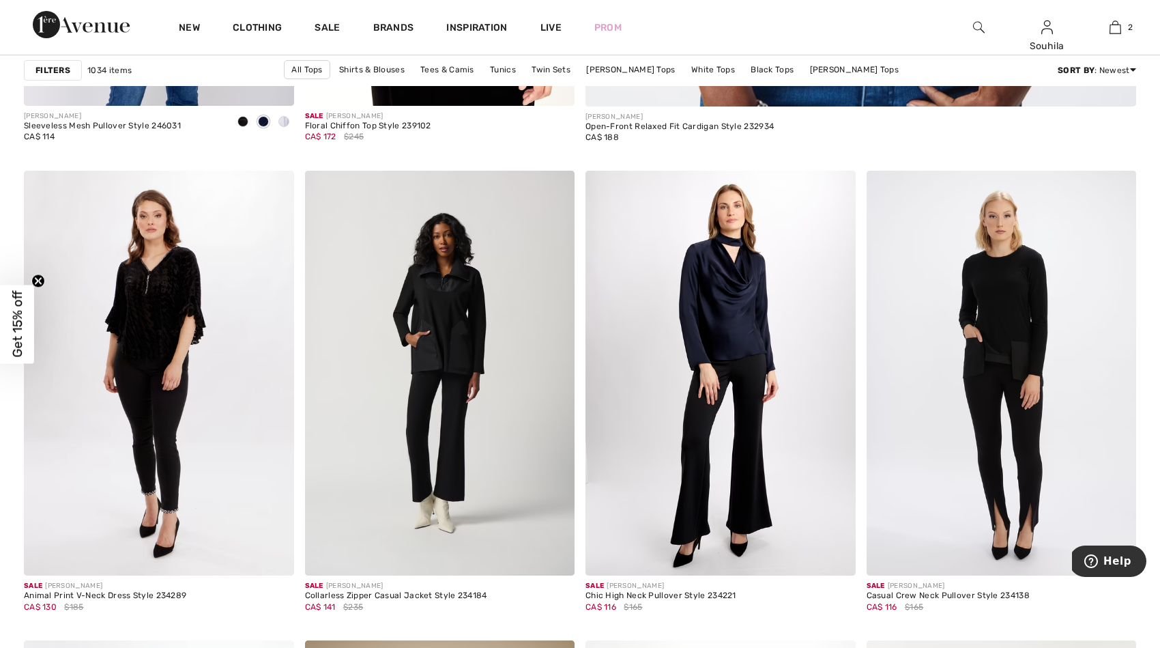
scroll to position [1071, 0]
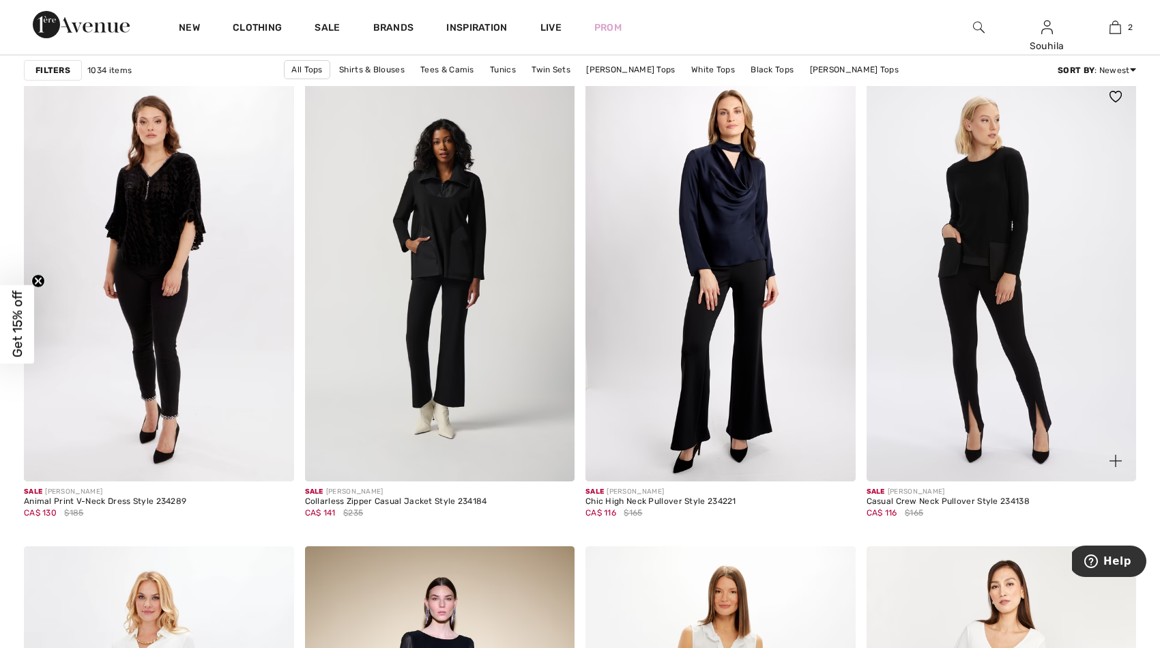
click at [993, 234] on img at bounding box center [1002, 278] width 270 height 405
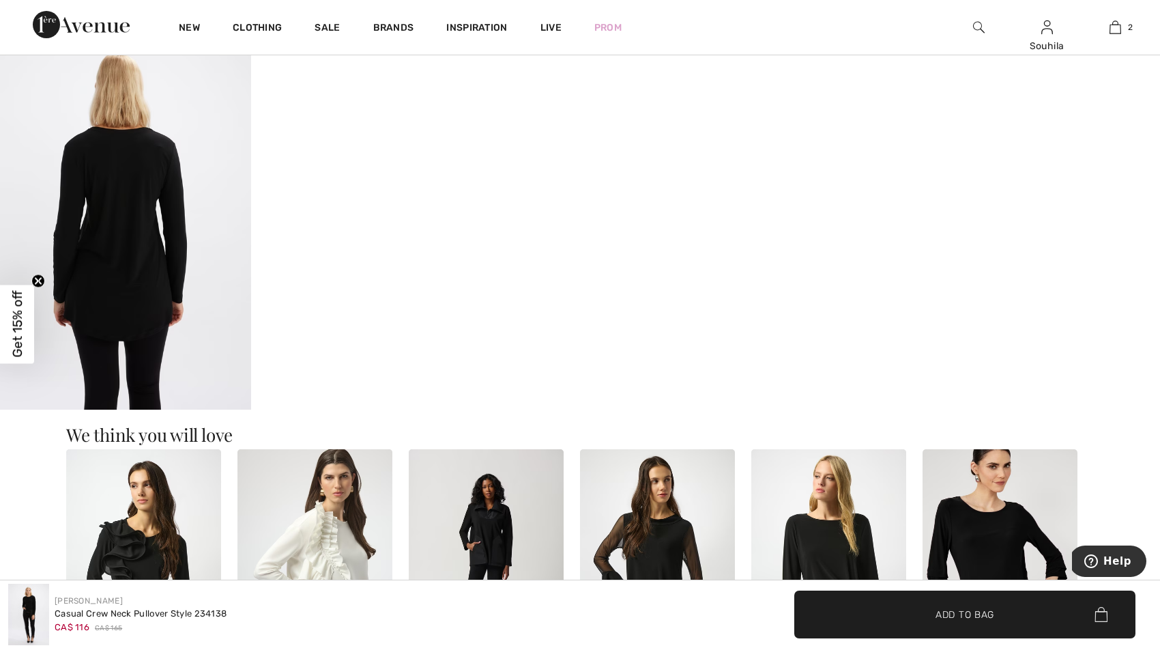
scroll to position [1015, 0]
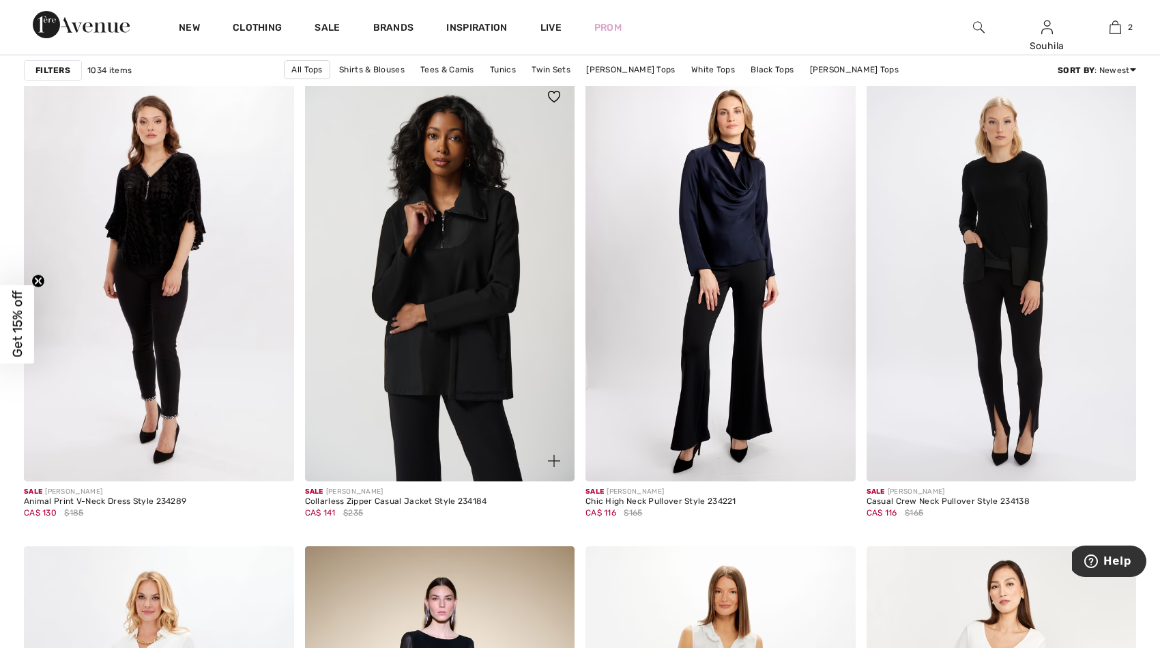
click at [438, 267] on img at bounding box center [440, 278] width 270 height 405
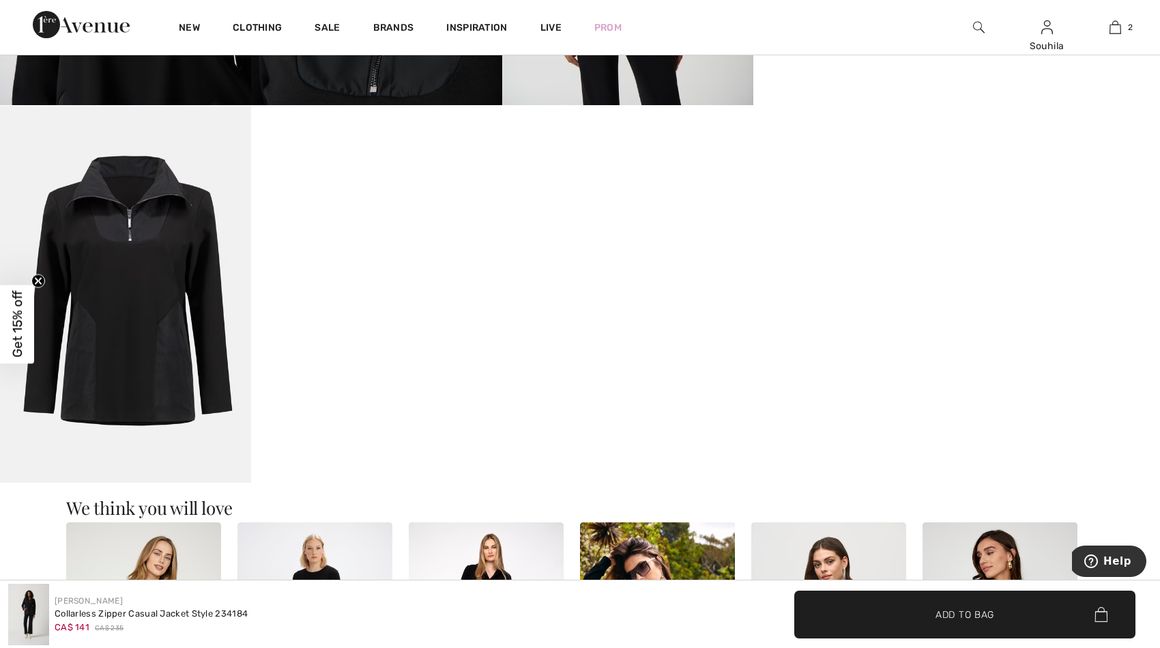
scroll to position [932, 0]
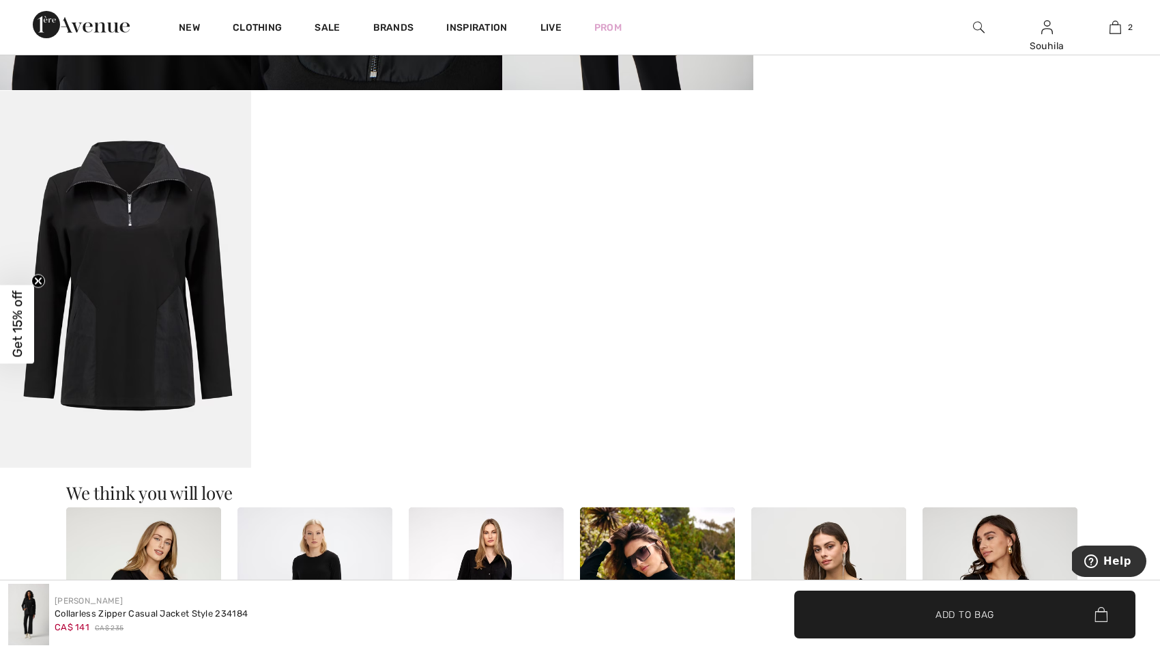
click at [178, 361] on img at bounding box center [125, 279] width 251 height 377
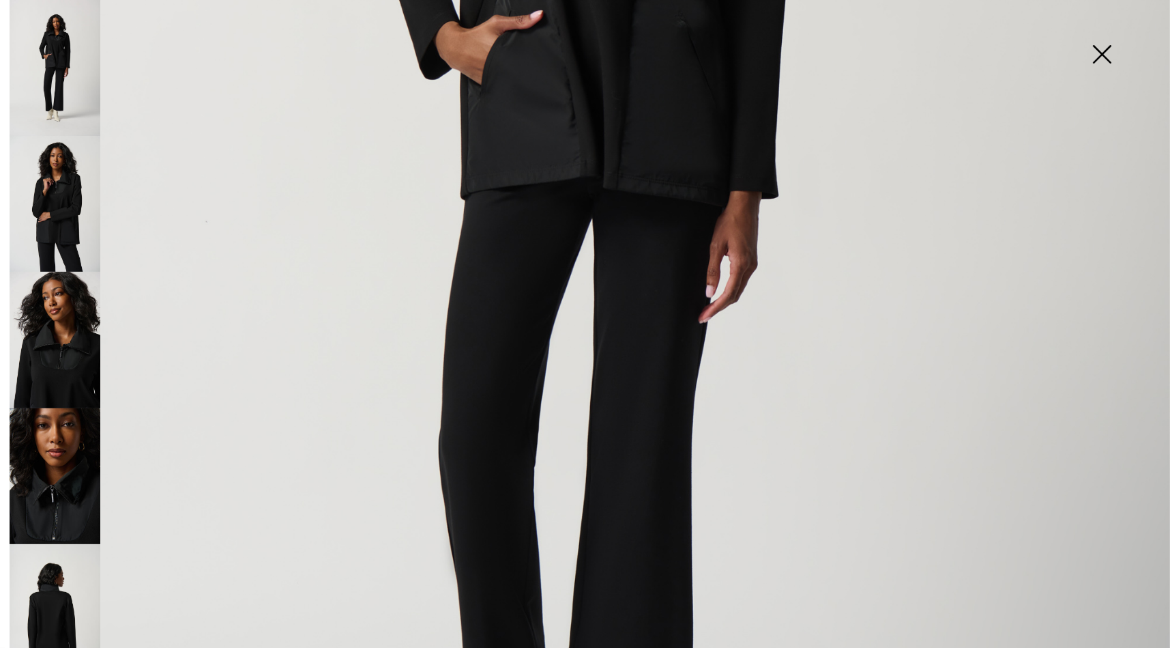
scroll to position [0, 0]
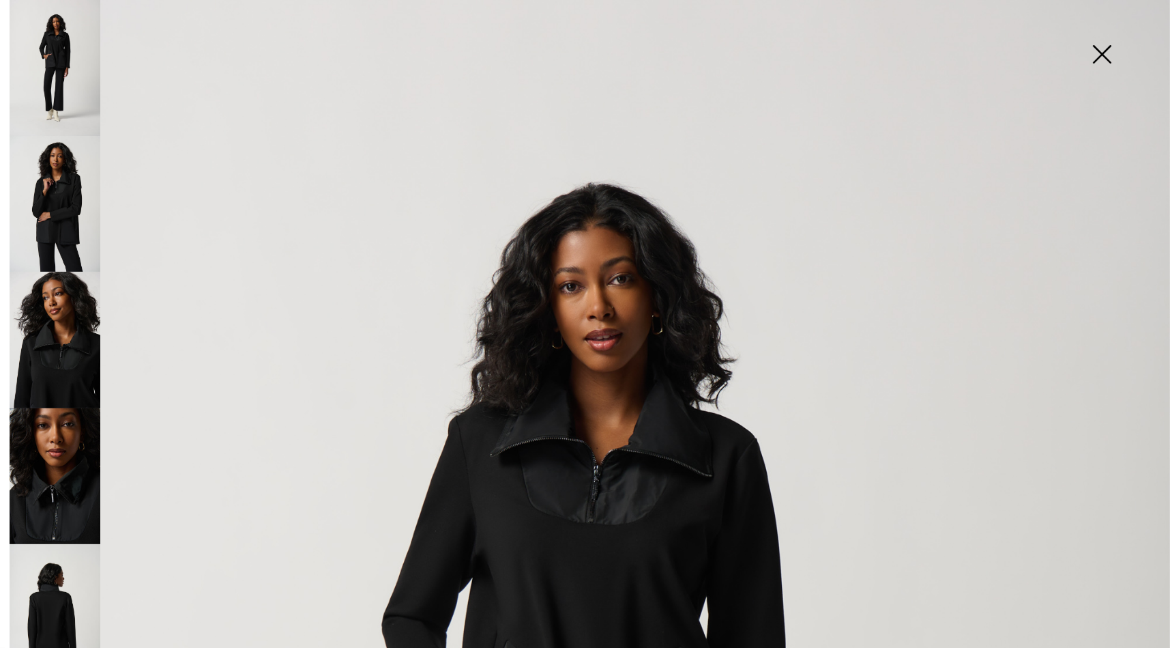
click at [66, 482] on img at bounding box center [55, 476] width 91 height 136
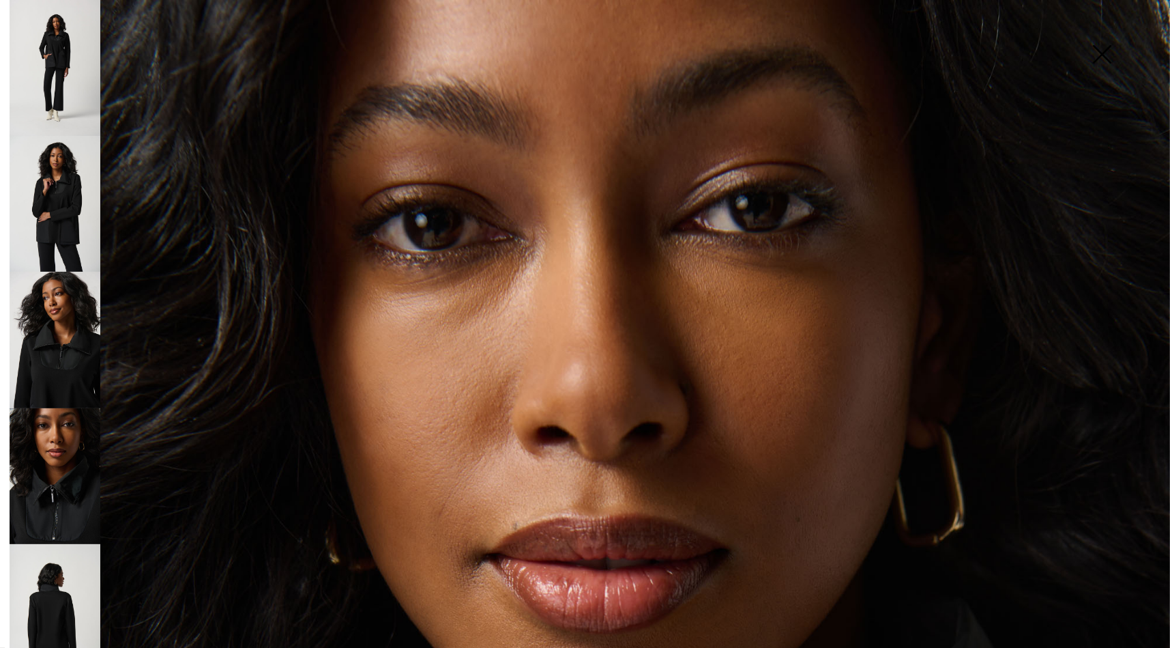
scroll to position [1090, 0]
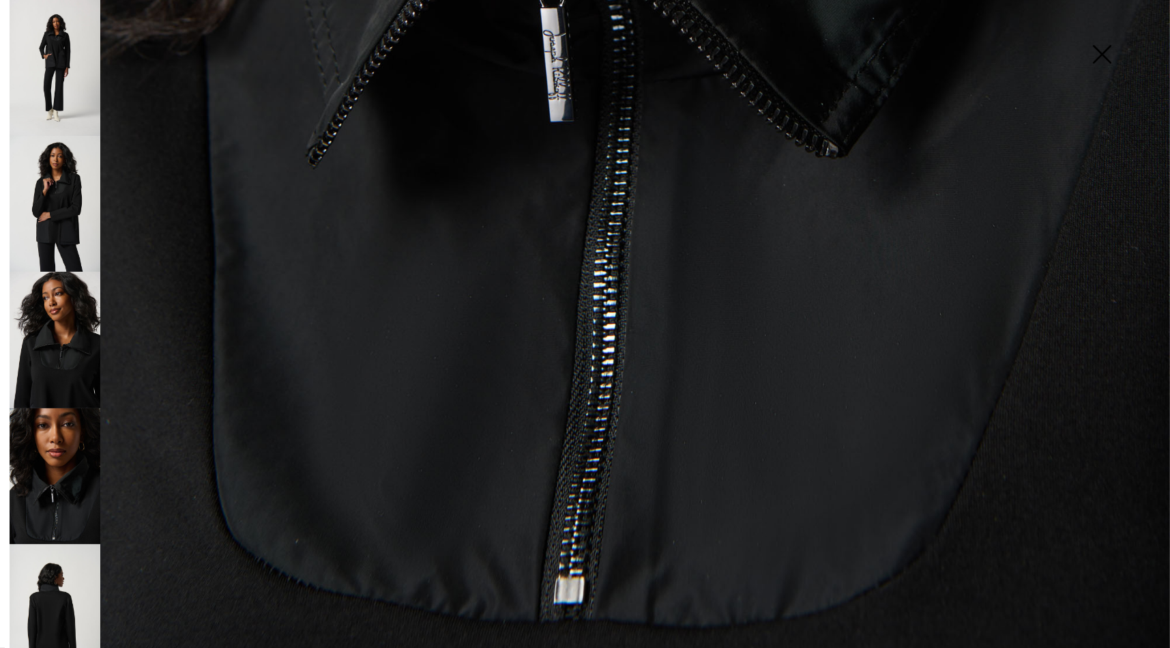
click at [46, 611] on img at bounding box center [55, 612] width 91 height 136
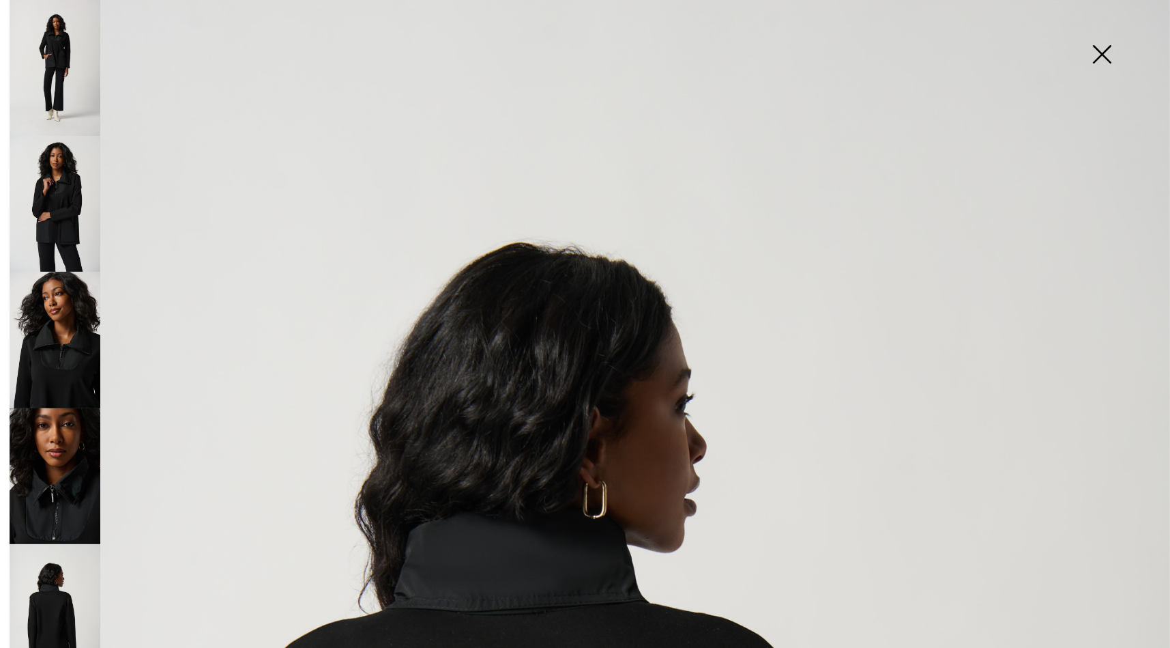
scroll to position [682, 0]
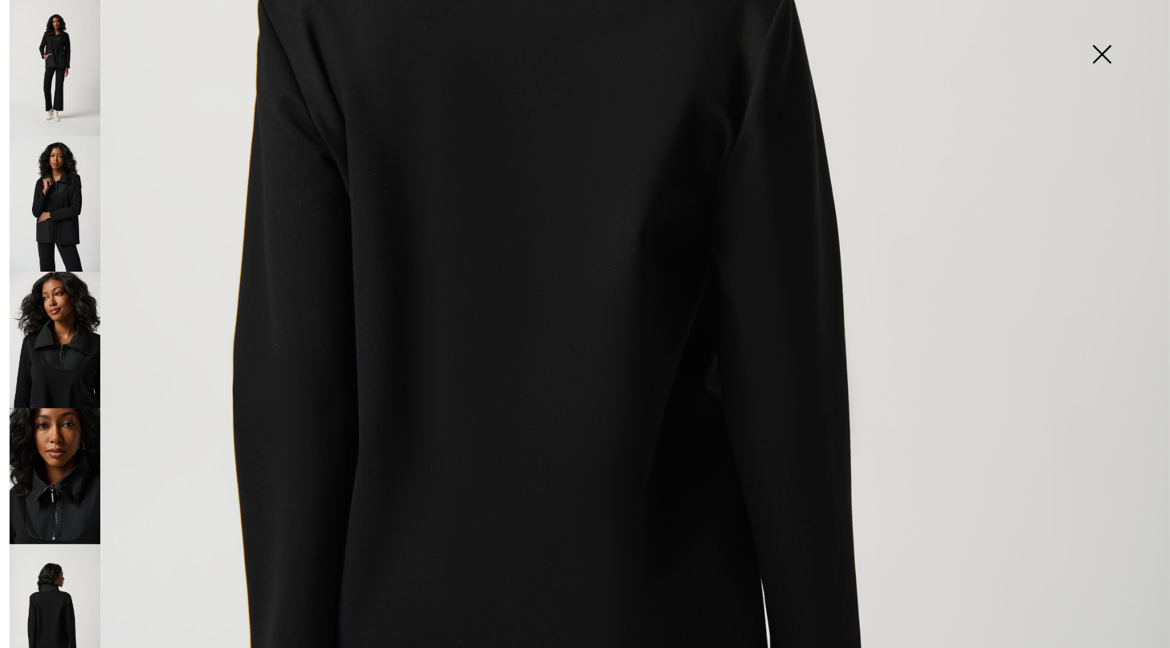
click at [94, 332] on img at bounding box center [55, 340] width 91 height 136
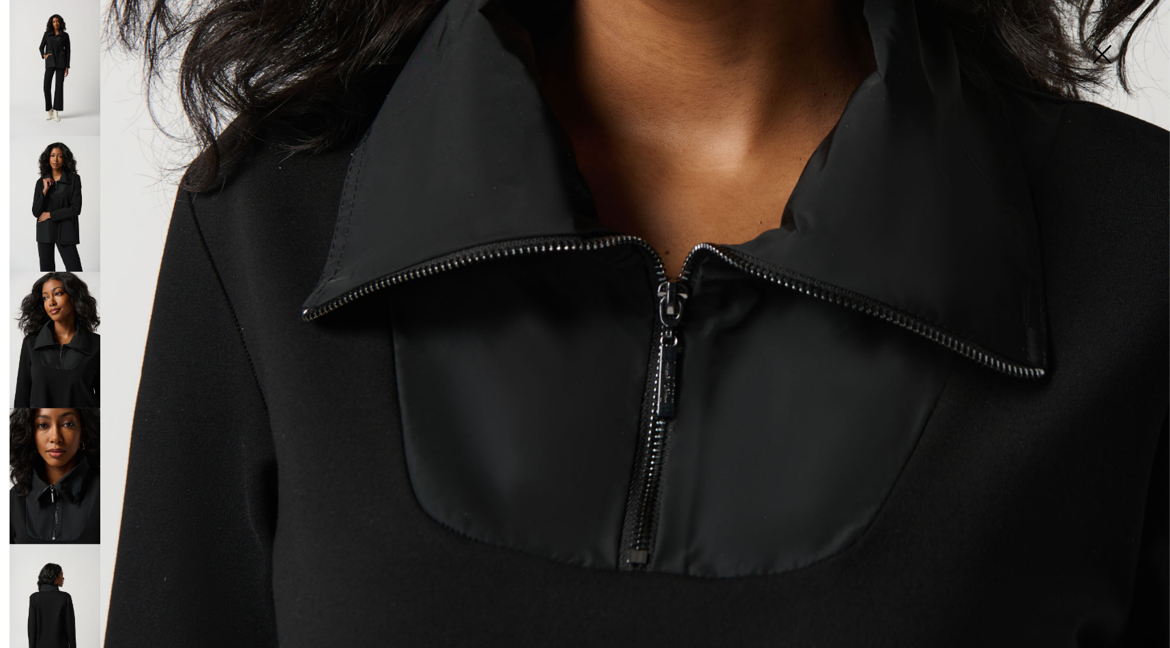
click at [74, 218] on img at bounding box center [55, 204] width 91 height 136
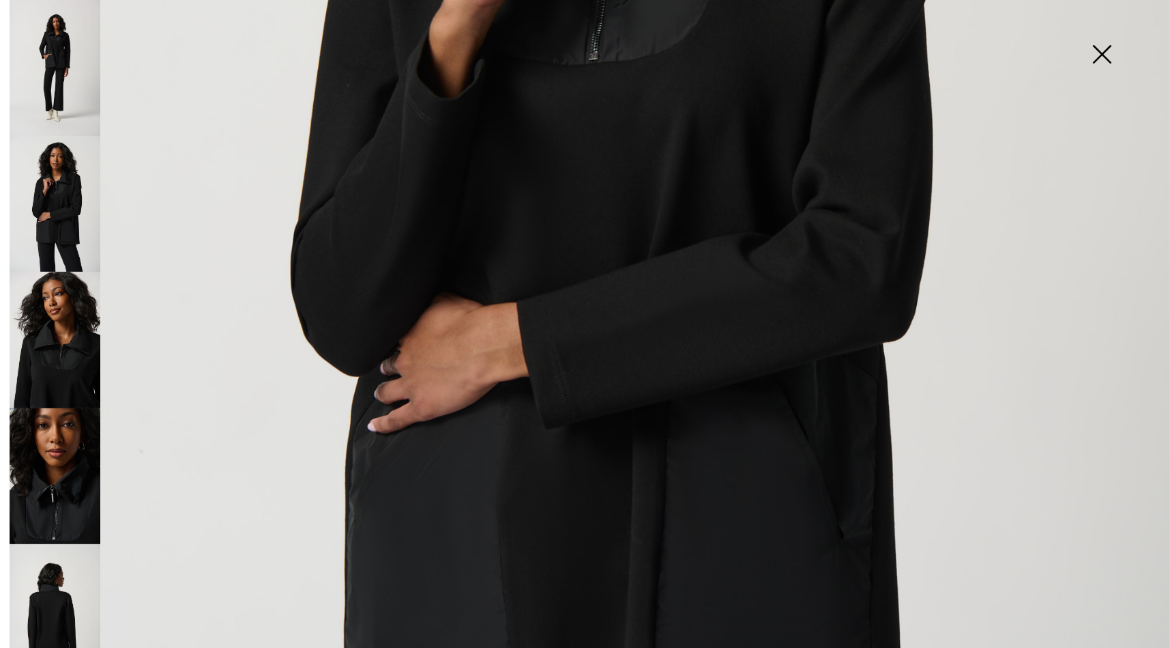
click at [45, 63] on img at bounding box center [55, 68] width 91 height 136
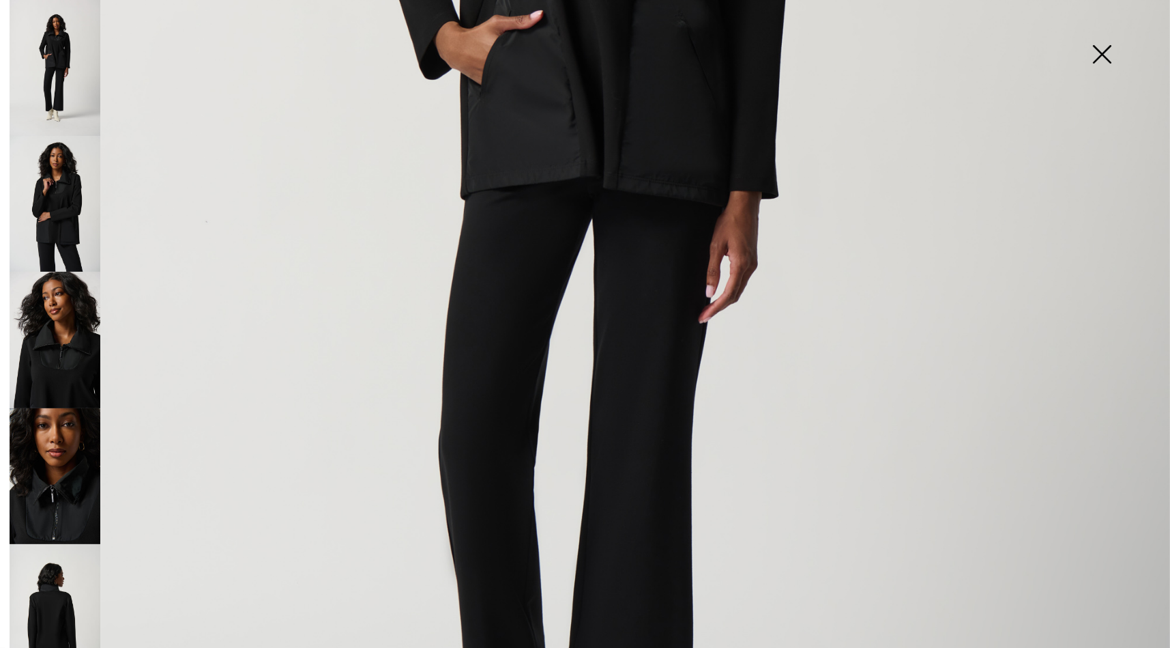
scroll to position [0, 0]
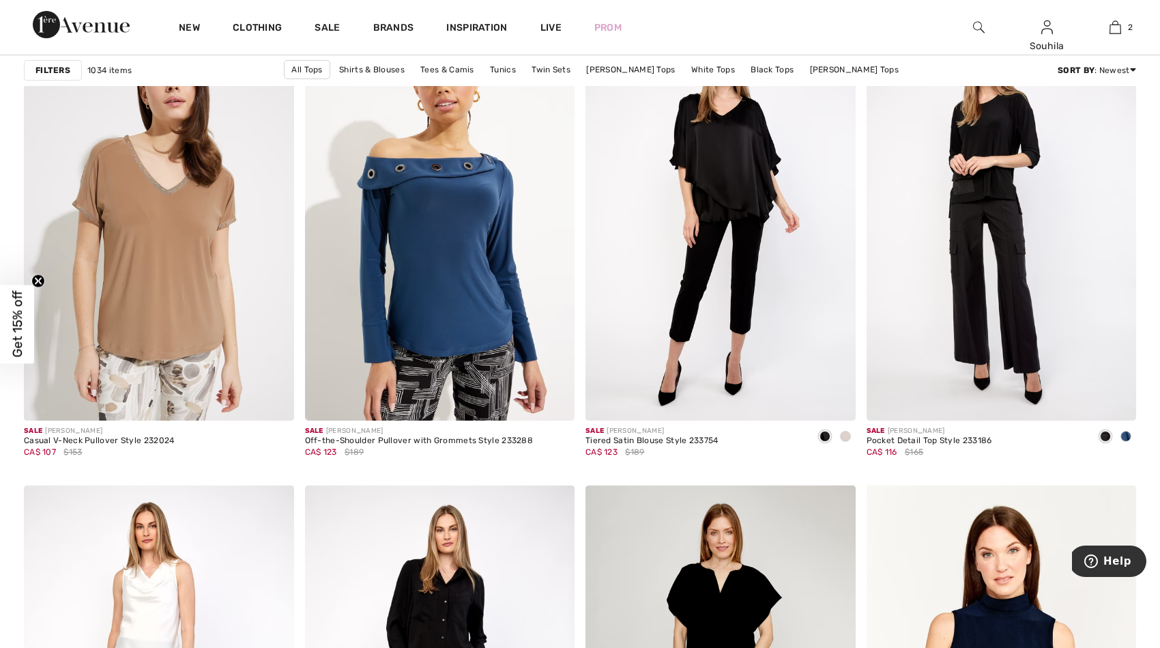
scroll to position [4706, 0]
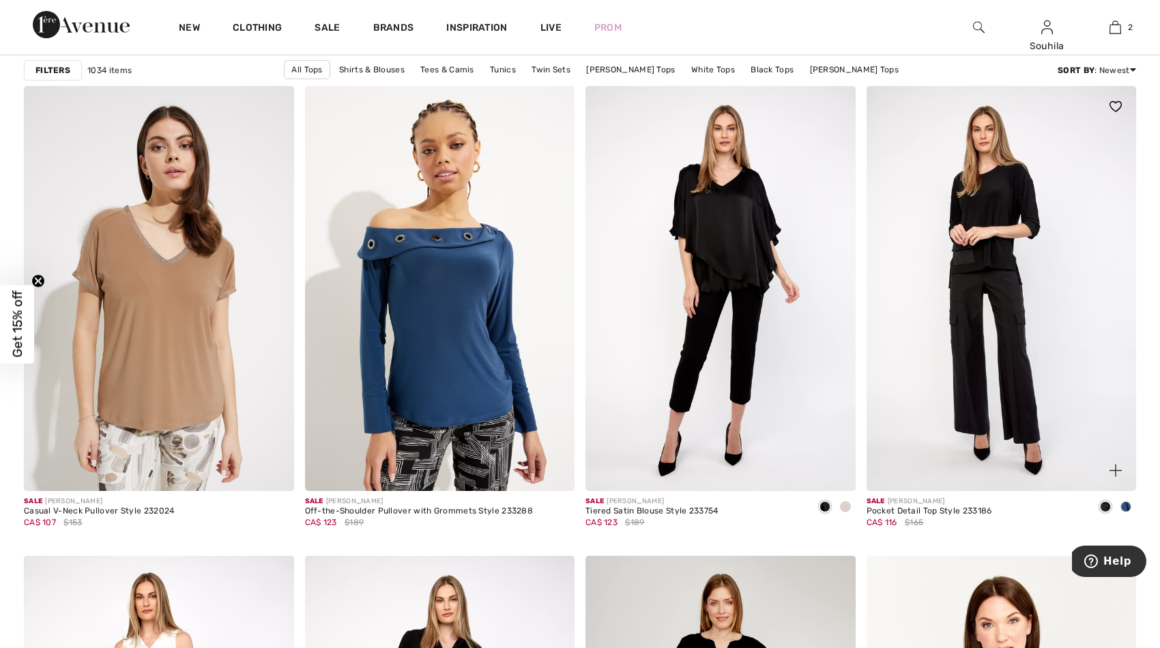
click at [1120, 506] on span at bounding box center [1125, 506] width 11 height 11
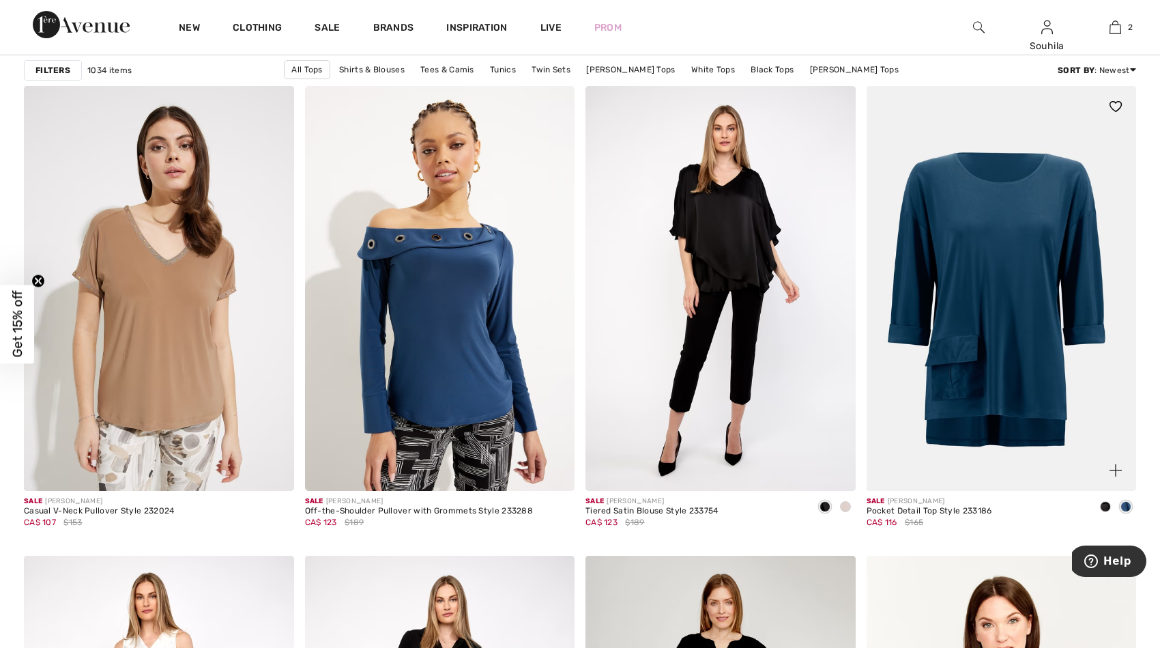
click at [1104, 504] on span at bounding box center [1105, 506] width 11 height 11
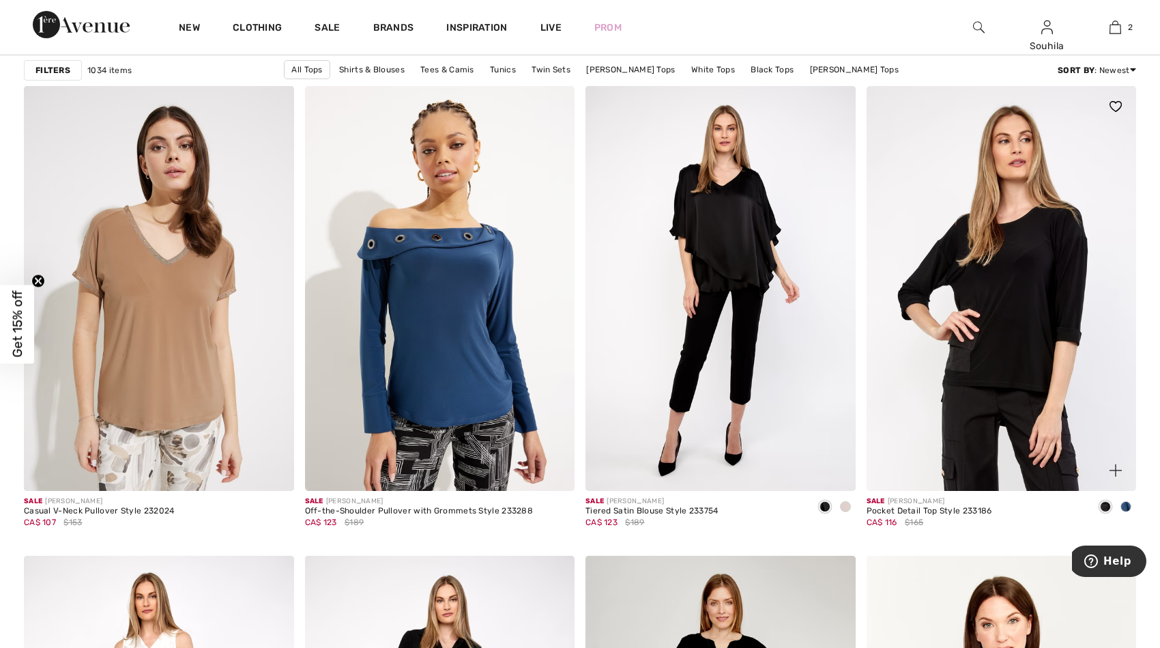
click at [1029, 352] on img at bounding box center [1002, 288] width 270 height 405
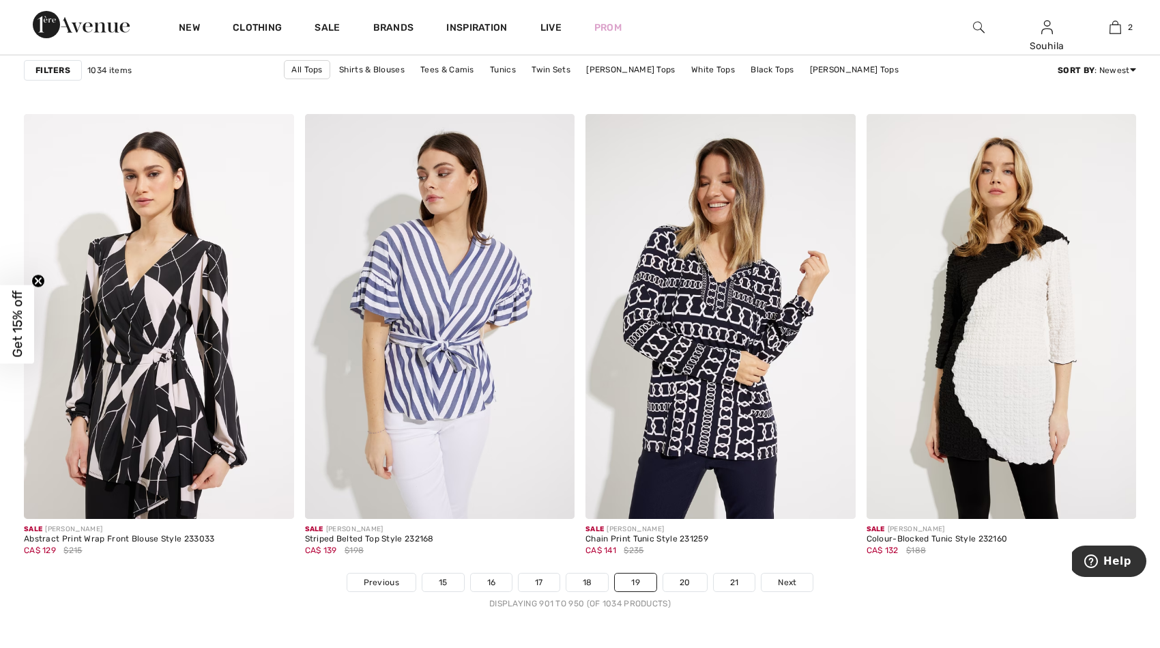
scroll to position [6759, 0]
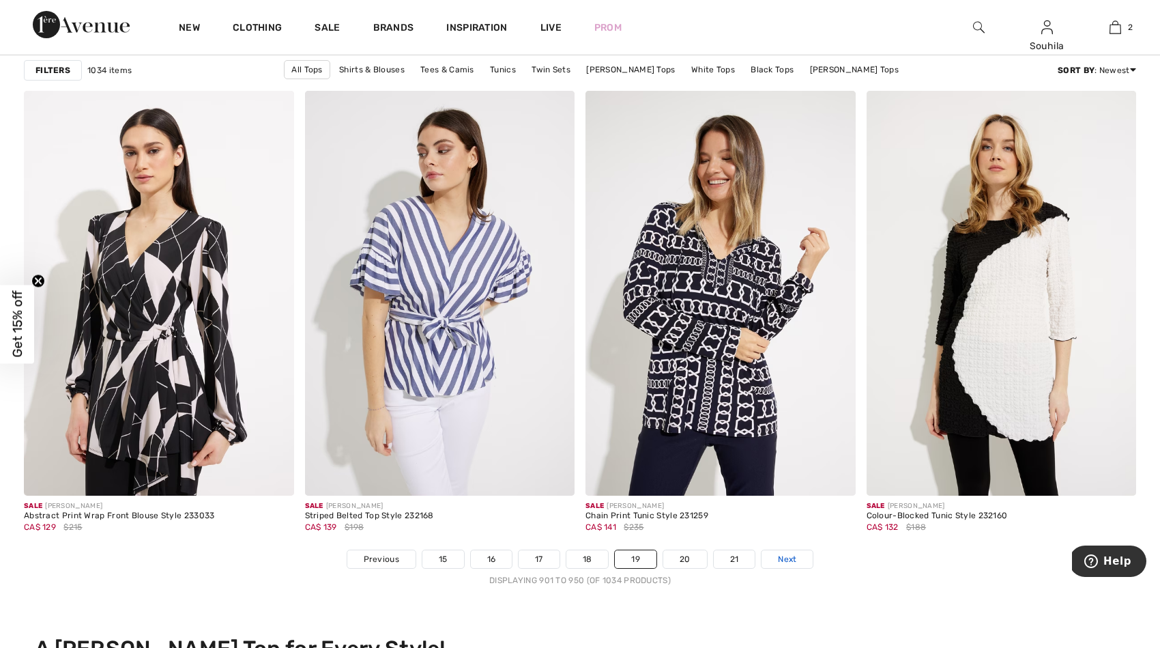
click at [778, 558] on span "Next" at bounding box center [787, 559] width 18 height 12
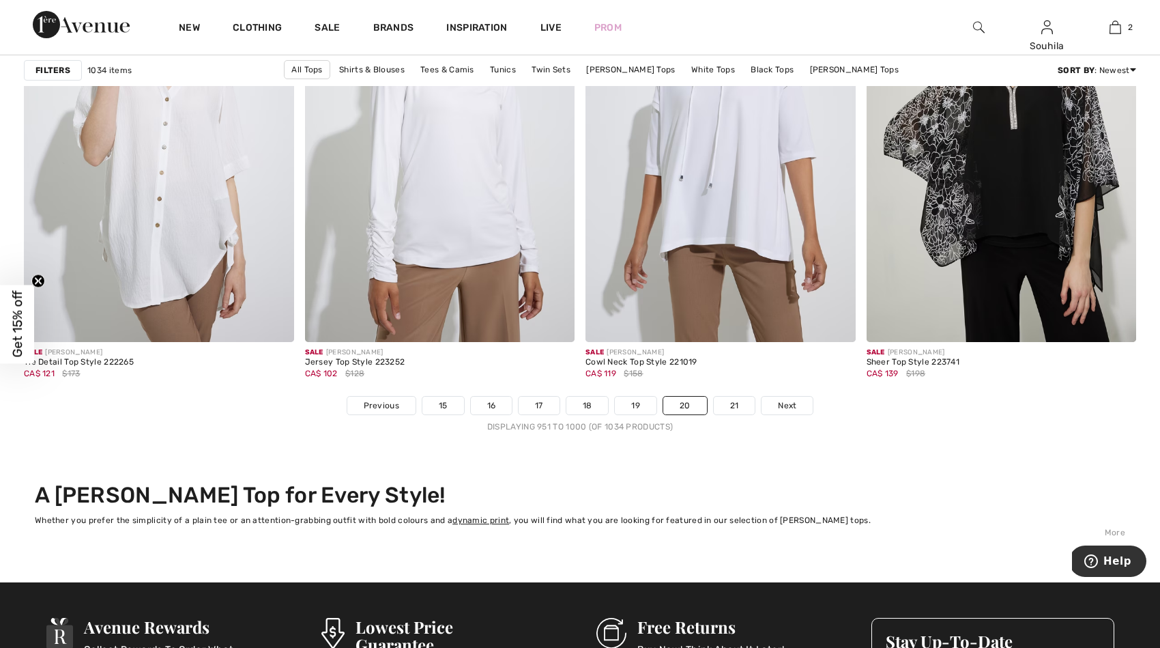
scroll to position [6904, 0]
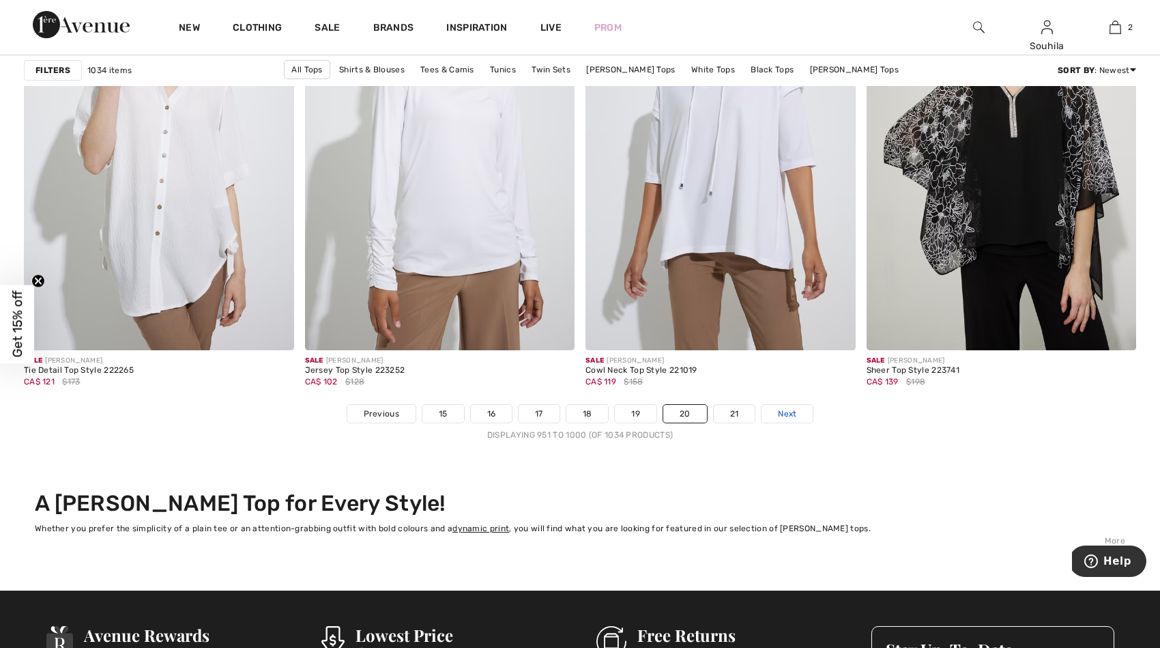
click at [792, 415] on span "Next" at bounding box center [787, 413] width 18 height 12
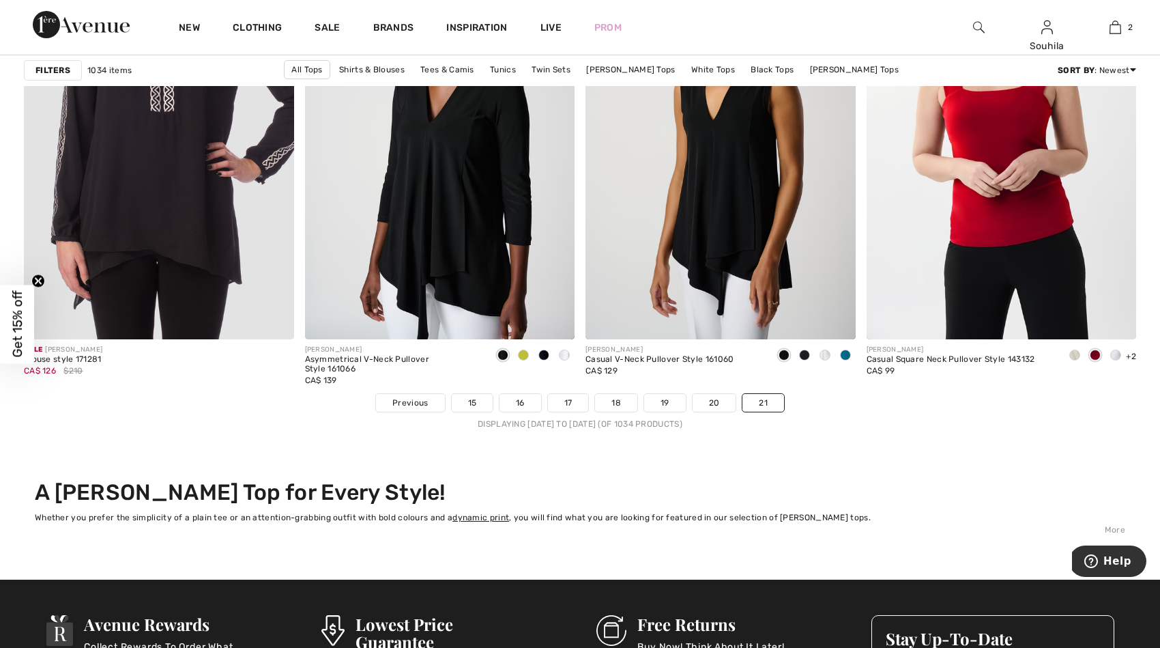
scroll to position [4875, 0]
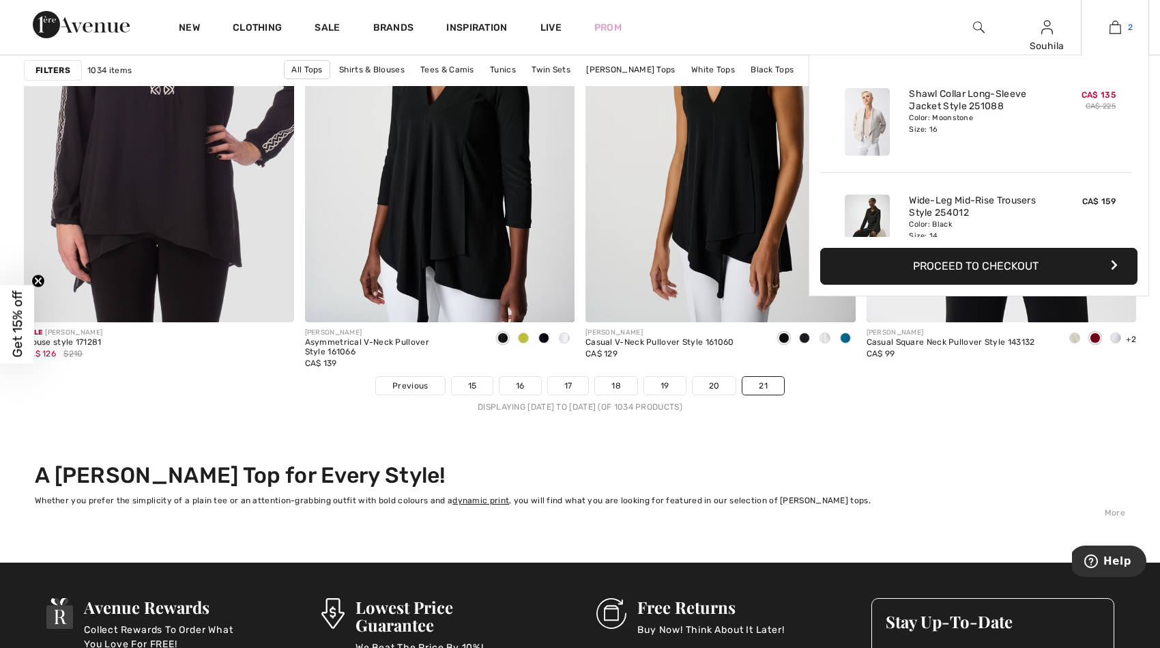
click at [1110, 27] on img at bounding box center [1116, 27] width 12 height 16
